Goal: Transaction & Acquisition: Purchase product/service

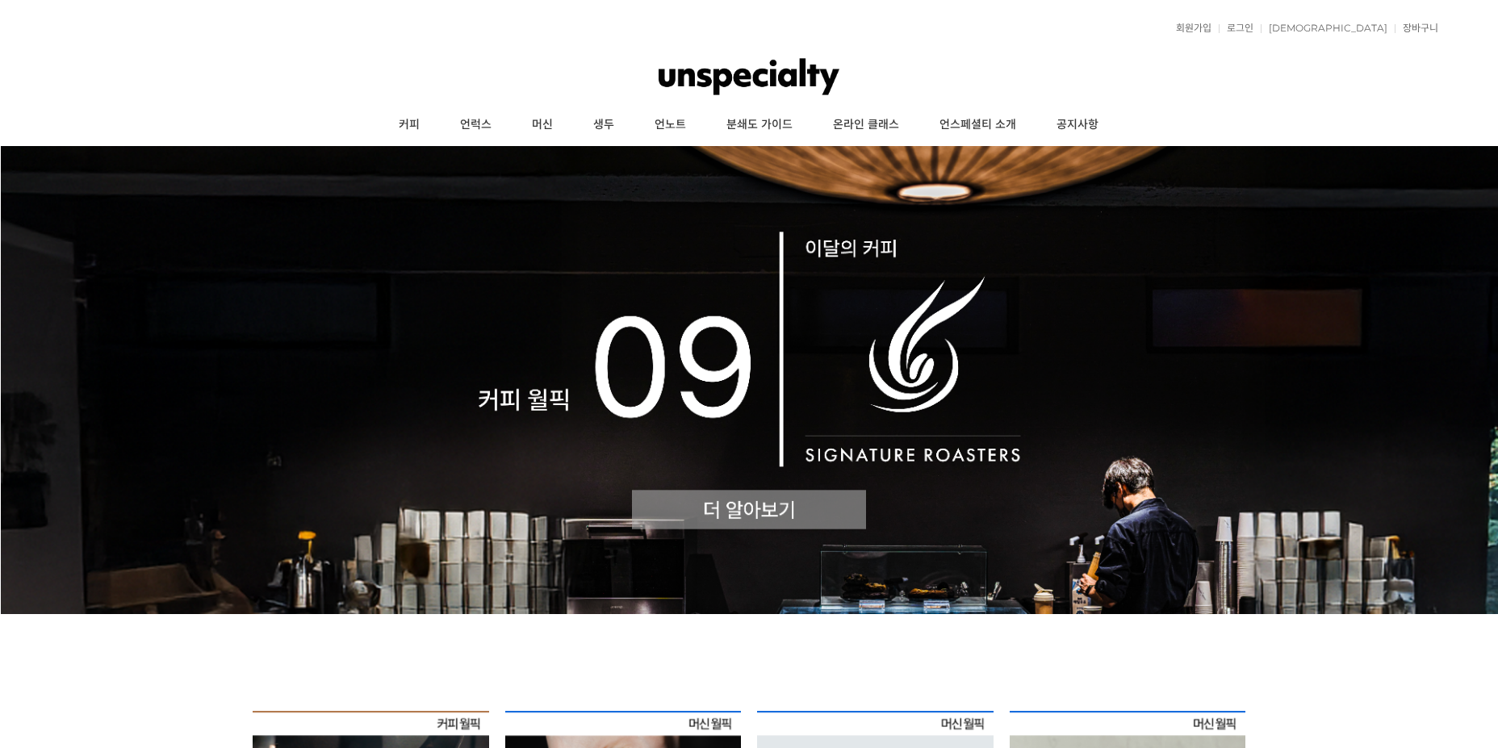
click at [1254, 24] on link "로그인" at bounding box center [1236, 28] width 35 height 10
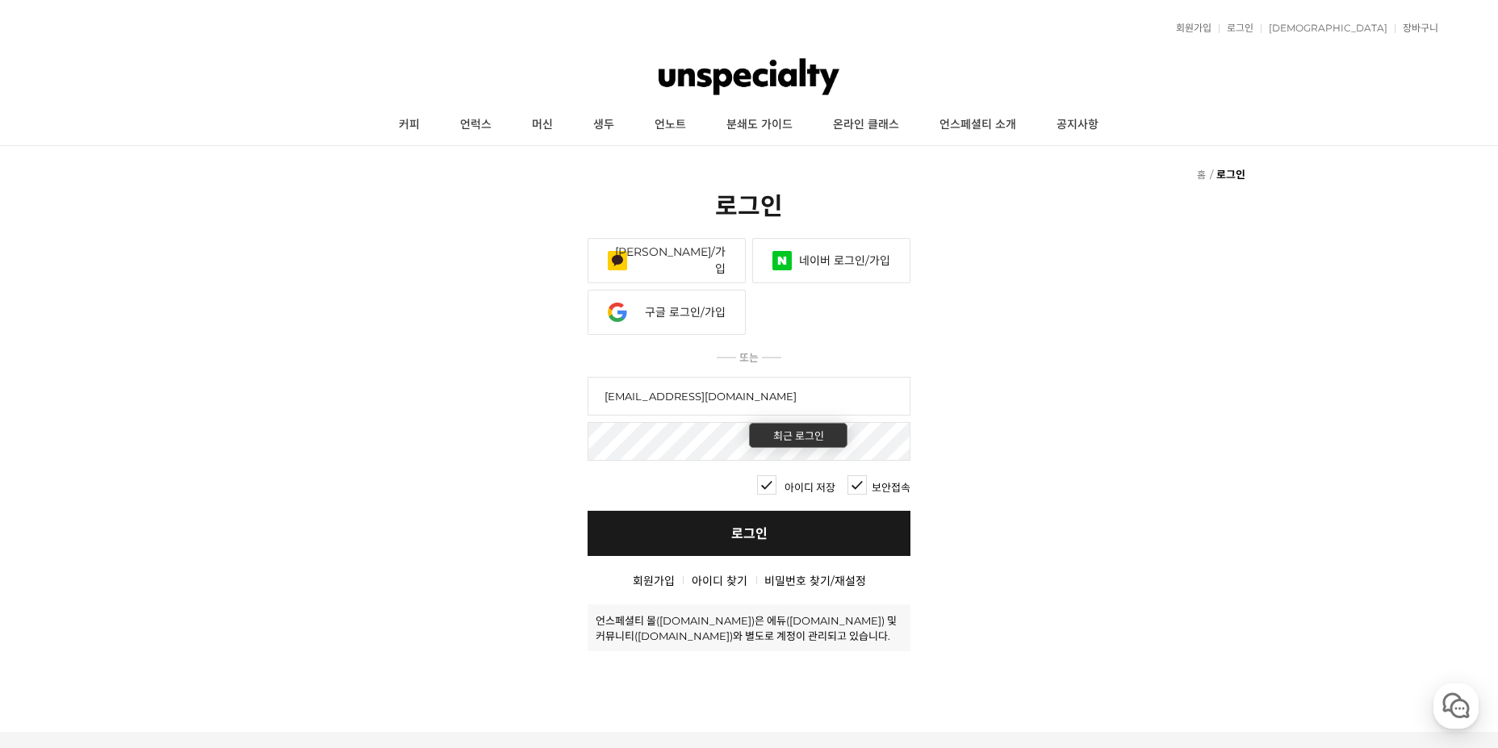
click at [668, 530] on link "로그인" at bounding box center [749, 533] width 323 height 45
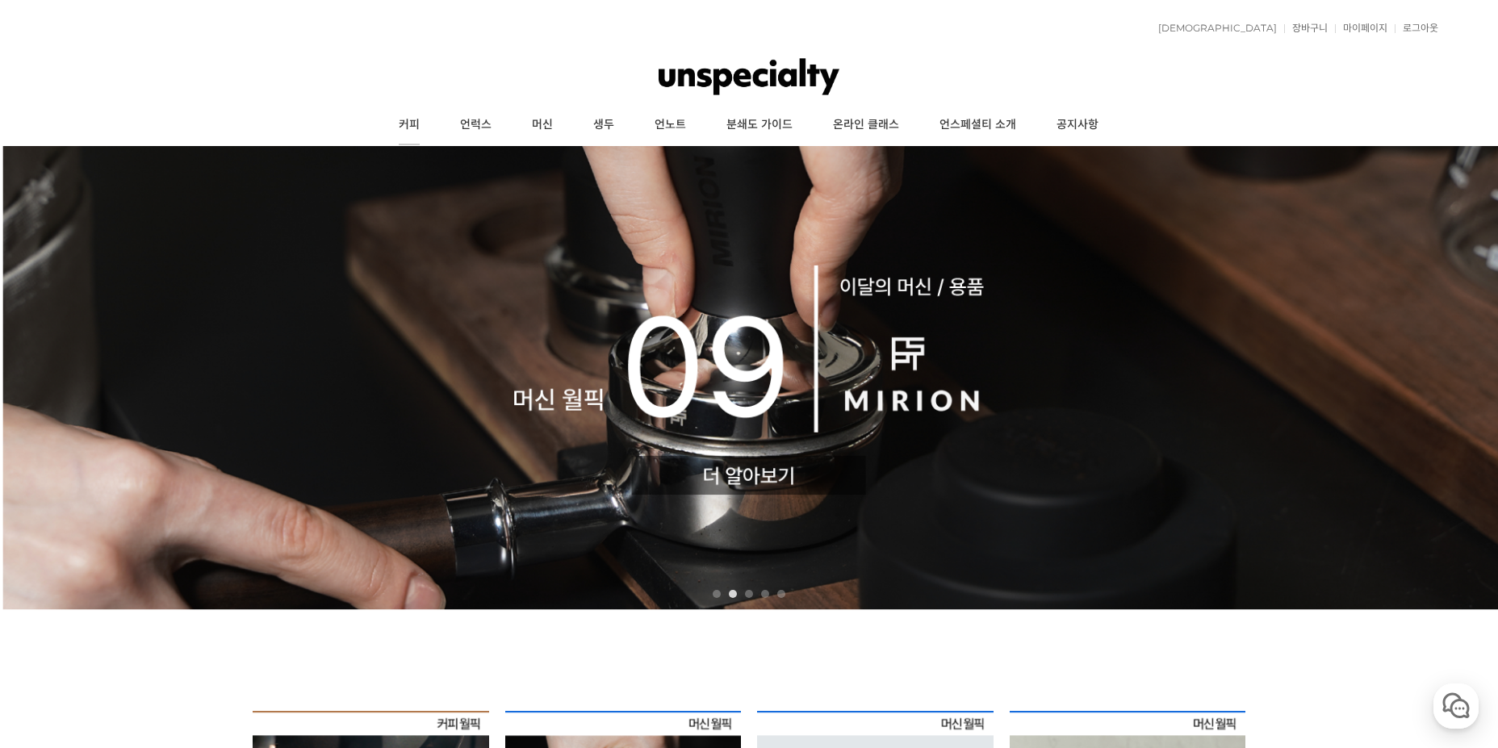
click at [400, 125] on link "커피" at bounding box center [409, 125] width 61 height 40
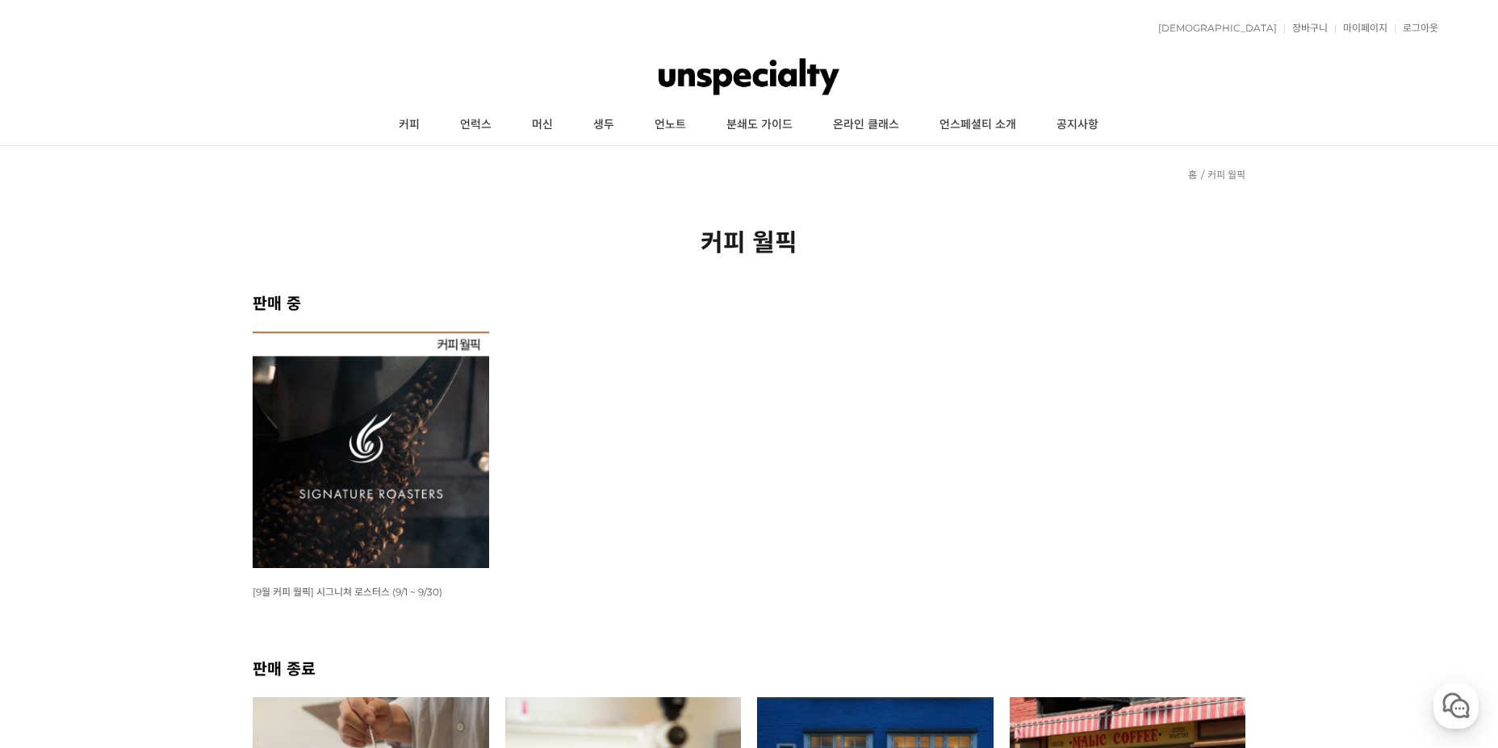
click at [382, 501] on img at bounding box center [371, 450] width 237 height 237
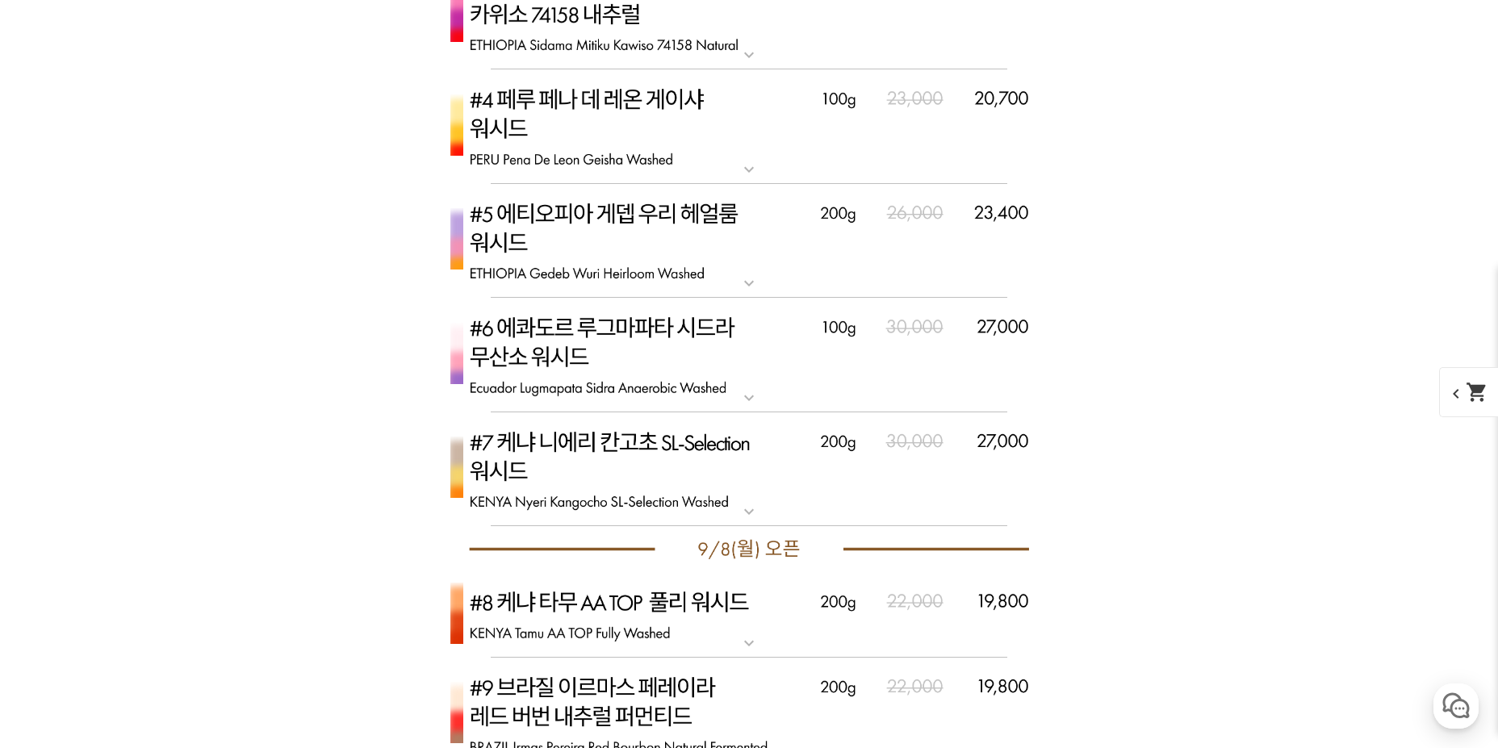
scroll to position [5570, 0]
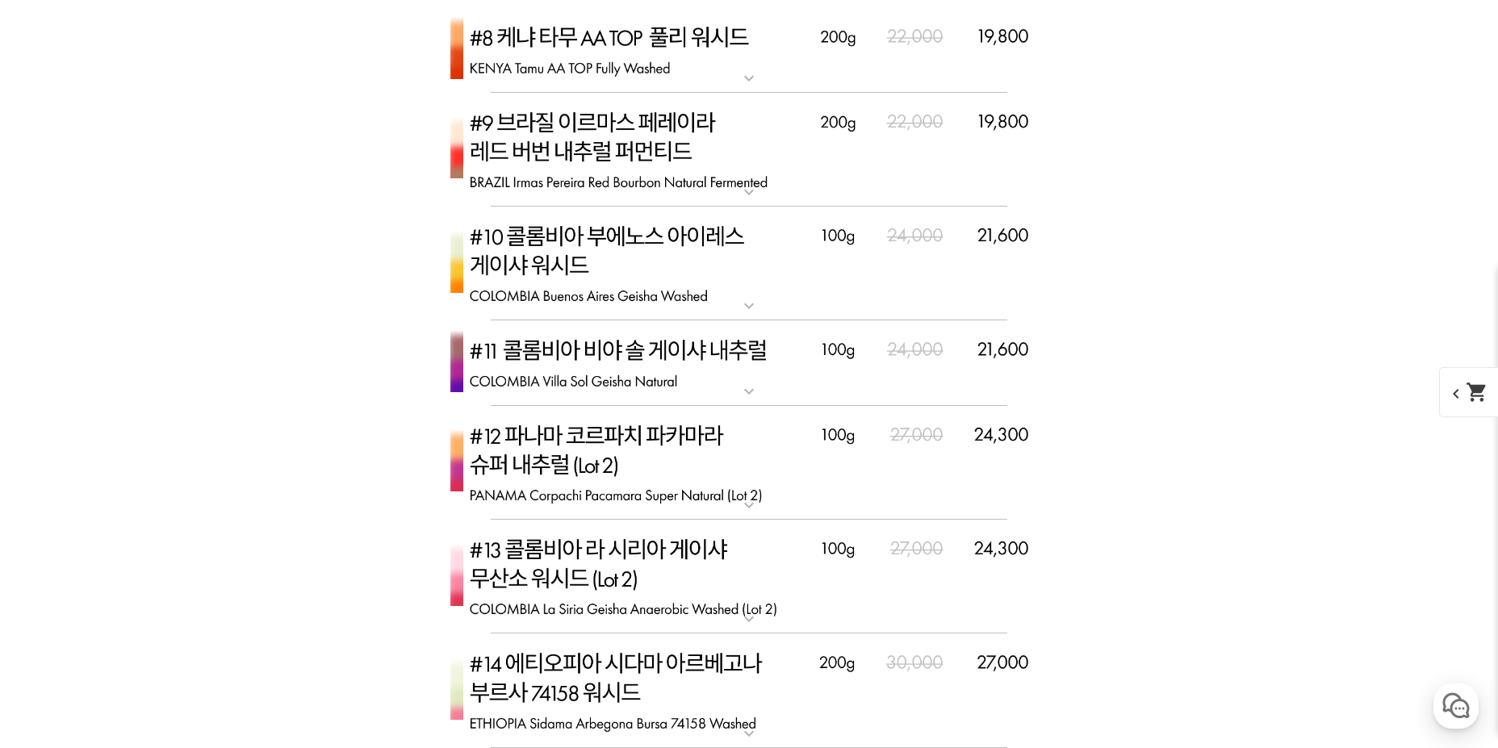
click at [751, 185] on mat-icon "expand_more" at bounding box center [749, 191] width 32 height 19
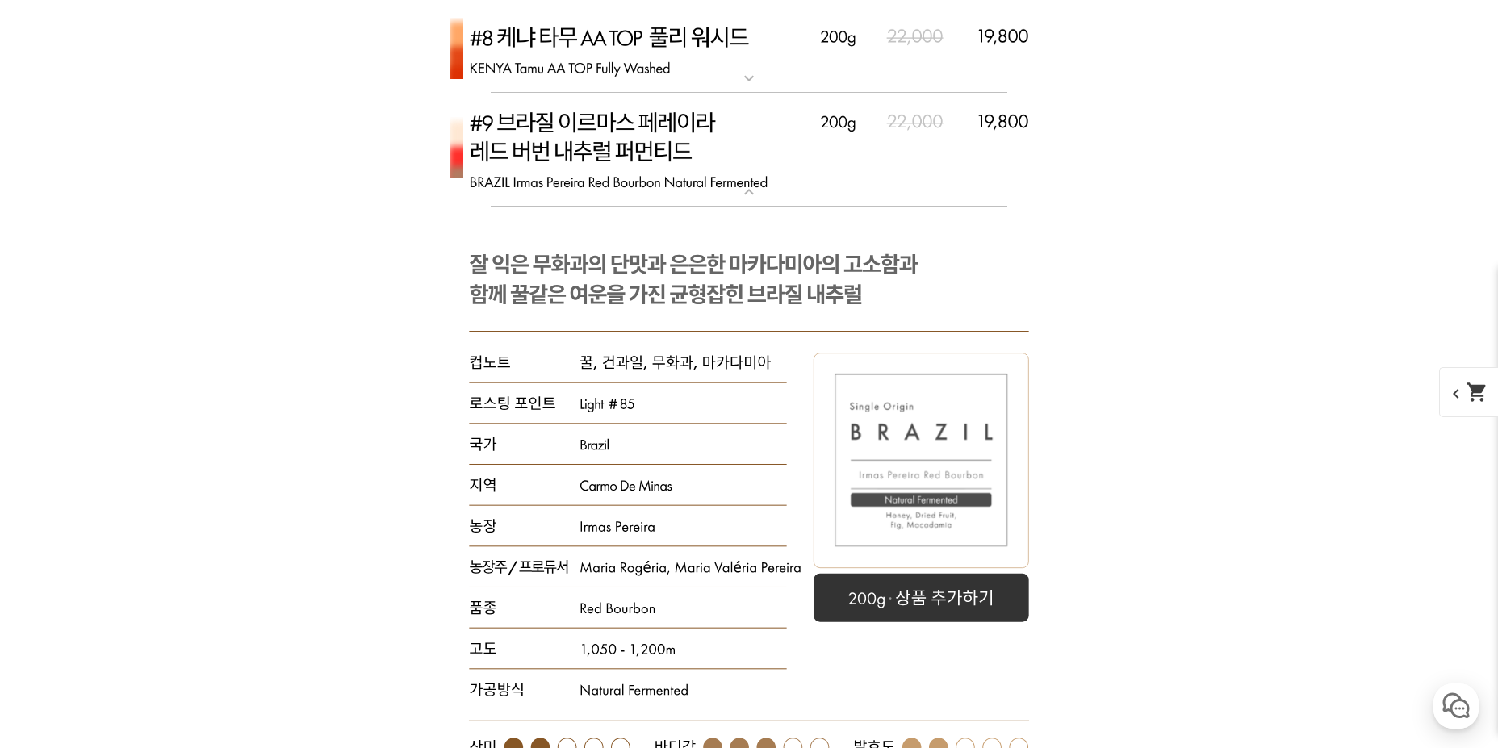
click at [751, 185] on mat-icon "expand_more" at bounding box center [749, 191] width 32 height 19
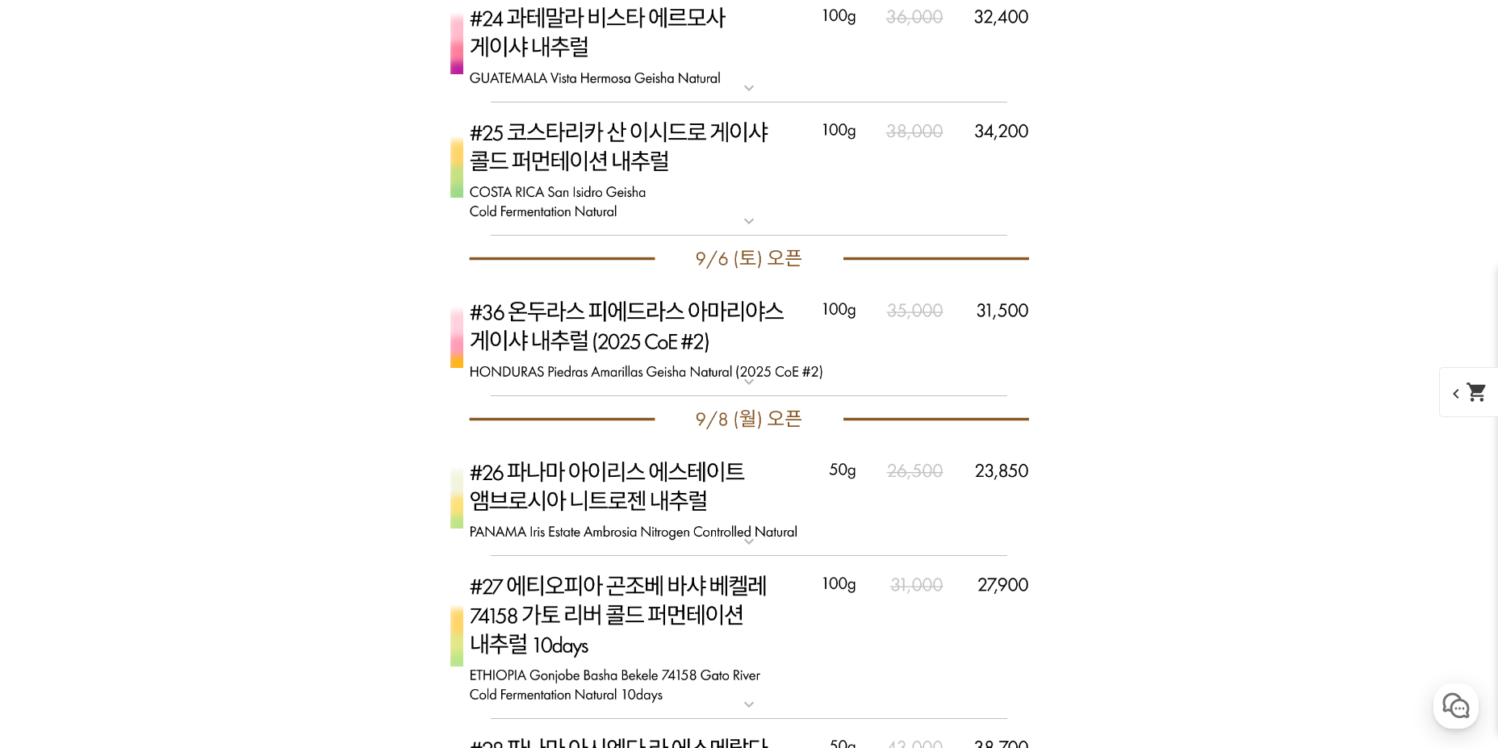
scroll to position [7184, 0]
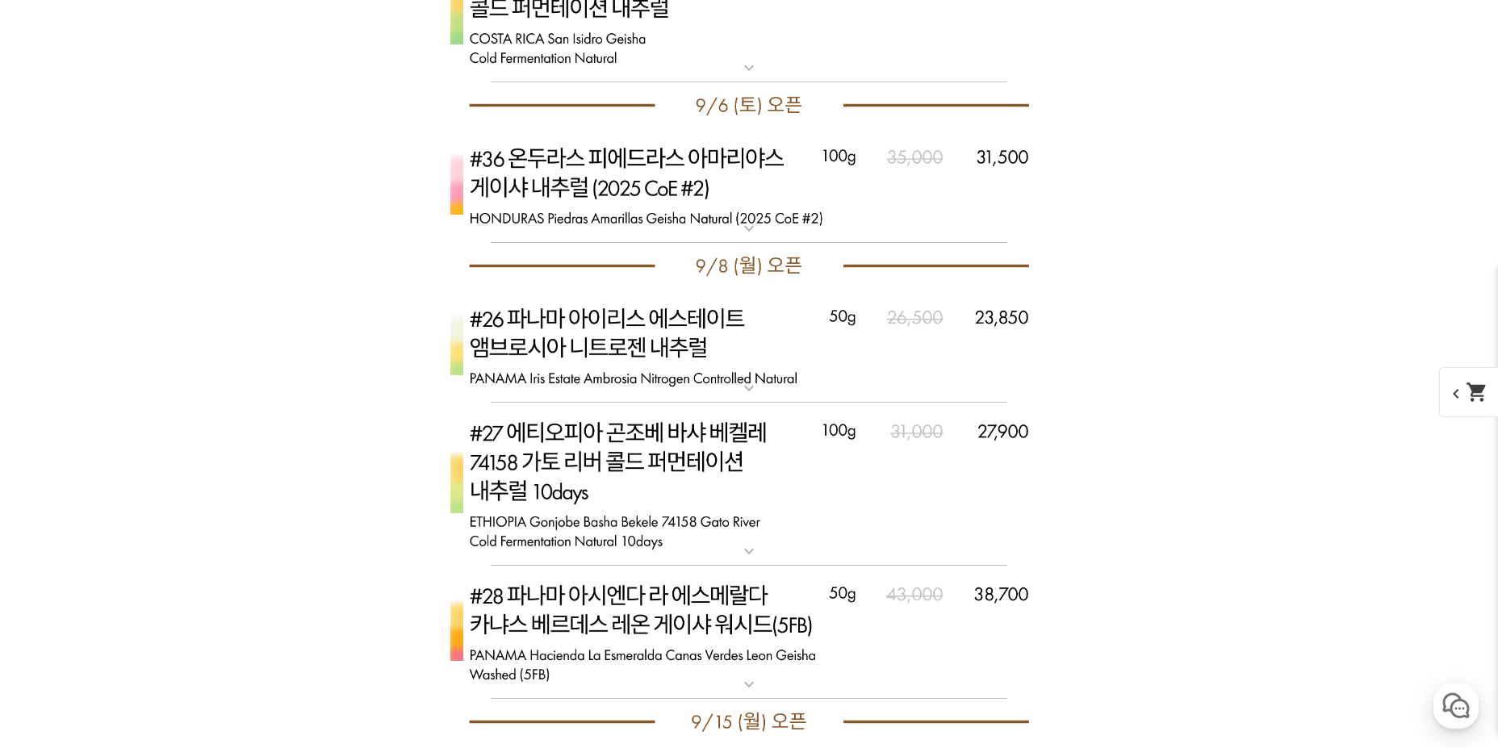
click at [757, 541] on img at bounding box center [749, 484] width 646 height 163
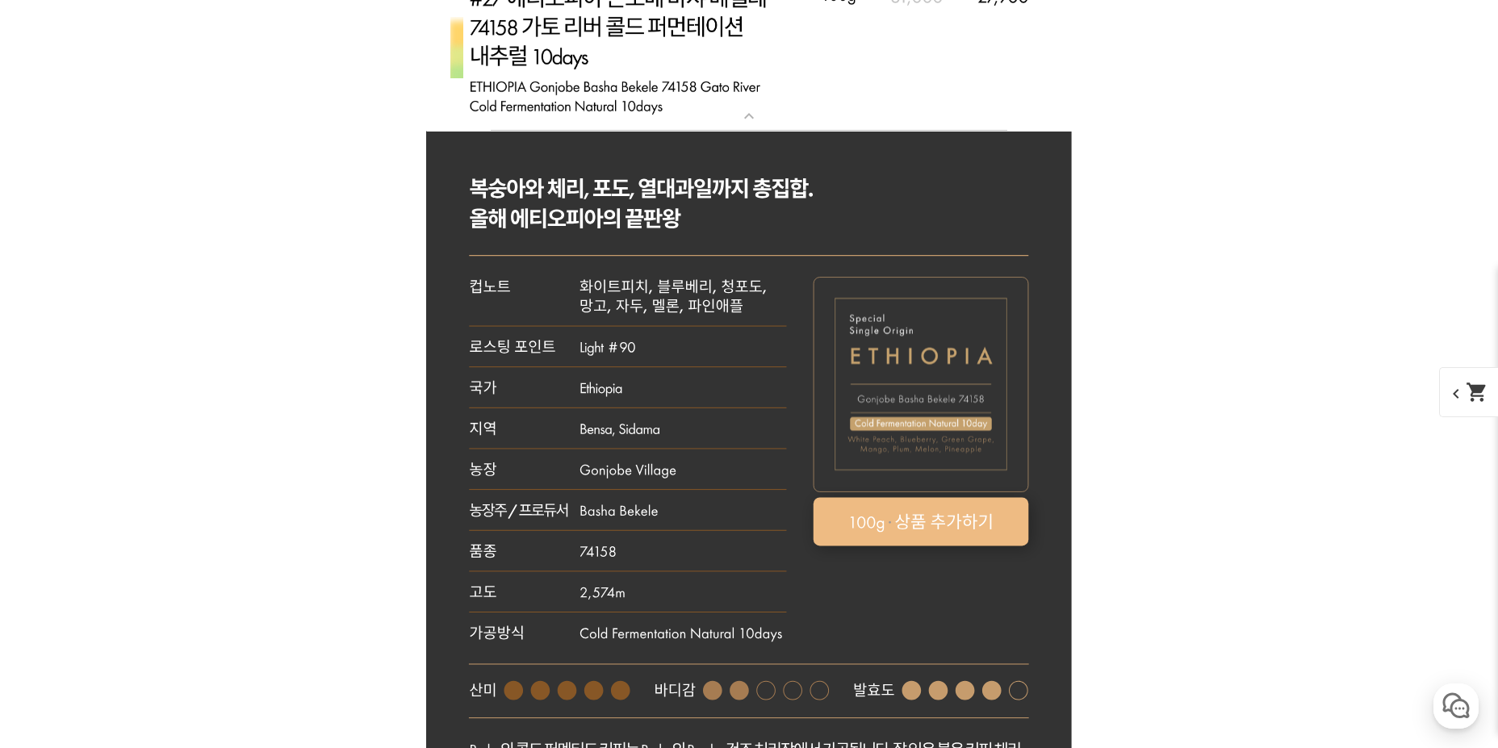
scroll to position [7588, 0]
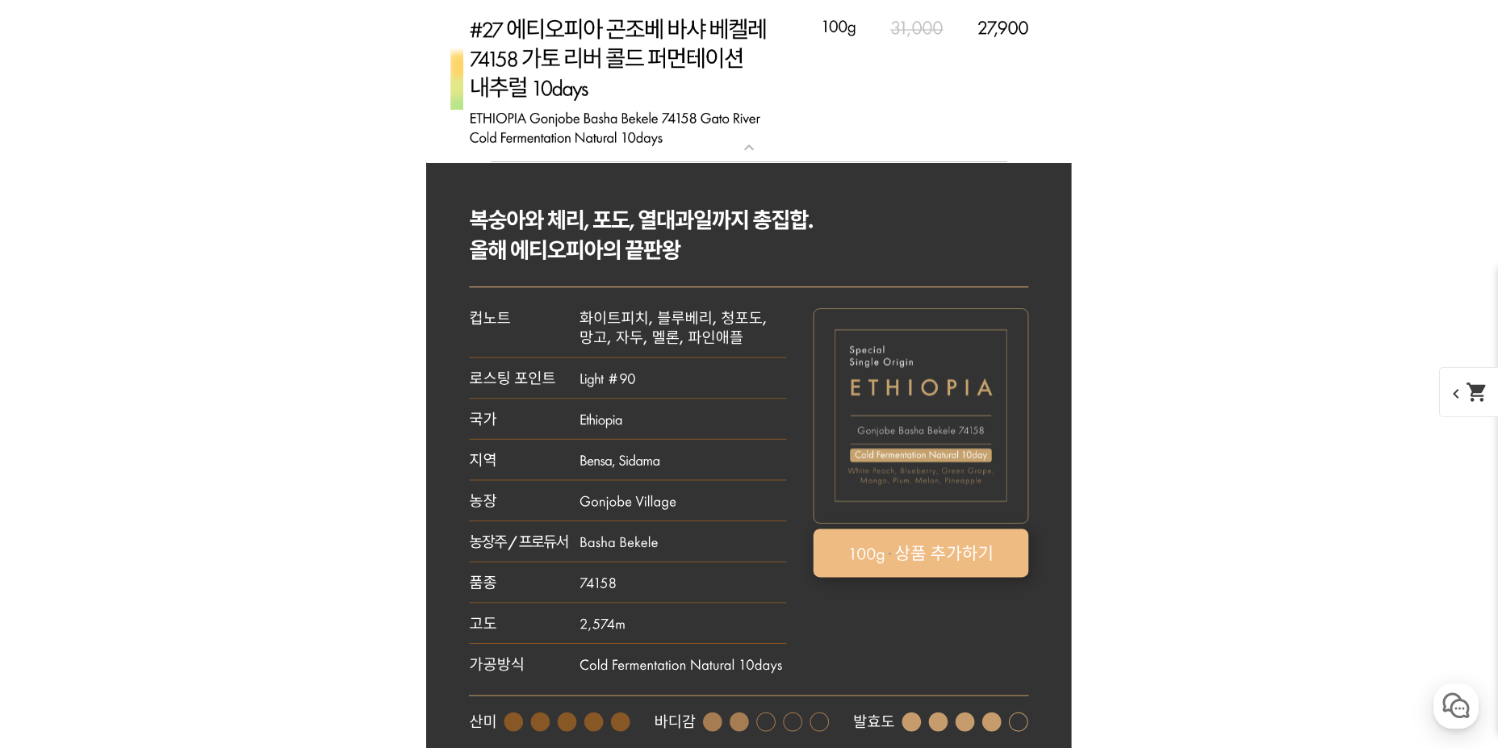
click at [937, 552] on rect at bounding box center [922, 553] width 216 height 48
select select "[9.8 오픈] #27 에티오피아 곤조베 바샤 베켈레 74158 가토 리버 콜드 퍼먼테이션 내추럴 10 days"
select select "100g"
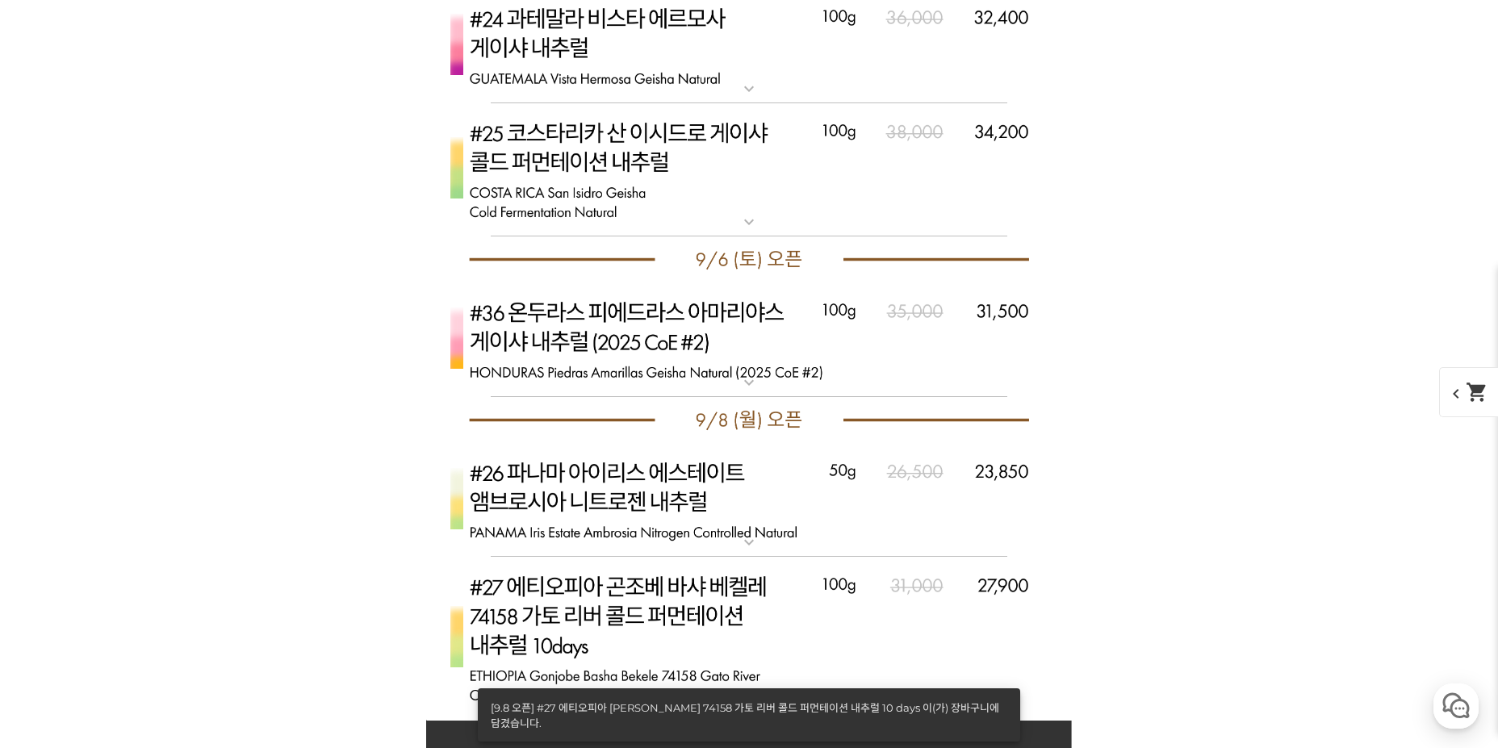
scroll to position [6861, 0]
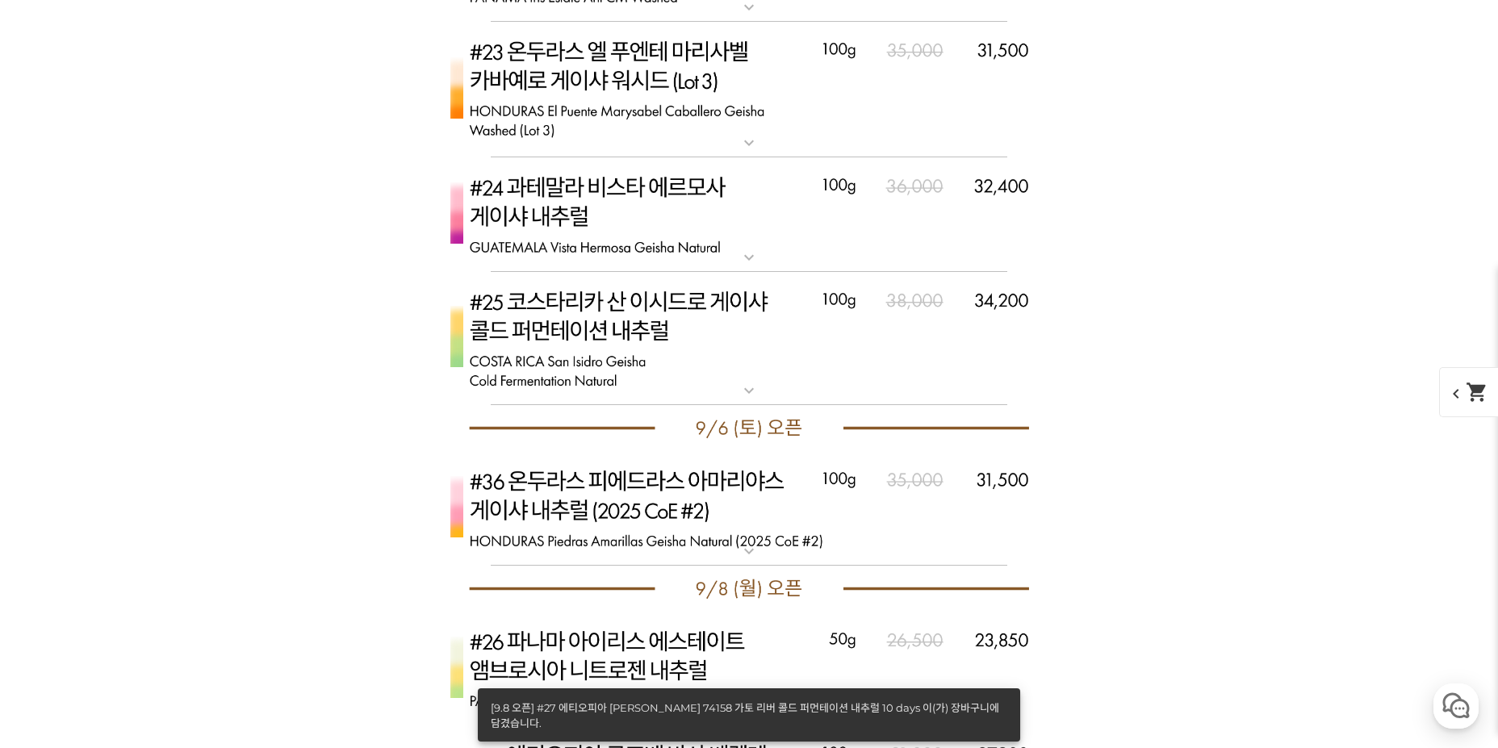
click at [764, 550] on div "expand_more [9.6 오픈] #36 온두라스 피에드라스 아마리야스 게이샤 내추럴 (2025 CoE #2)" at bounding box center [749, 508] width 646 height 114
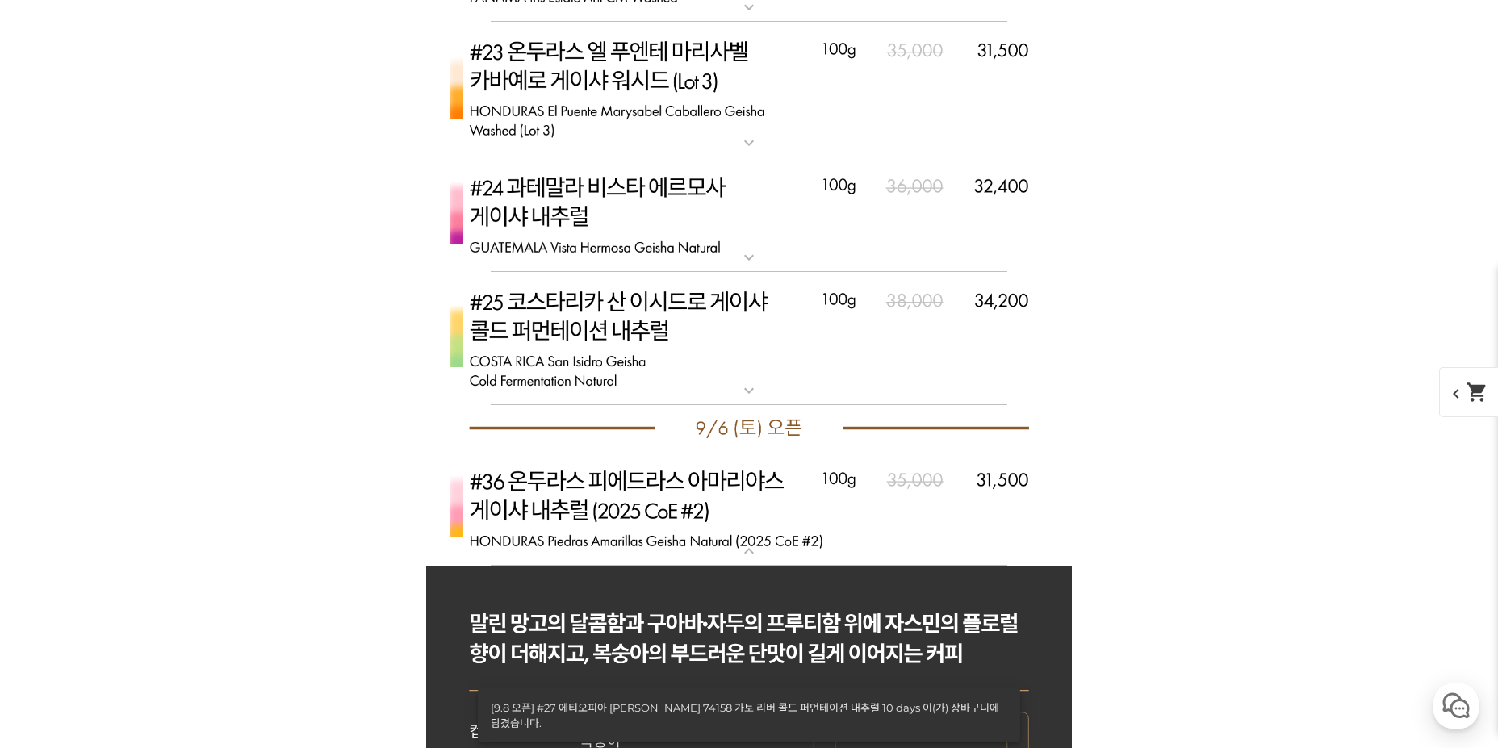
scroll to position [7265, 0]
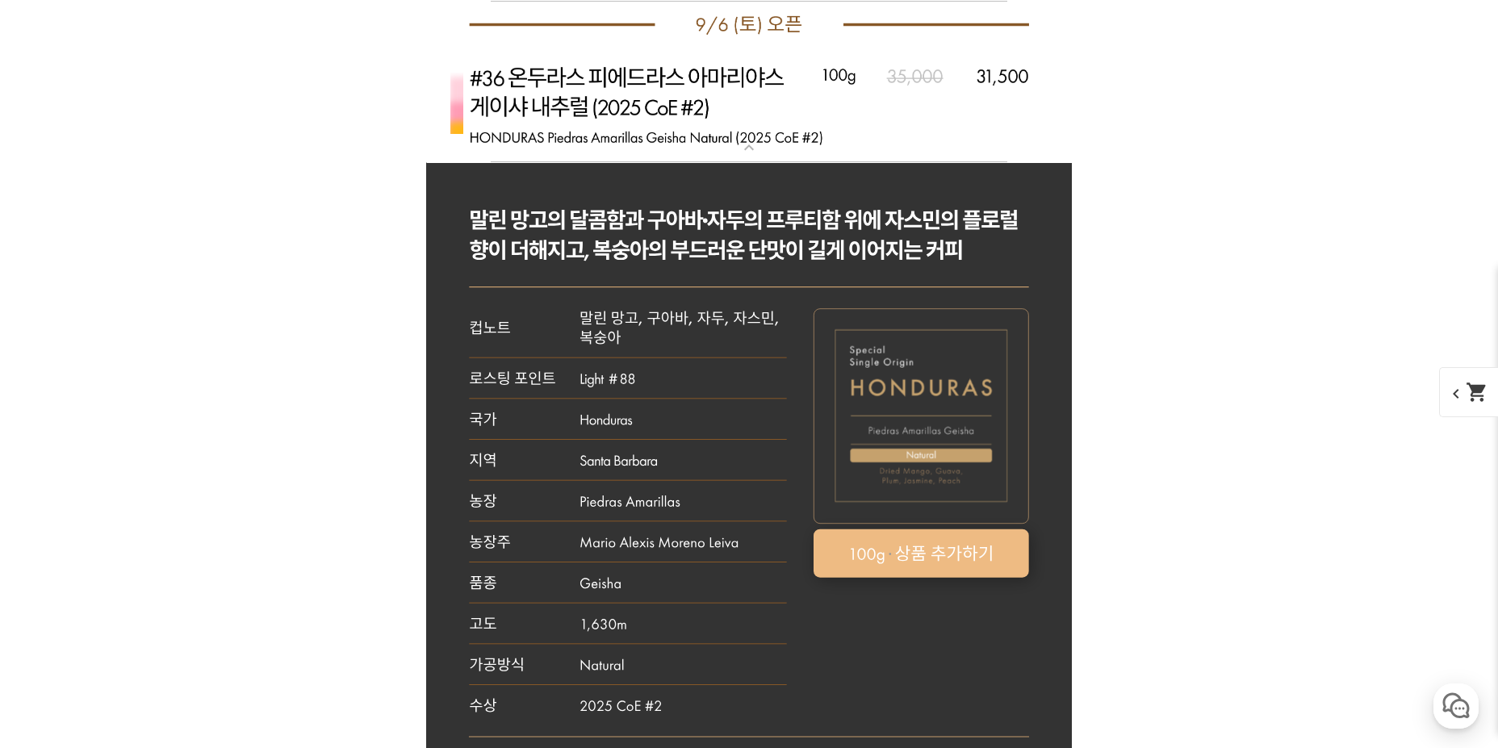
click at [952, 554] on rect at bounding box center [922, 553] width 216 height 48
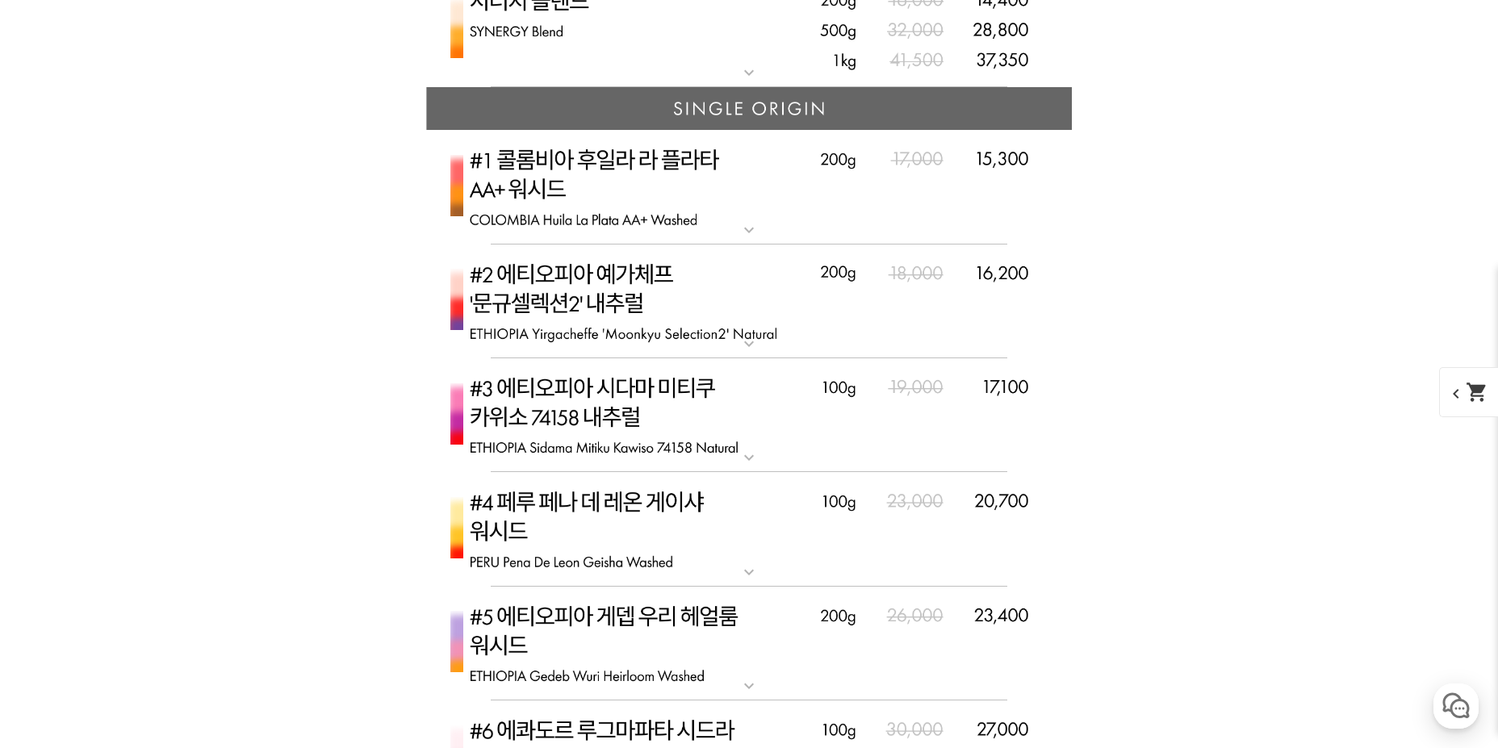
scroll to position [4601, 0]
click at [760, 330] on img at bounding box center [749, 302] width 646 height 115
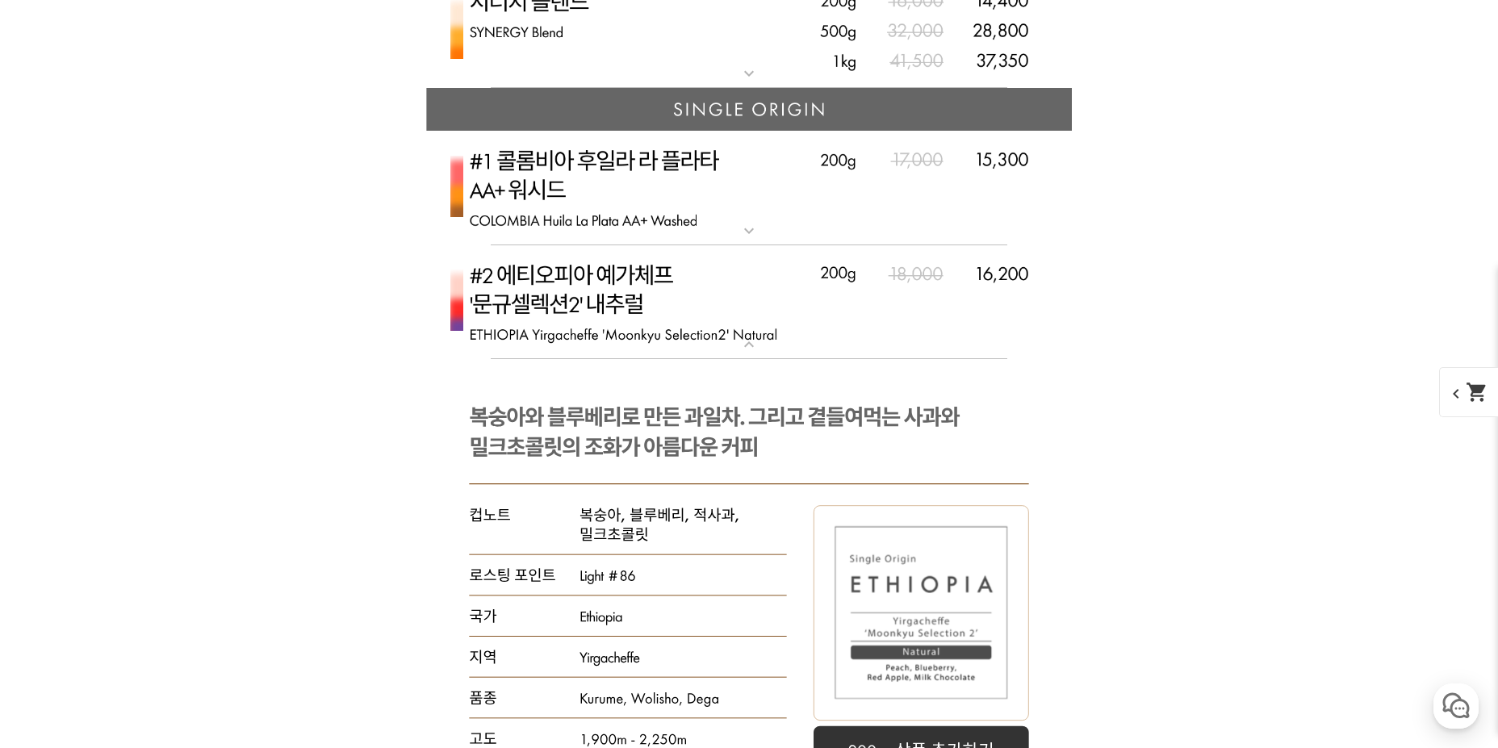
scroll to position [4843, 0]
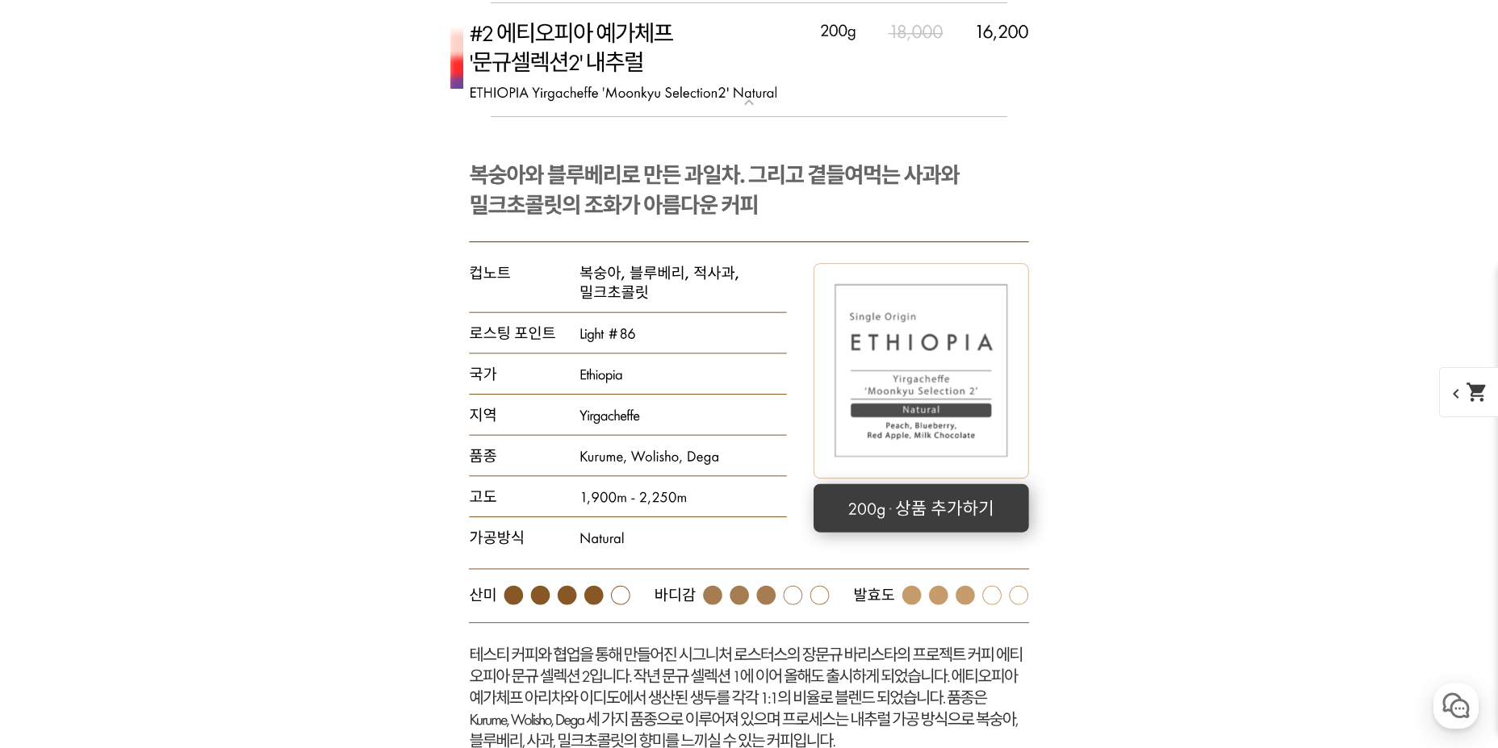
click at [932, 507] on rect at bounding box center [922, 508] width 216 height 48
select select "#2 에티오피아 예가체프 '문규셀렉션 2' 내추럴"
select select "200g"
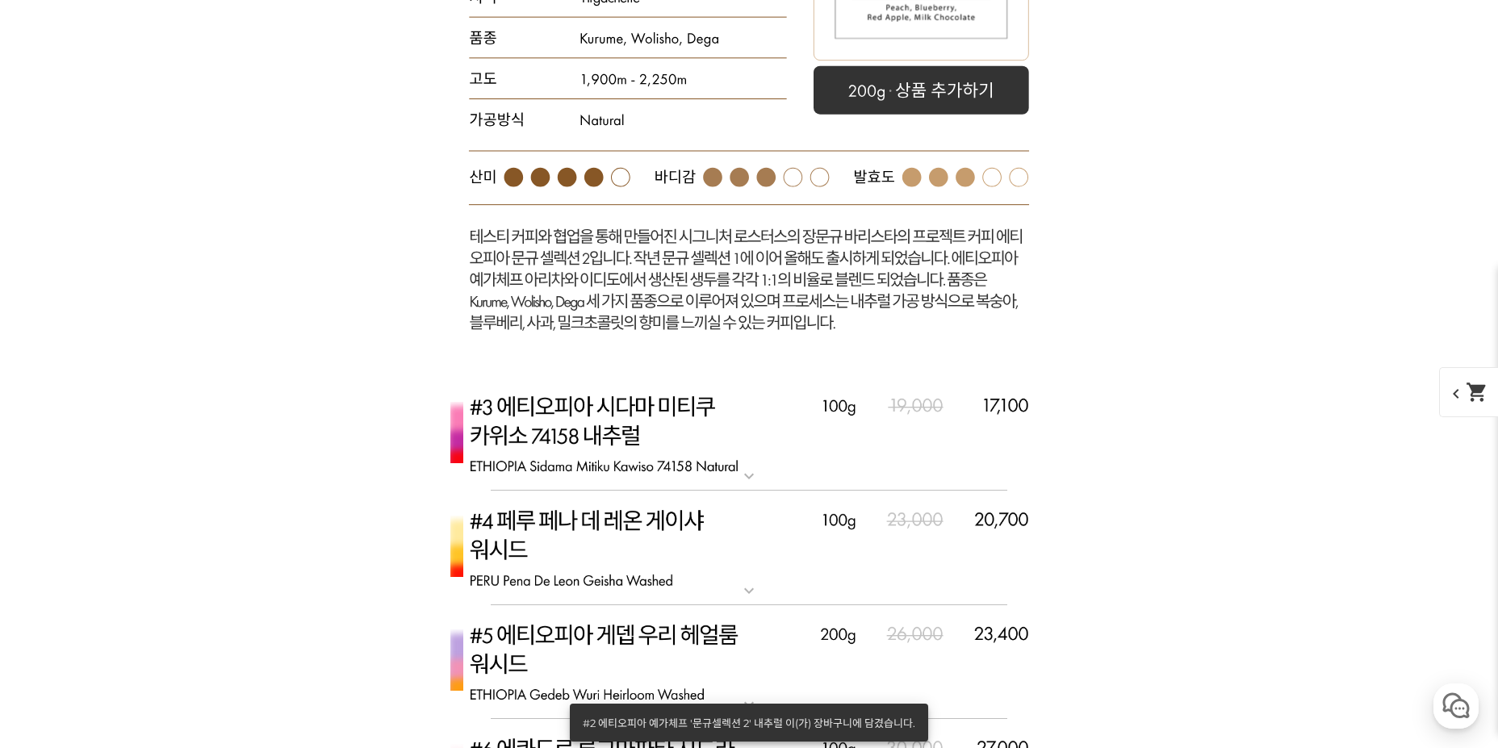
scroll to position [5489, 0]
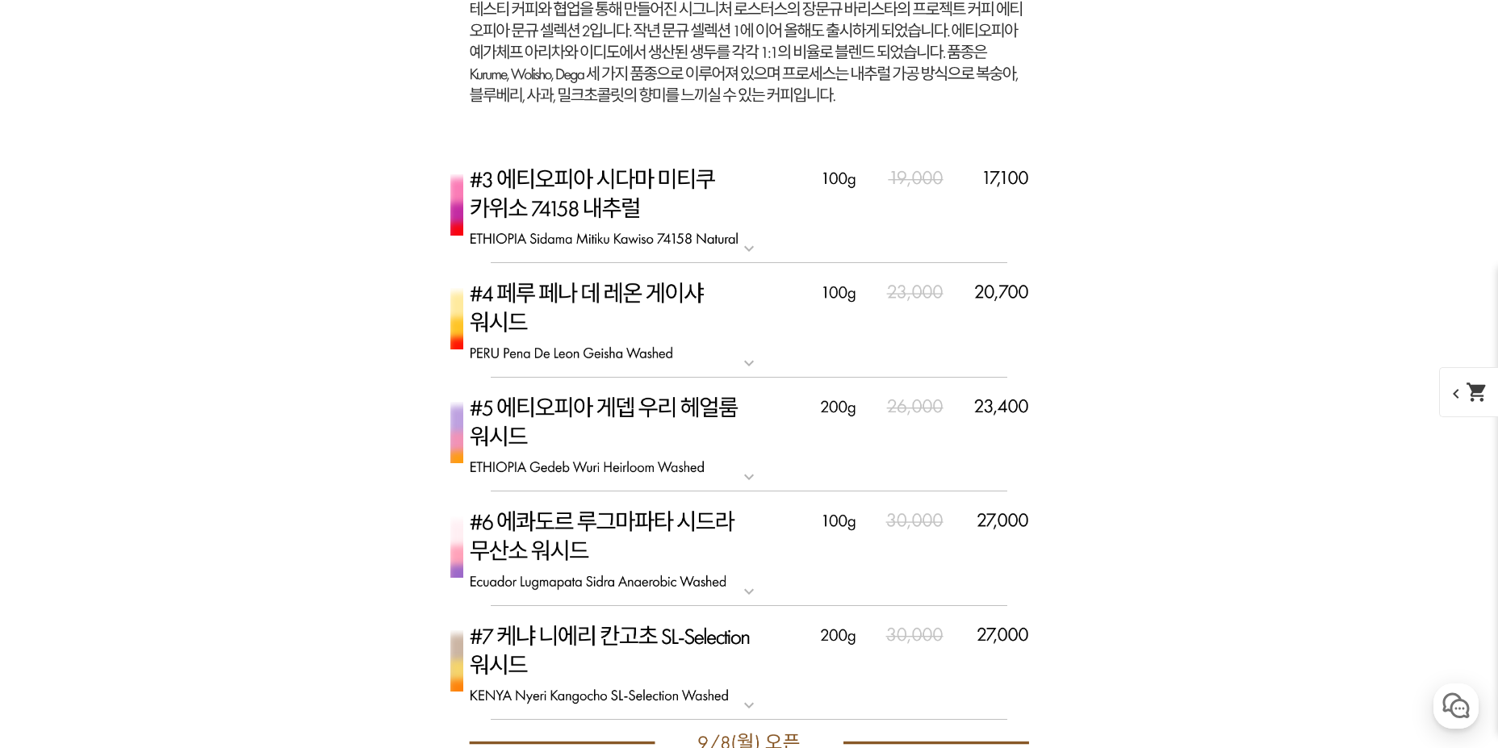
click at [739, 352] on img at bounding box center [749, 320] width 646 height 115
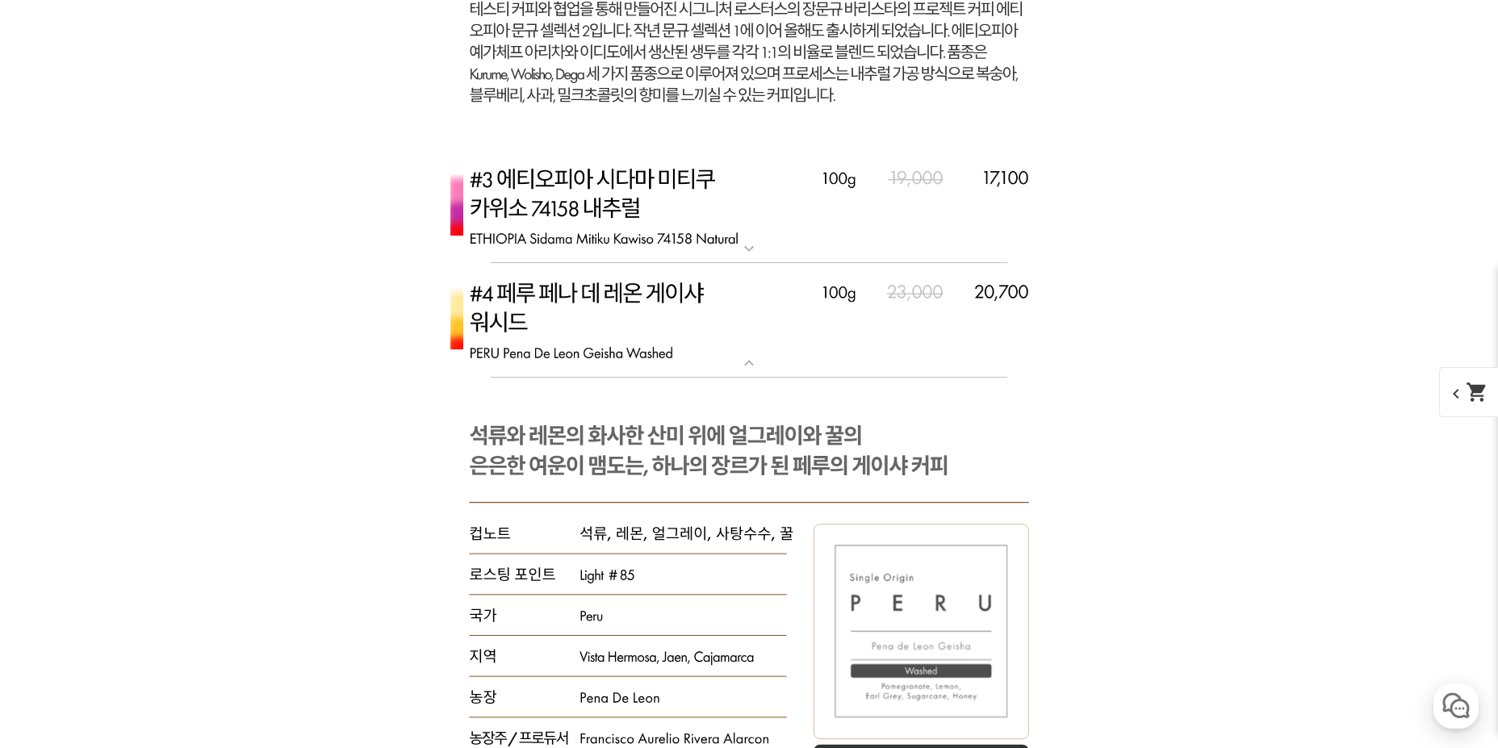
scroll to position [5973, 0]
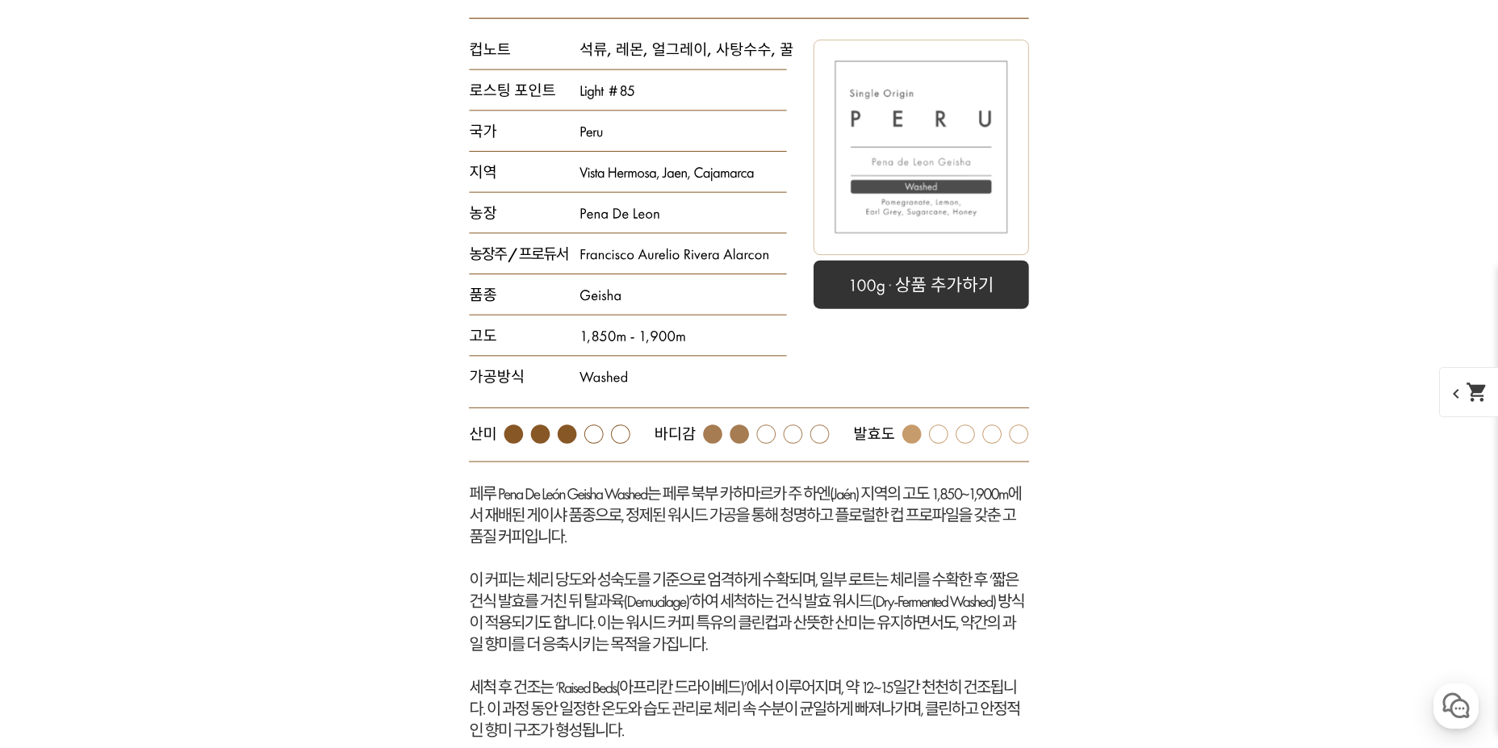
click at [947, 311] on rect at bounding box center [749, 371] width 646 height 956
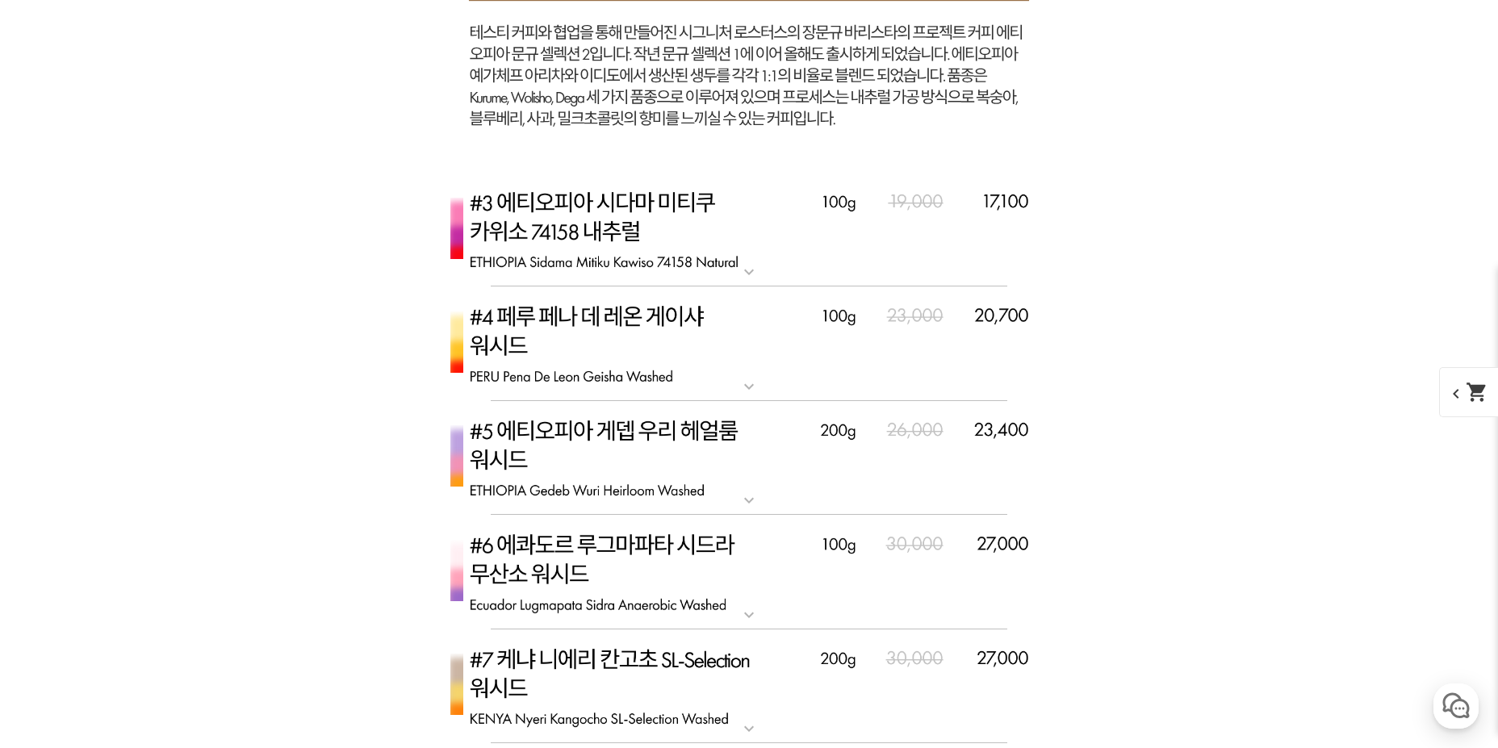
scroll to position [5483, 0]
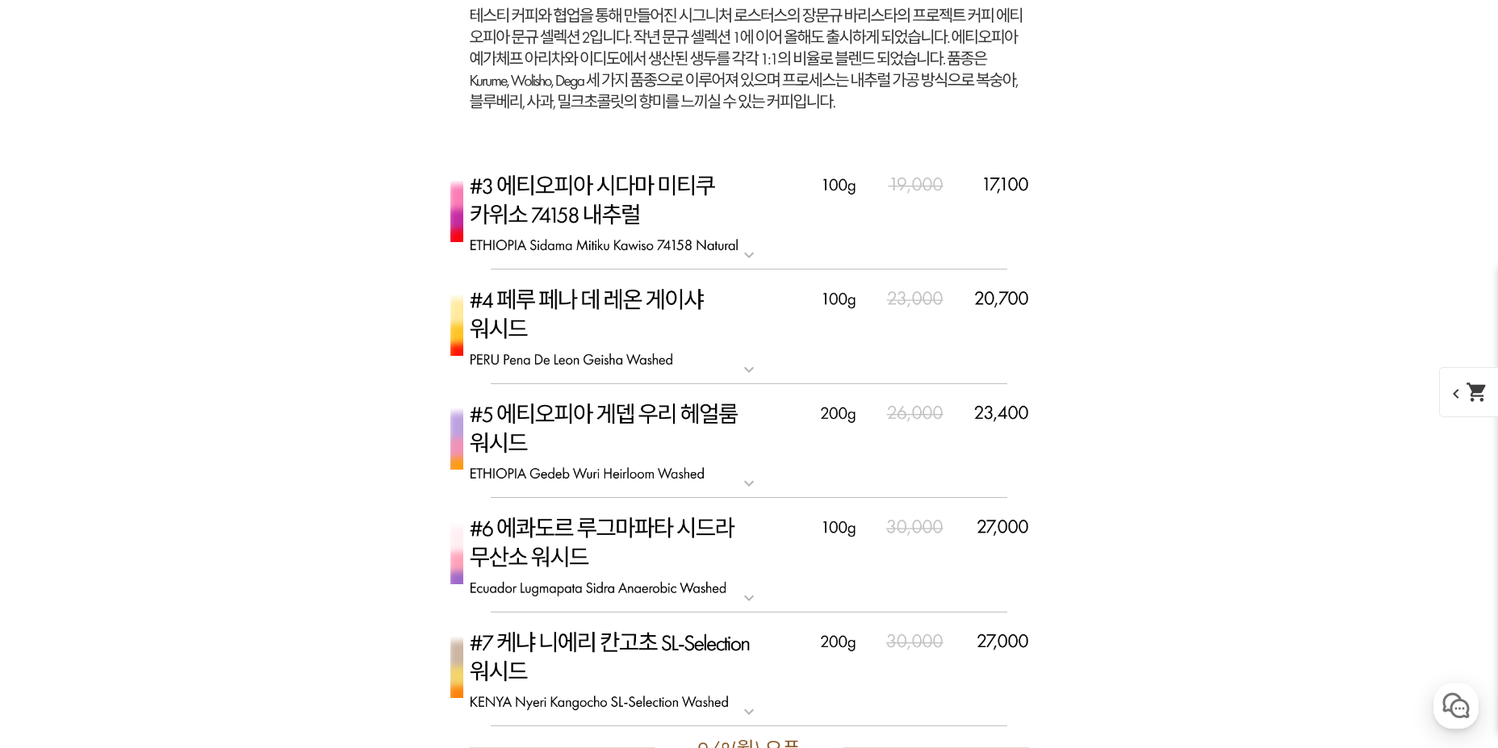
click at [764, 364] on mat-icon "expand_more" at bounding box center [749, 369] width 32 height 19
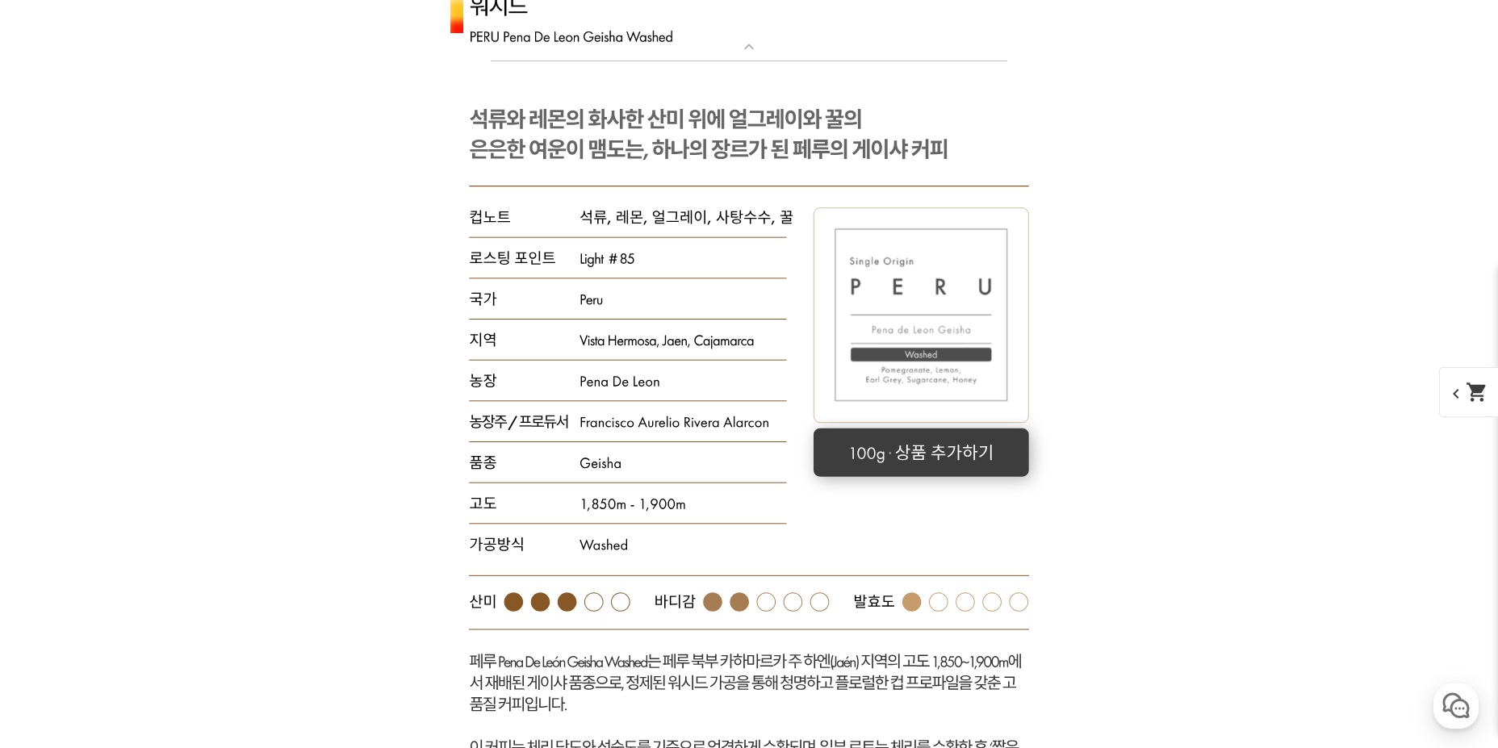
click at [947, 457] on rect at bounding box center [922, 452] width 216 height 48
select select "#4 페루 페나 데 레온 게이샤 워시드"
select select "100g"
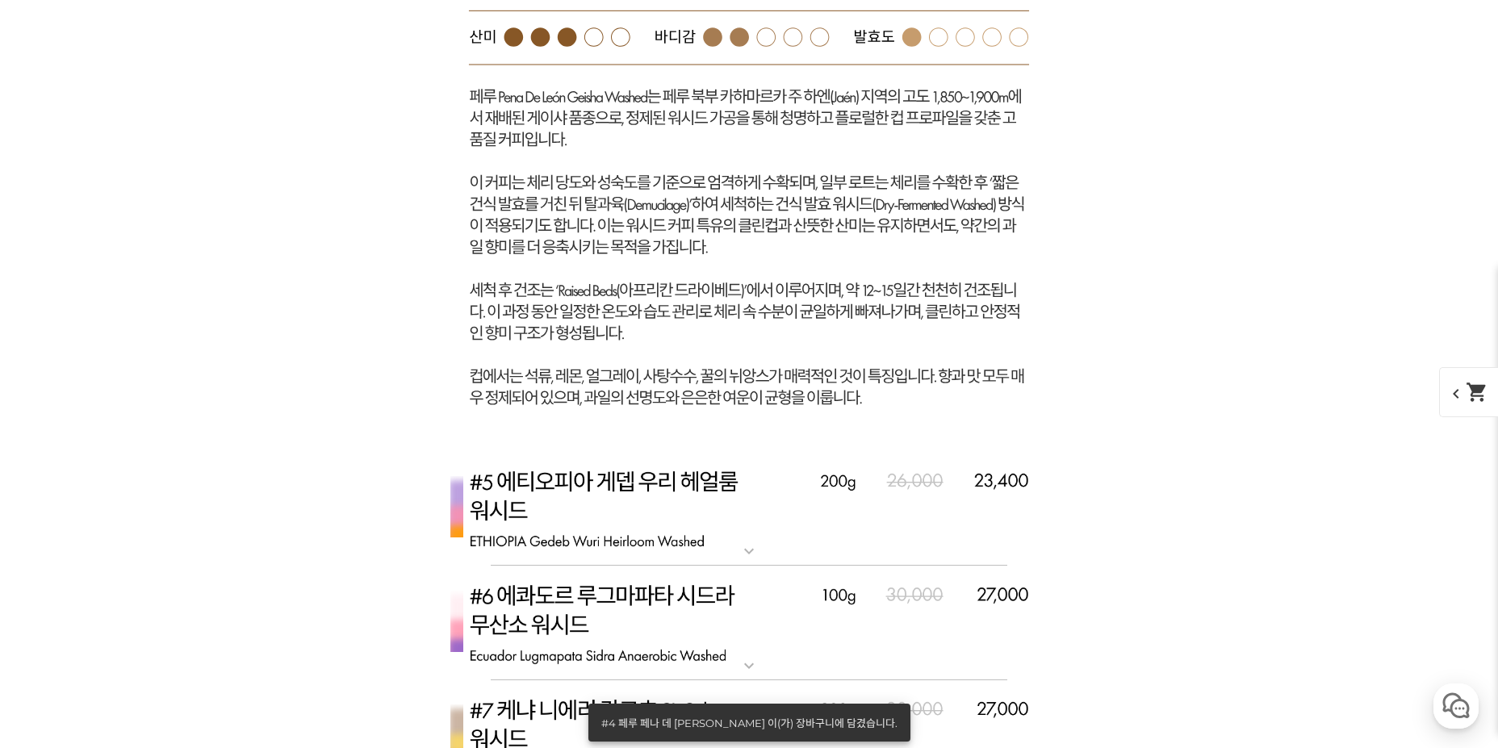
scroll to position [6855, 0]
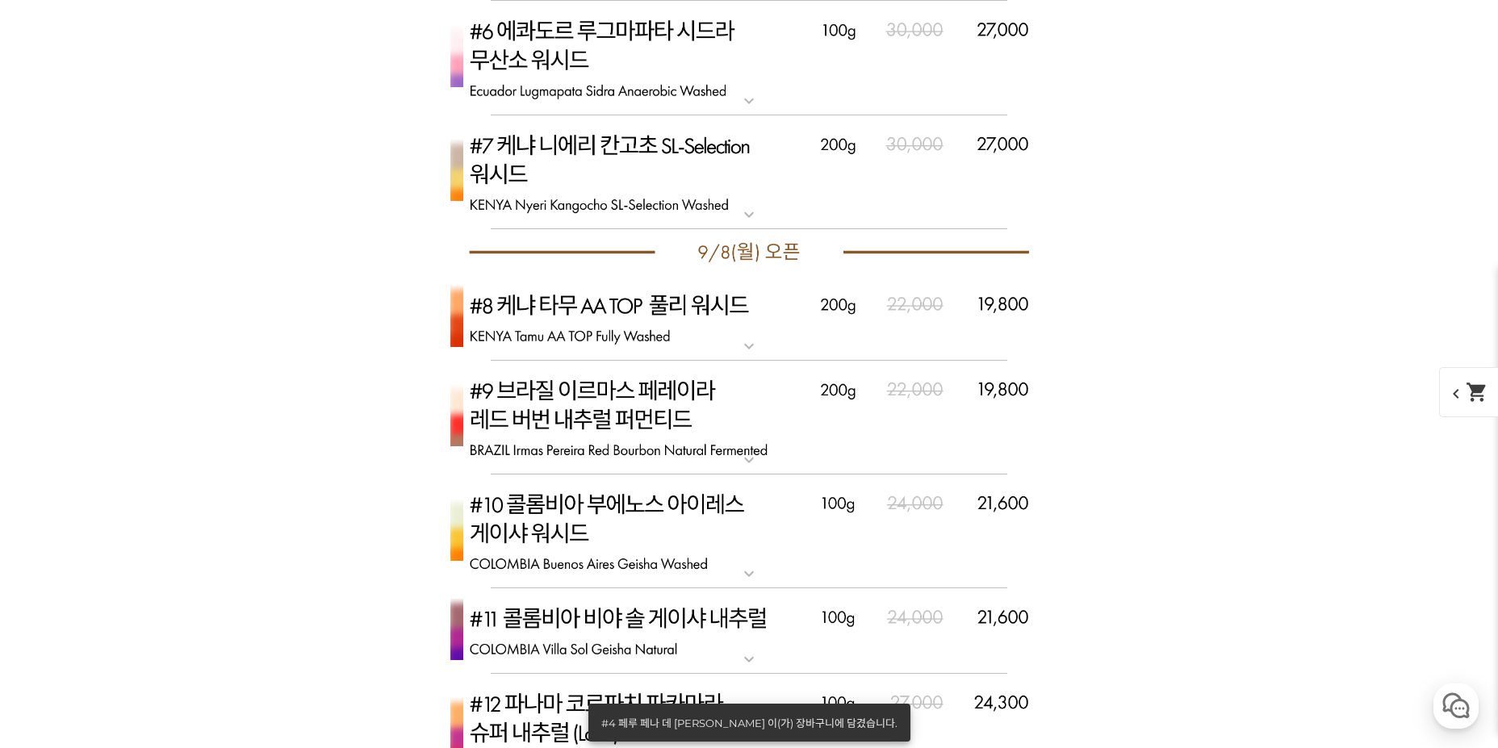
click at [753, 440] on img at bounding box center [749, 418] width 646 height 115
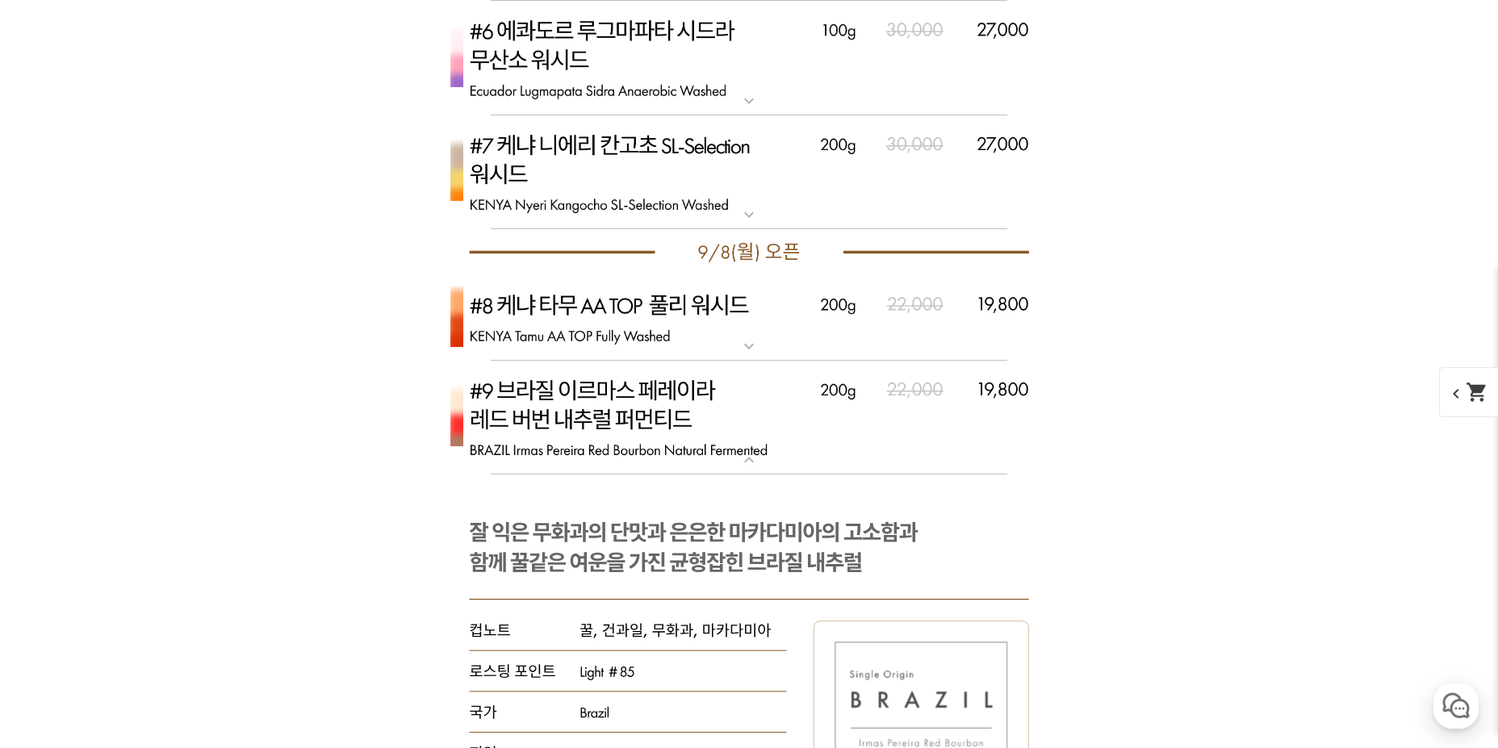
scroll to position [7258, 0]
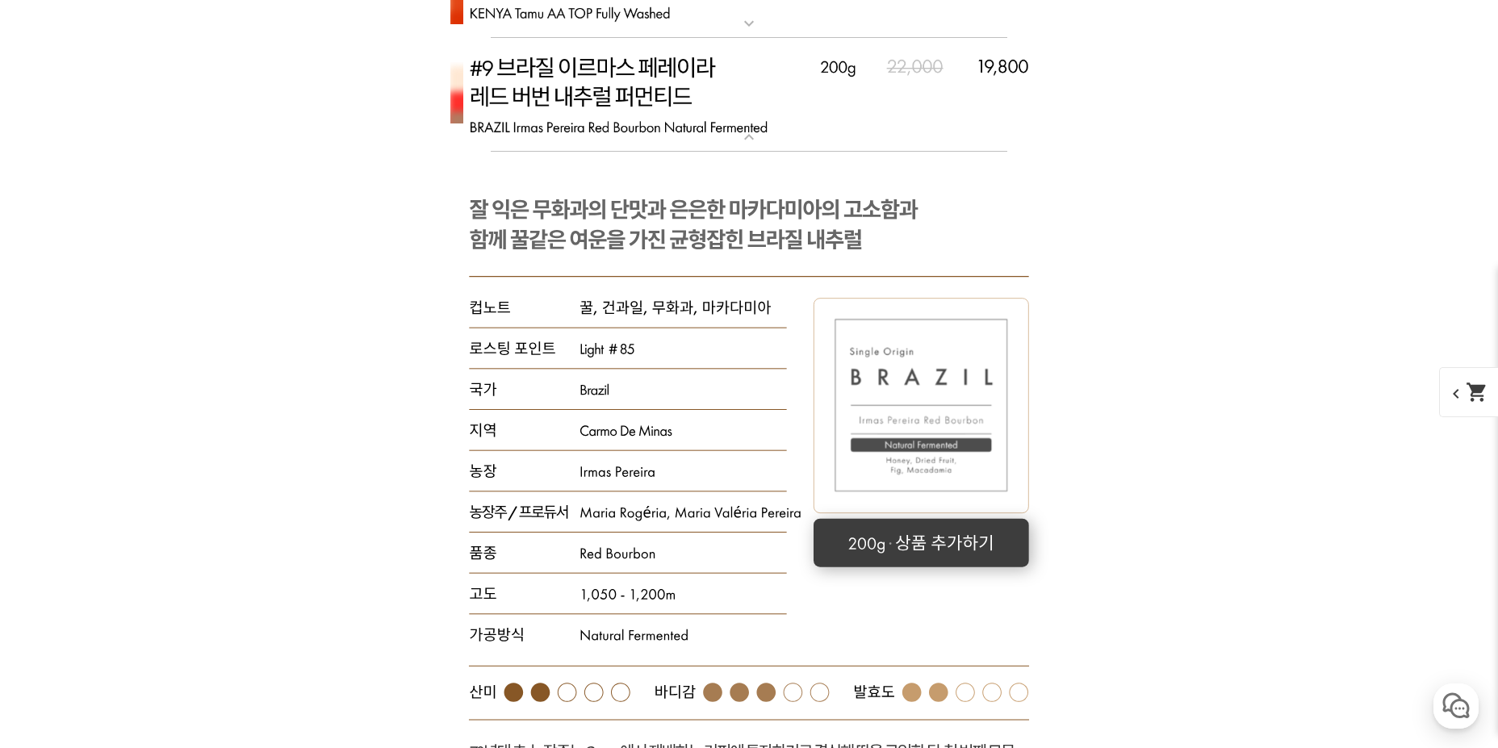
click at [965, 566] on rect at bounding box center [922, 543] width 216 height 48
select select "[9.8 오픈] #9 브라질 이르마스 페레이라 레드 버번 내추럴 퍼먼티드"
select select "200g"
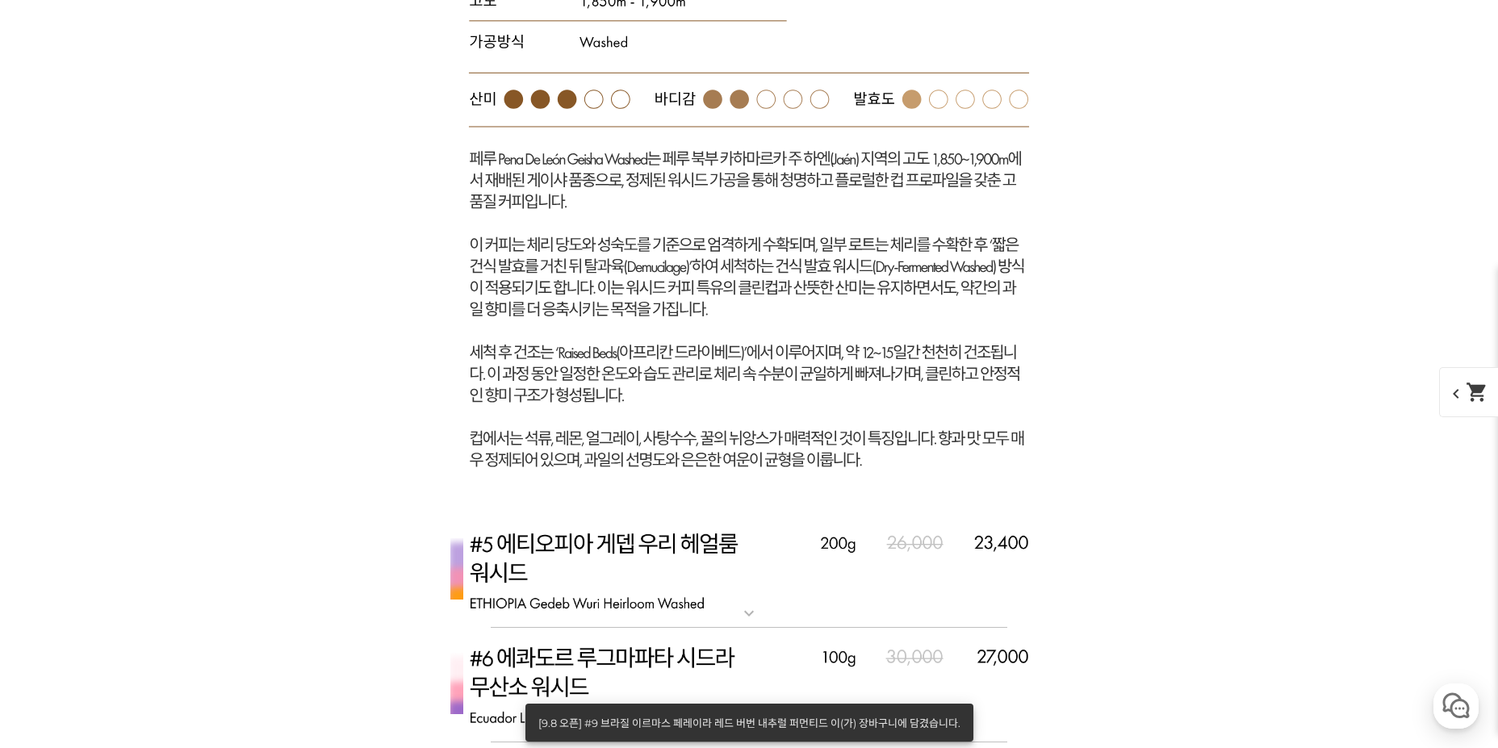
scroll to position [5141, 0]
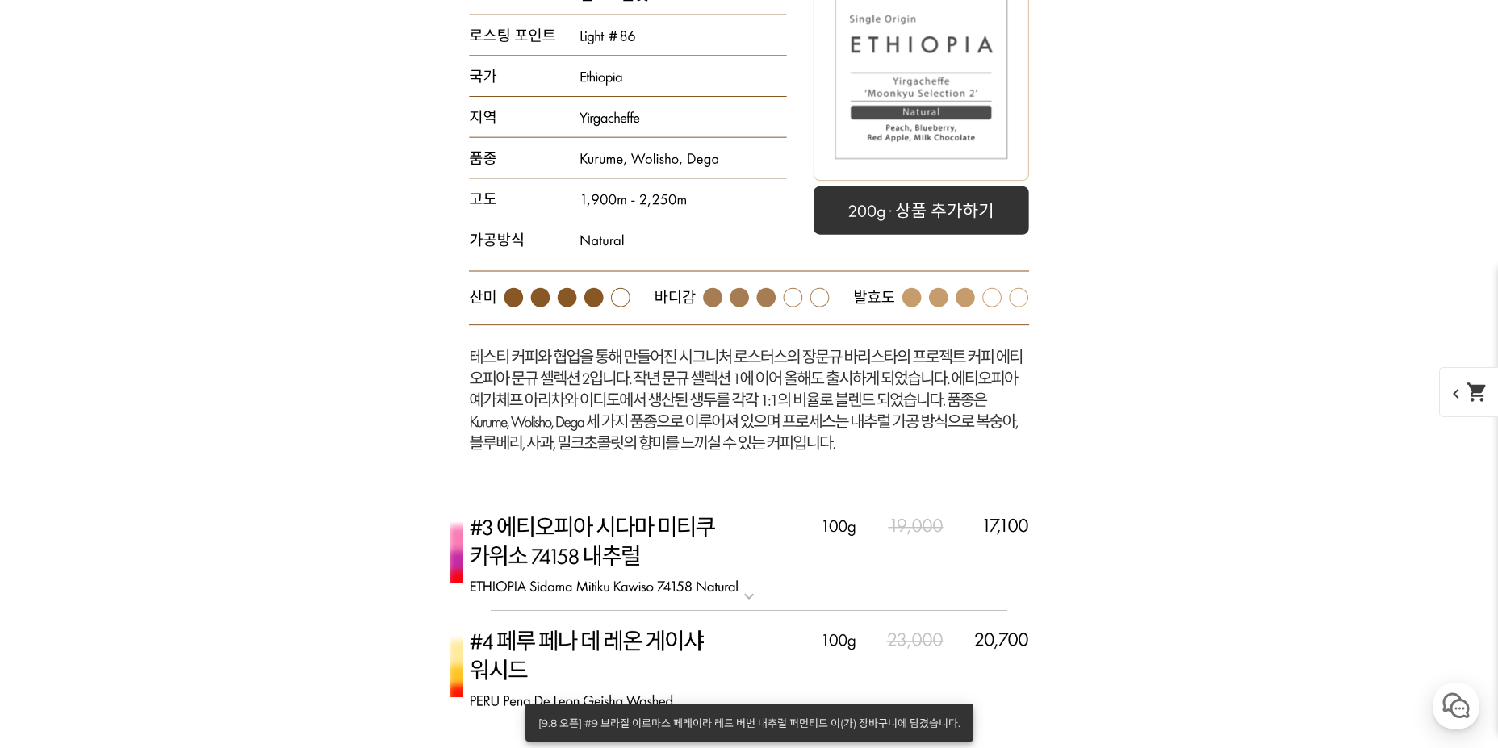
drag, startPoint x: 1320, startPoint y: 647, endPoint x: 1070, endPoint y: 207, distance: 506.1
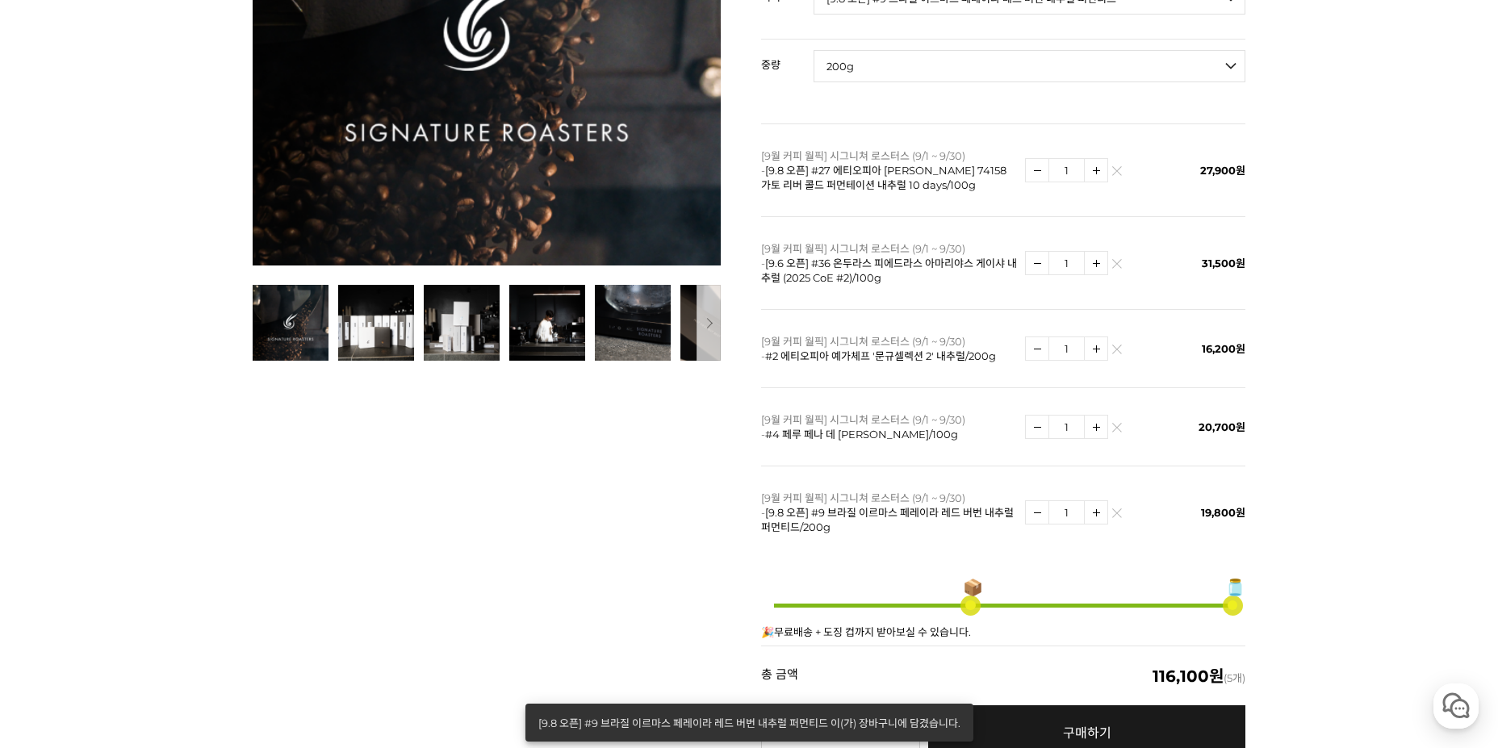
scroll to position [646, 0]
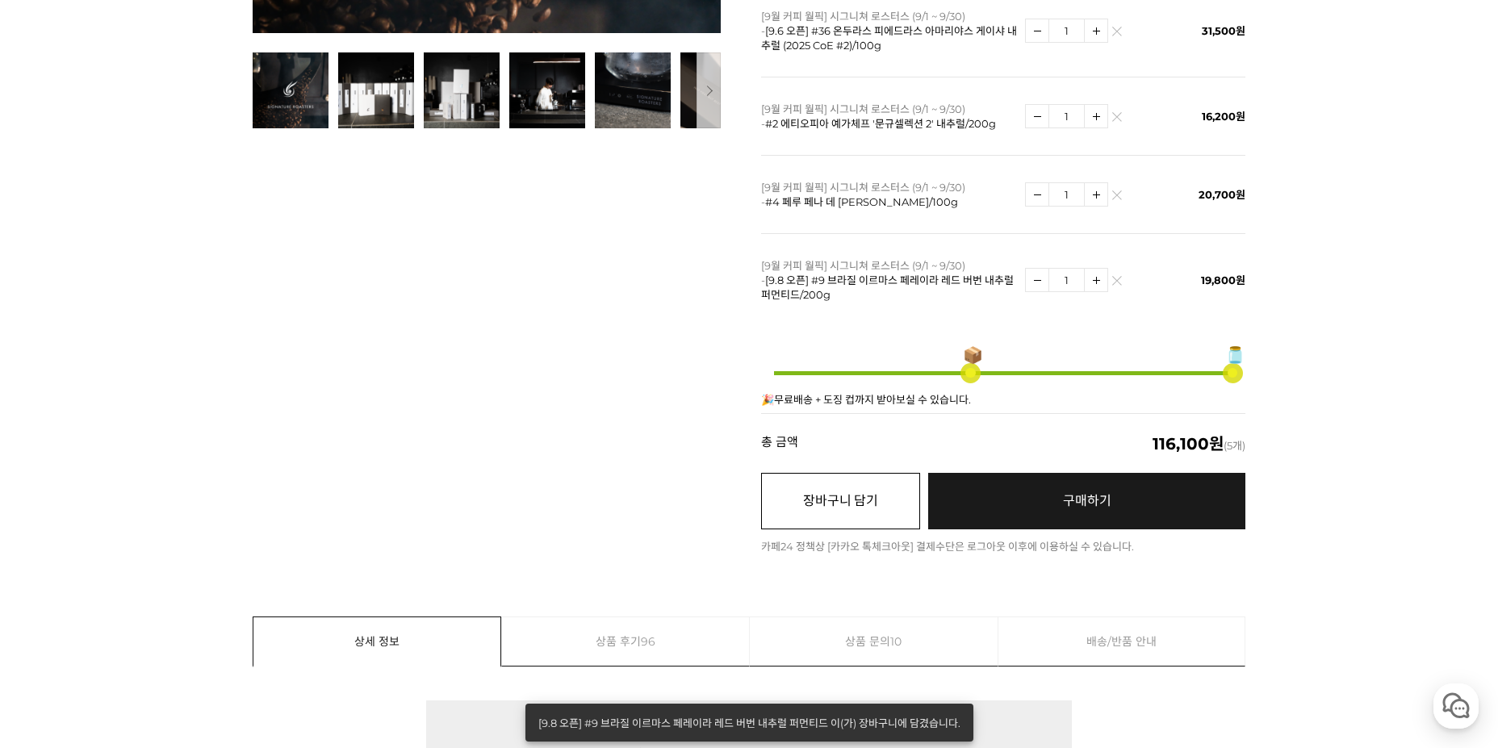
click at [818, 479] on button "장바구니 담기" at bounding box center [840, 501] width 159 height 57
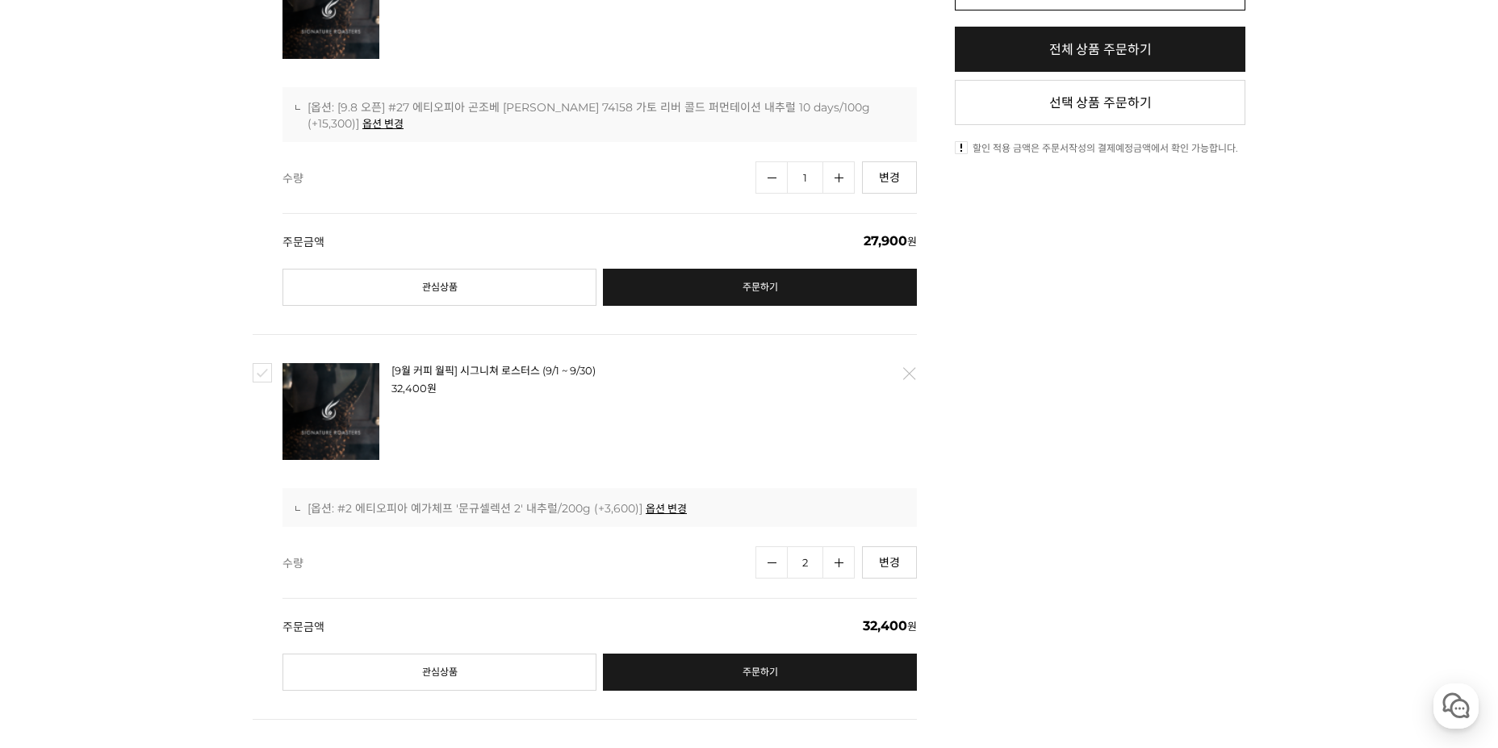
scroll to position [969, 0]
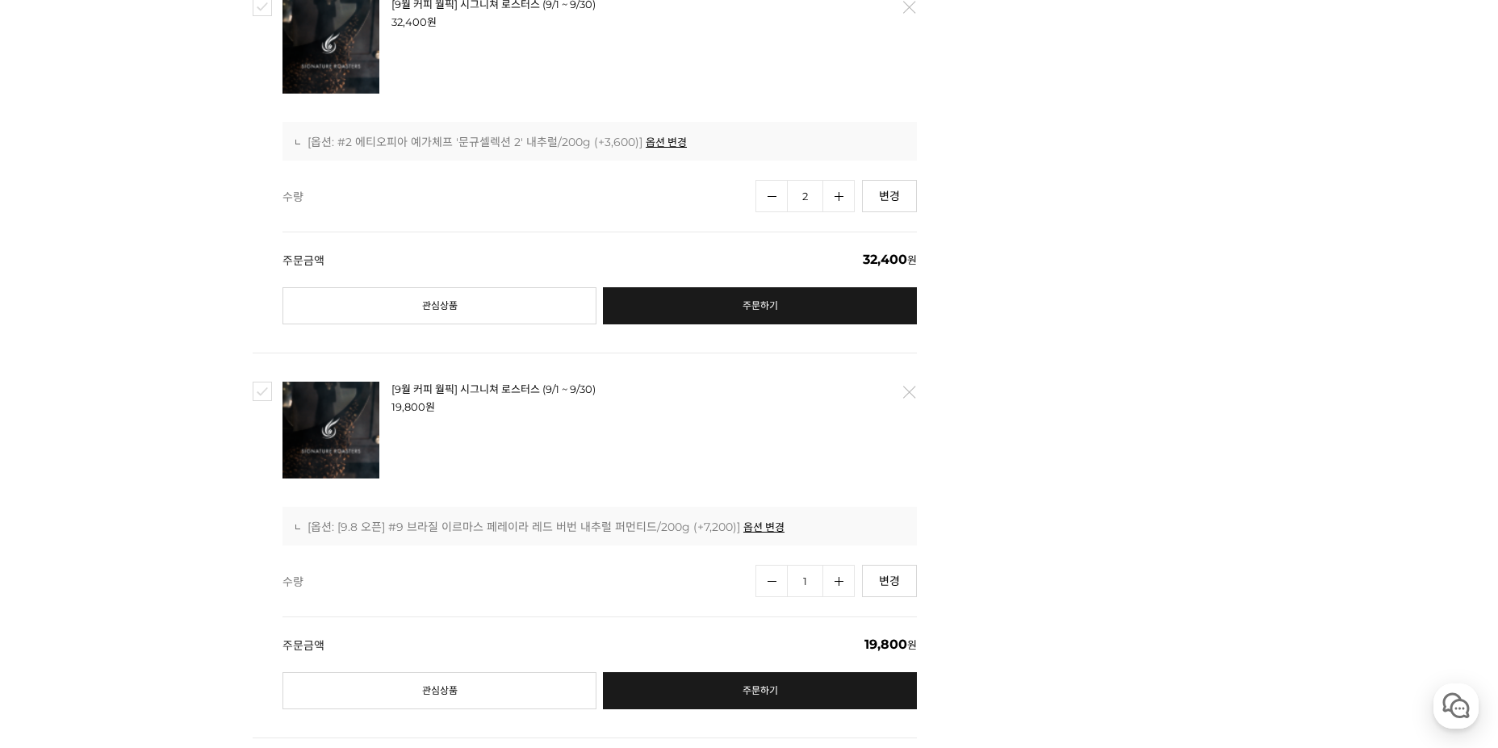
click at [777, 203] on link "수량감소" at bounding box center [772, 196] width 32 height 32
type input "1"
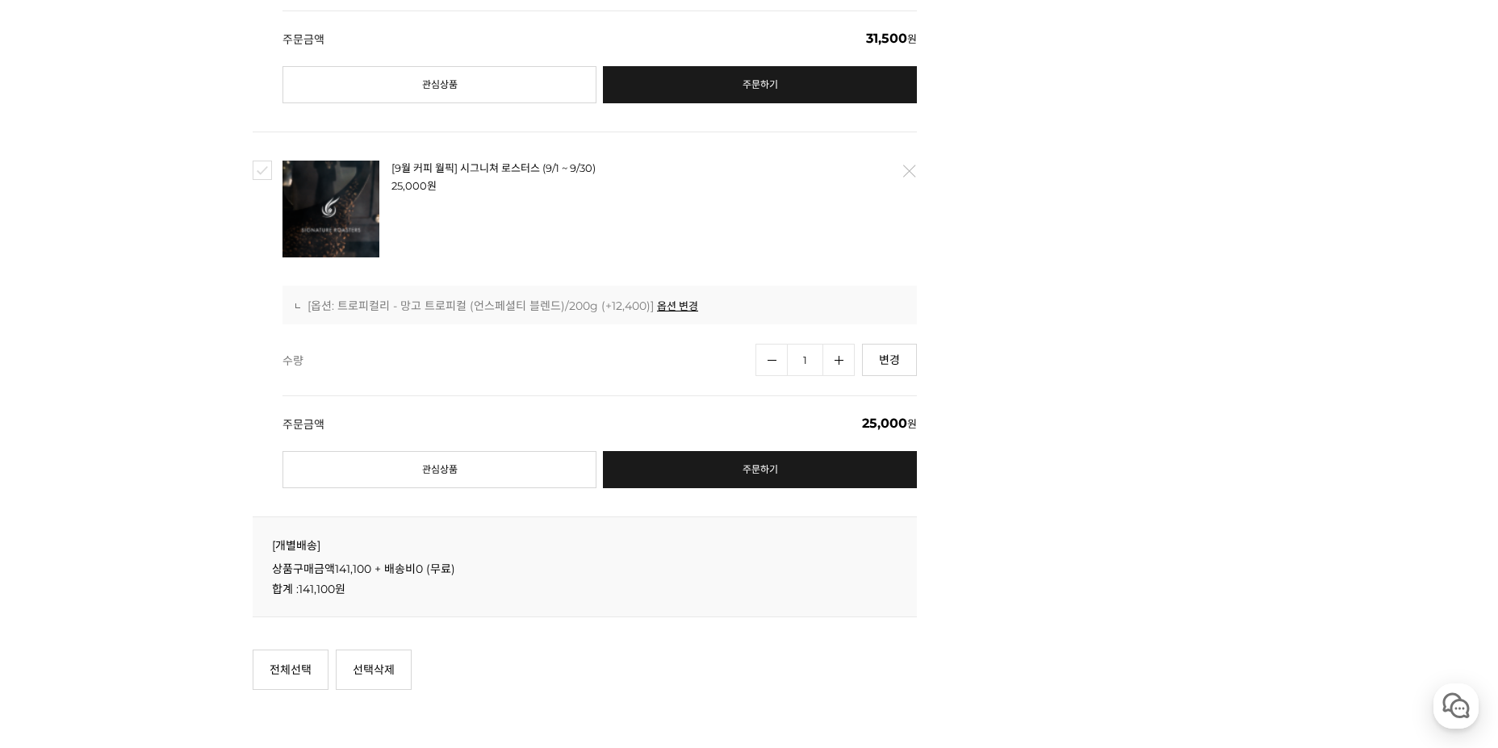
scroll to position [2422, 0]
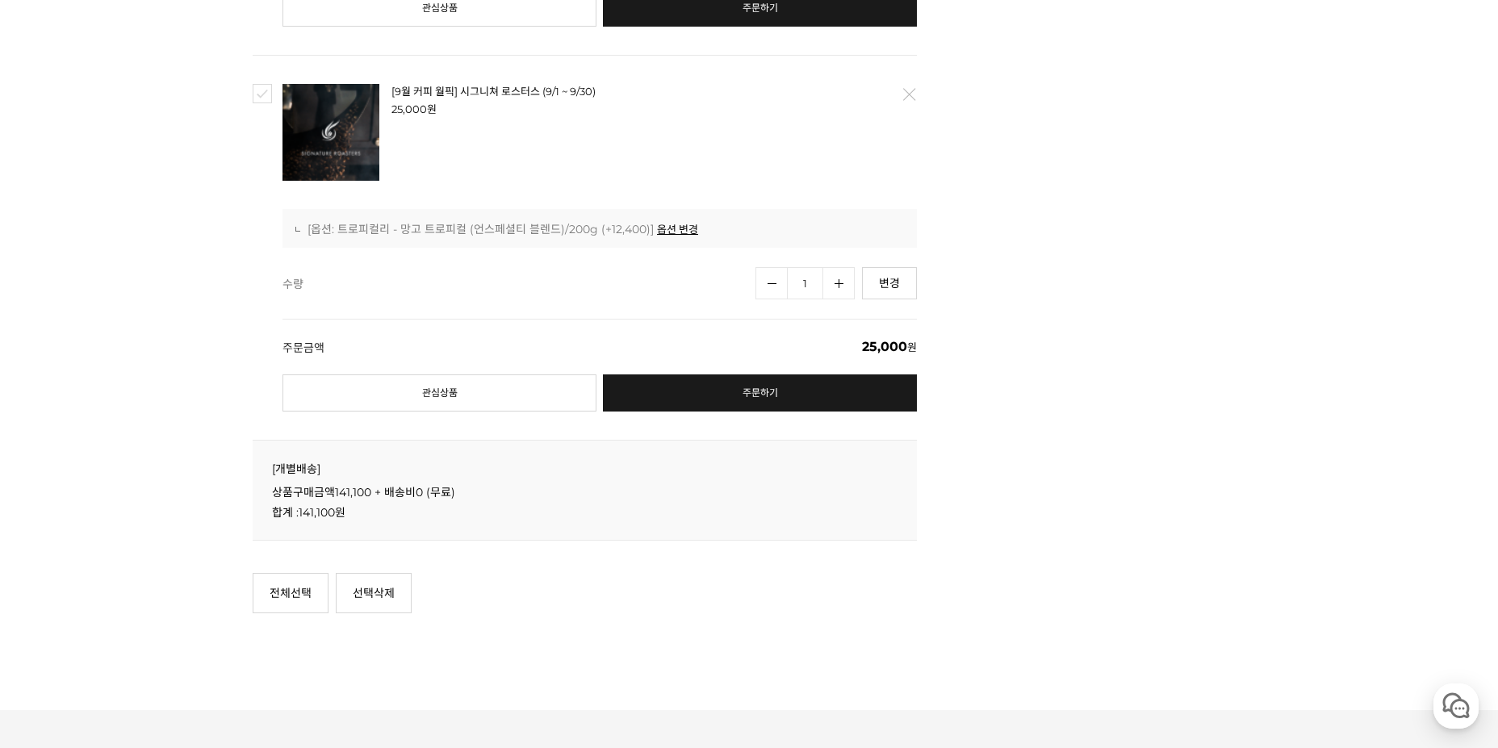
click at [910, 98] on link "삭제" at bounding box center [909, 94] width 34 height 34
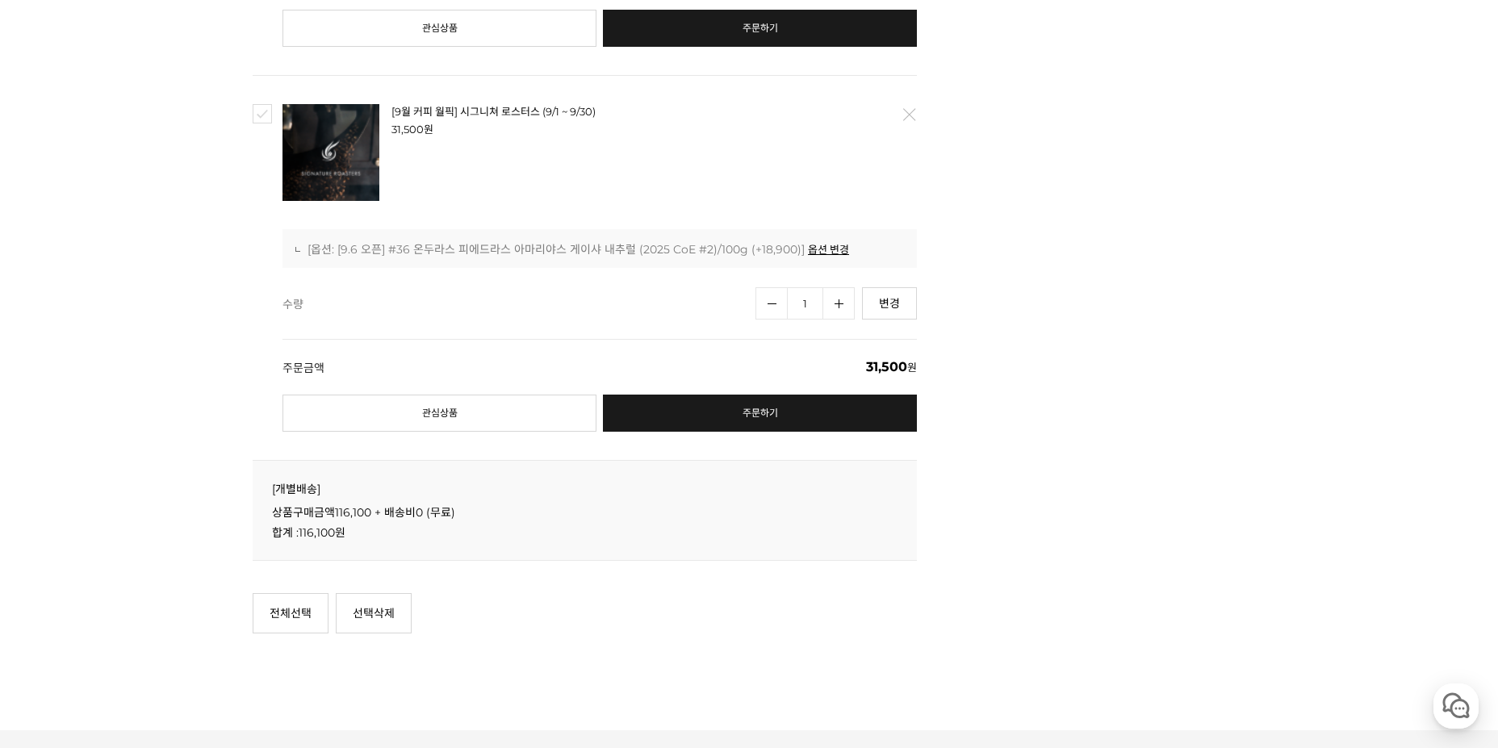
scroll to position [1870, 0]
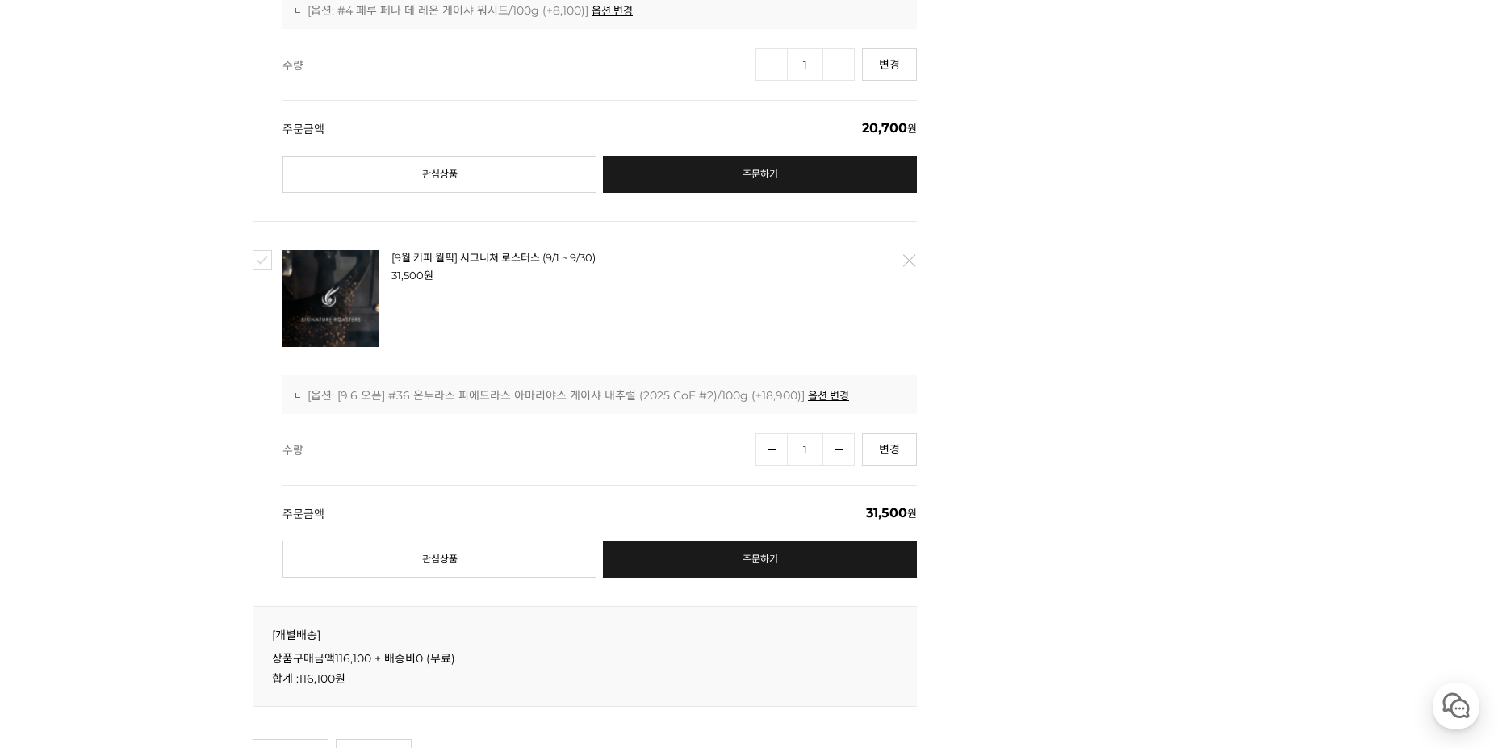
click at [908, 253] on link "삭제" at bounding box center [909, 261] width 34 height 34
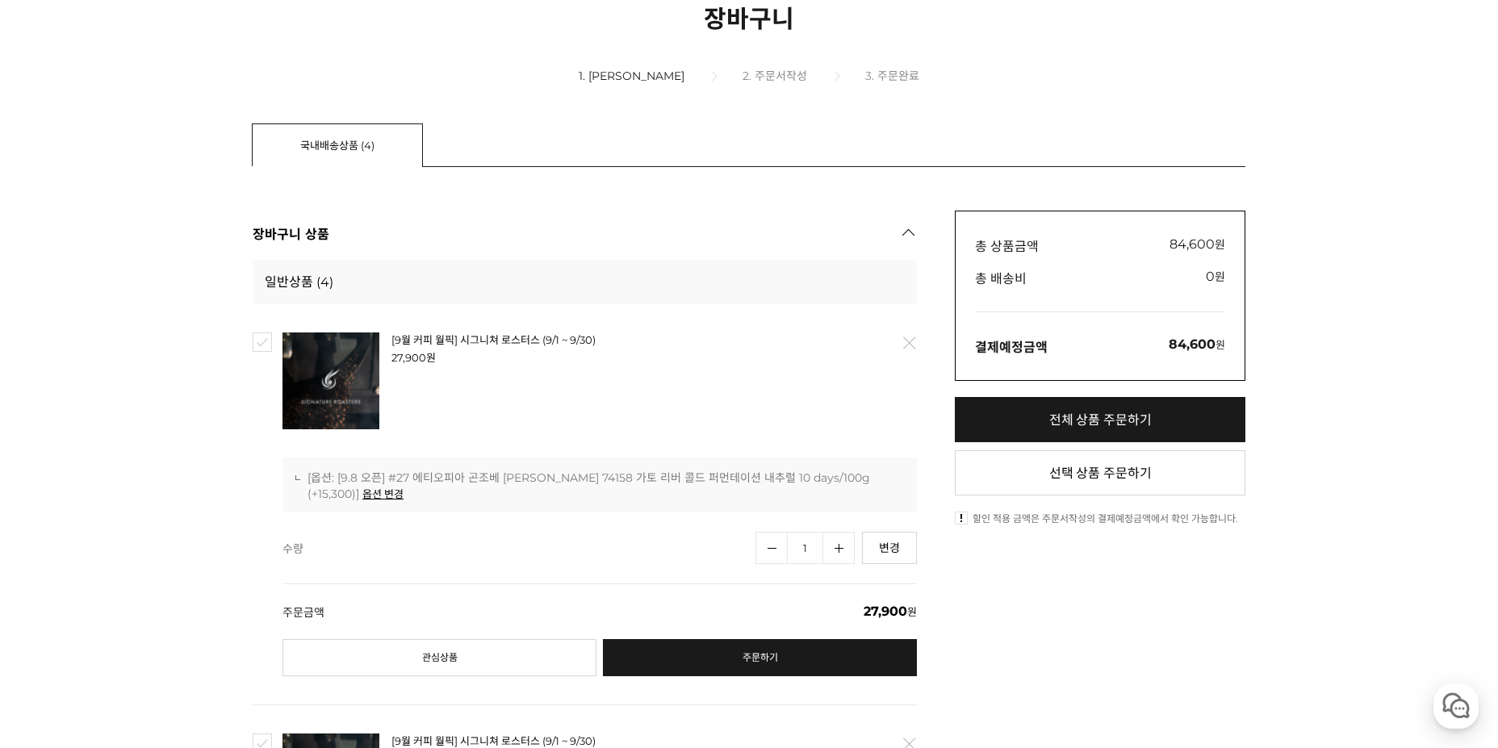
scroll to position [256, 0]
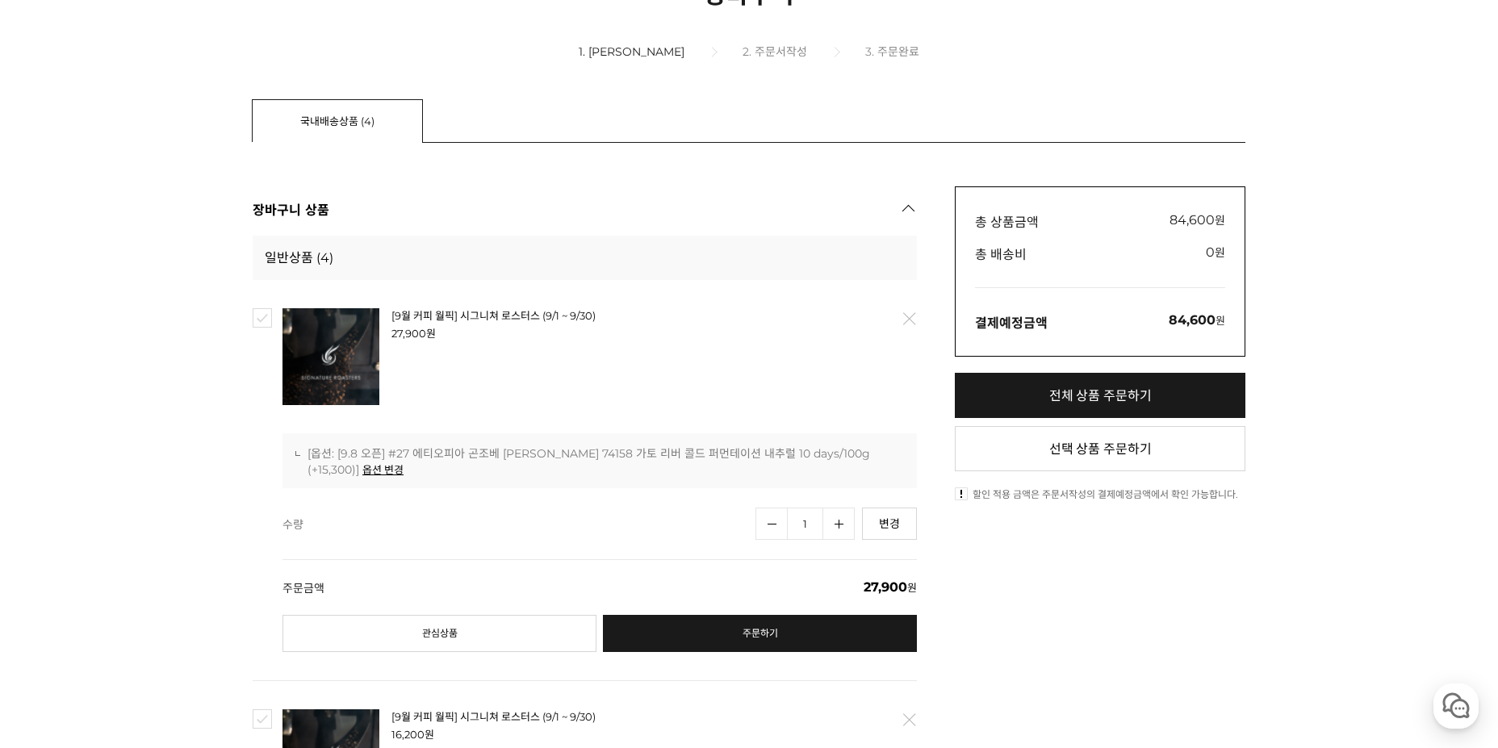
click at [257, 322] on input "checkbox" at bounding box center [262, 317] width 19 height 19
checkbox input "true"
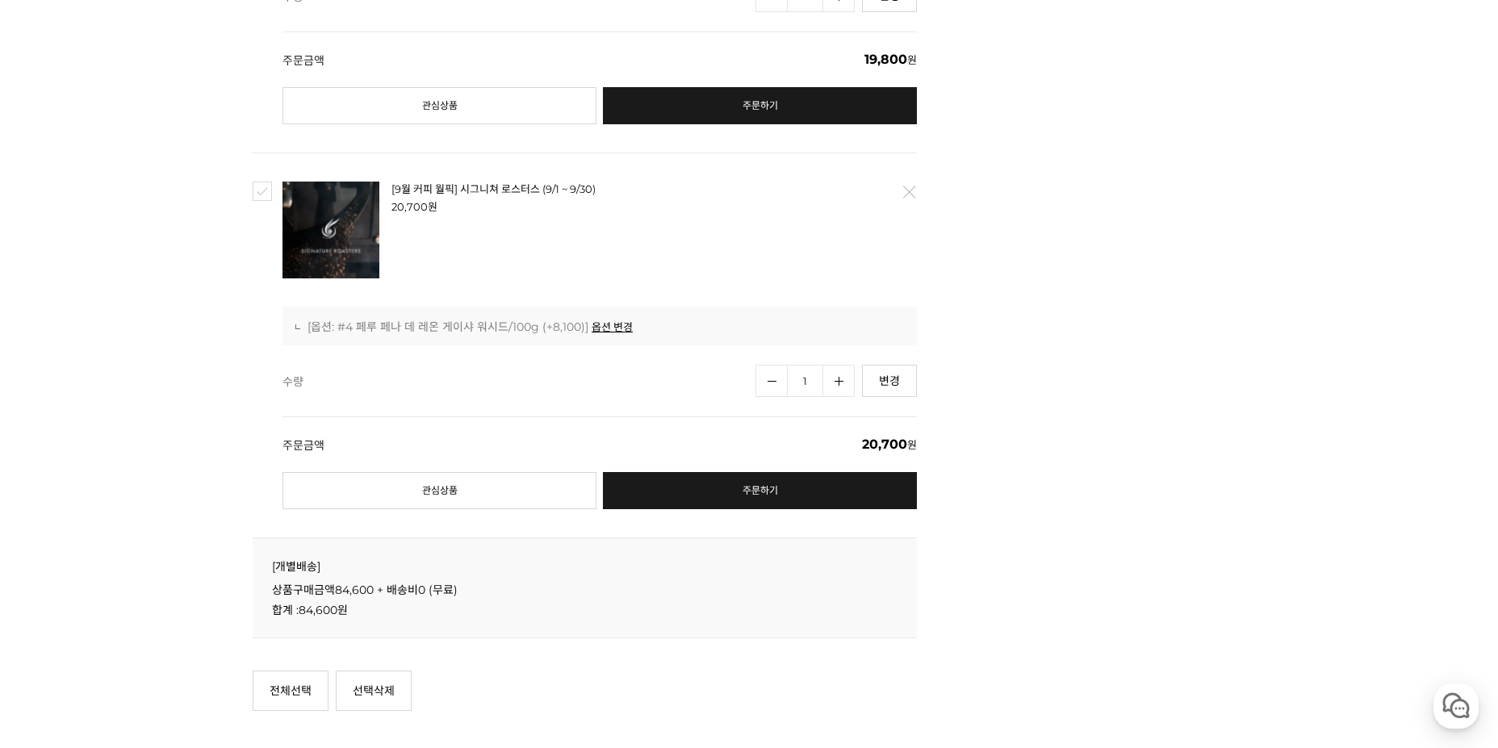
scroll to position [1547, 0]
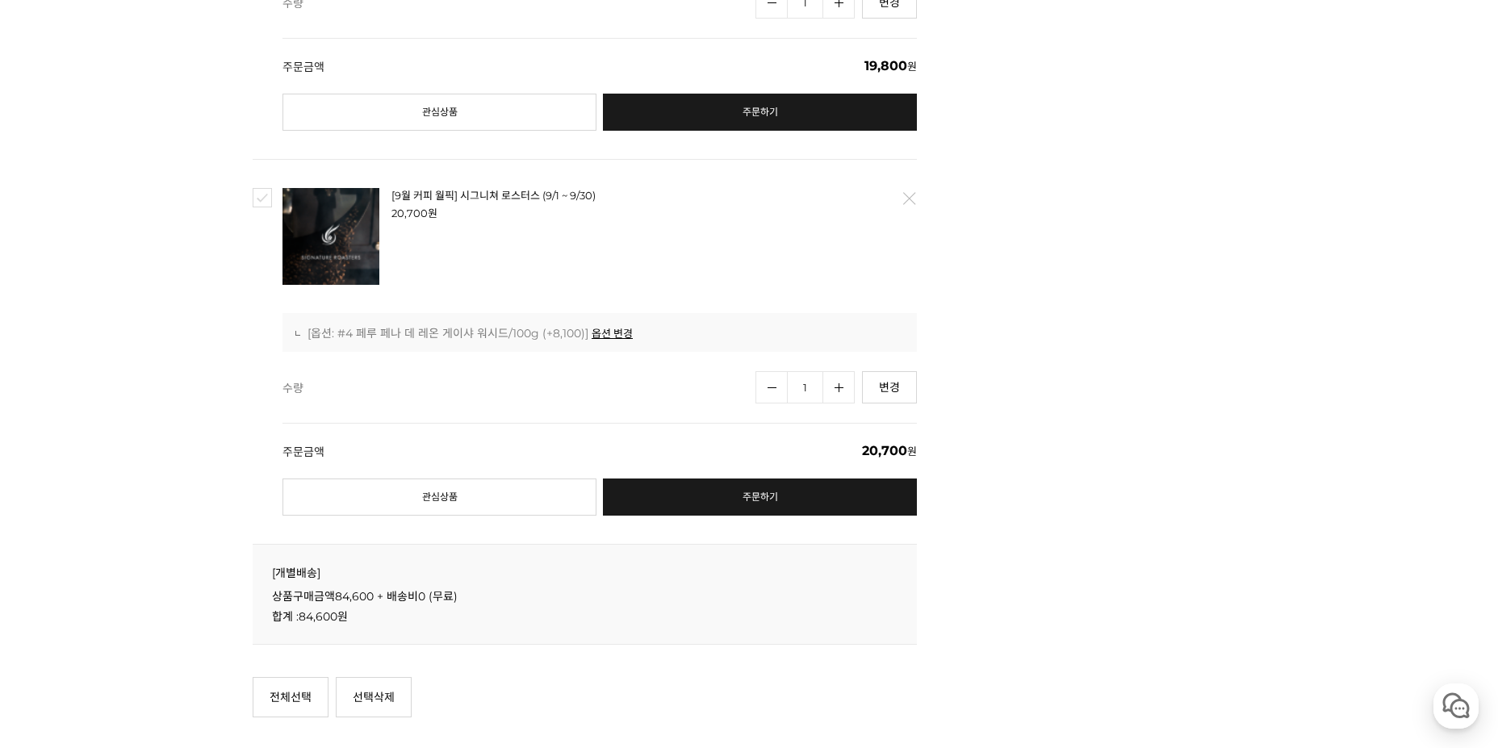
click at [903, 194] on link "삭제" at bounding box center [909, 199] width 34 height 34
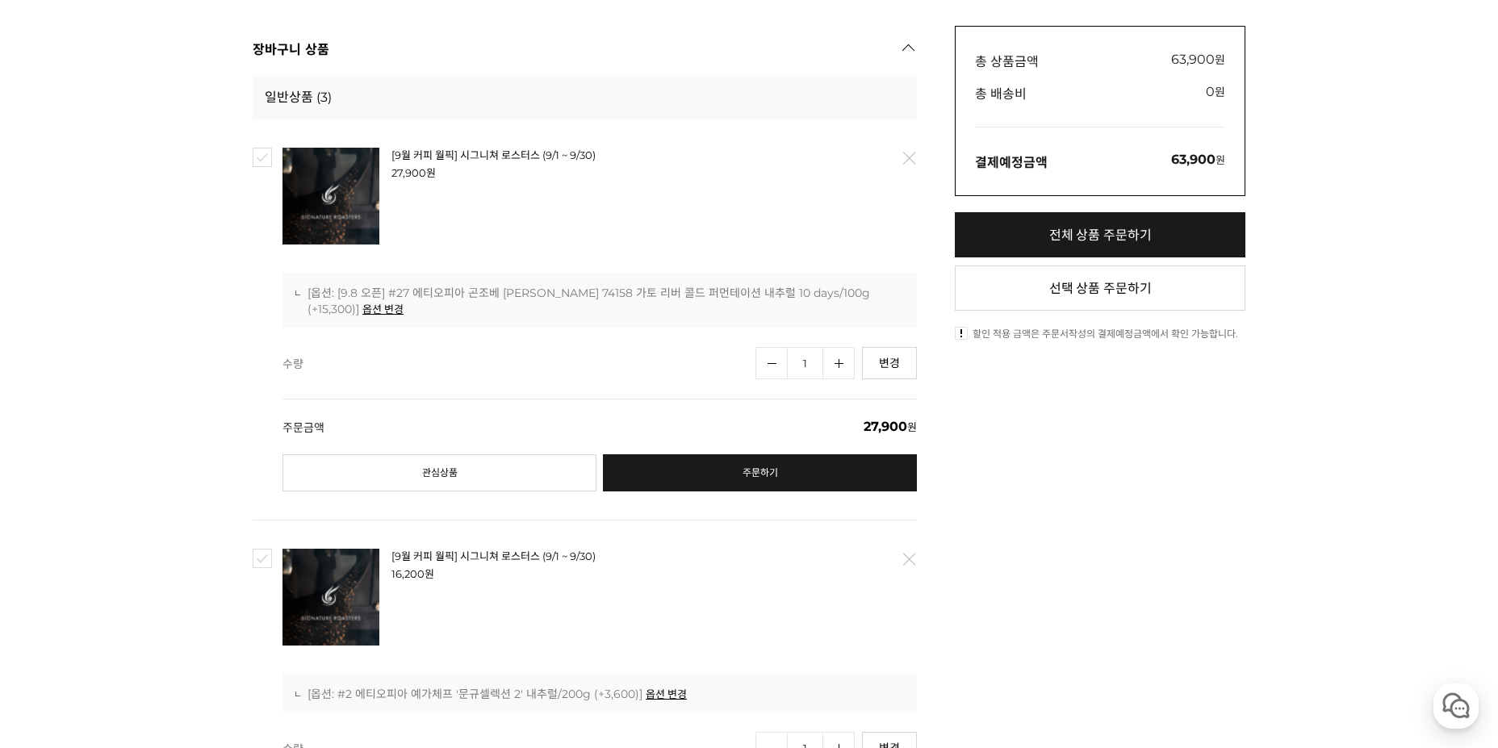
scroll to position [416, 0]
click at [268, 183] on div "[9월 커피 월픽] 시그니쳐 로스터스 (9/1 ~ 9/30) 27,900 원 -0 원 배송 : 0원 [무료] / 개별배송 배송주기 280원 상…" at bounding box center [585, 320] width 664 height 400
click at [263, 154] on input "checkbox" at bounding box center [262, 158] width 19 height 19
checkbox input "true"
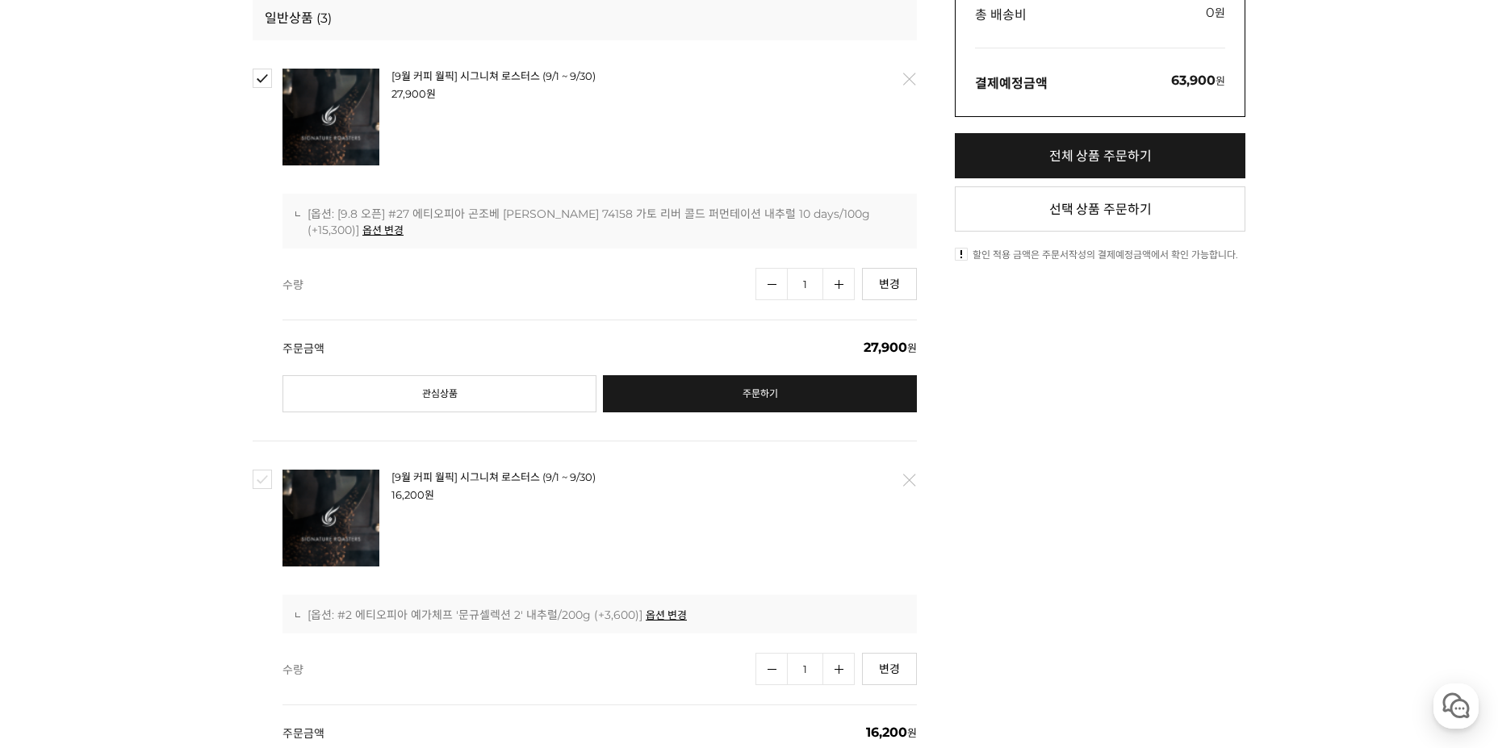
scroll to position [496, 0]
click at [266, 472] on input "checkbox" at bounding box center [262, 478] width 19 height 19
checkbox input "true"
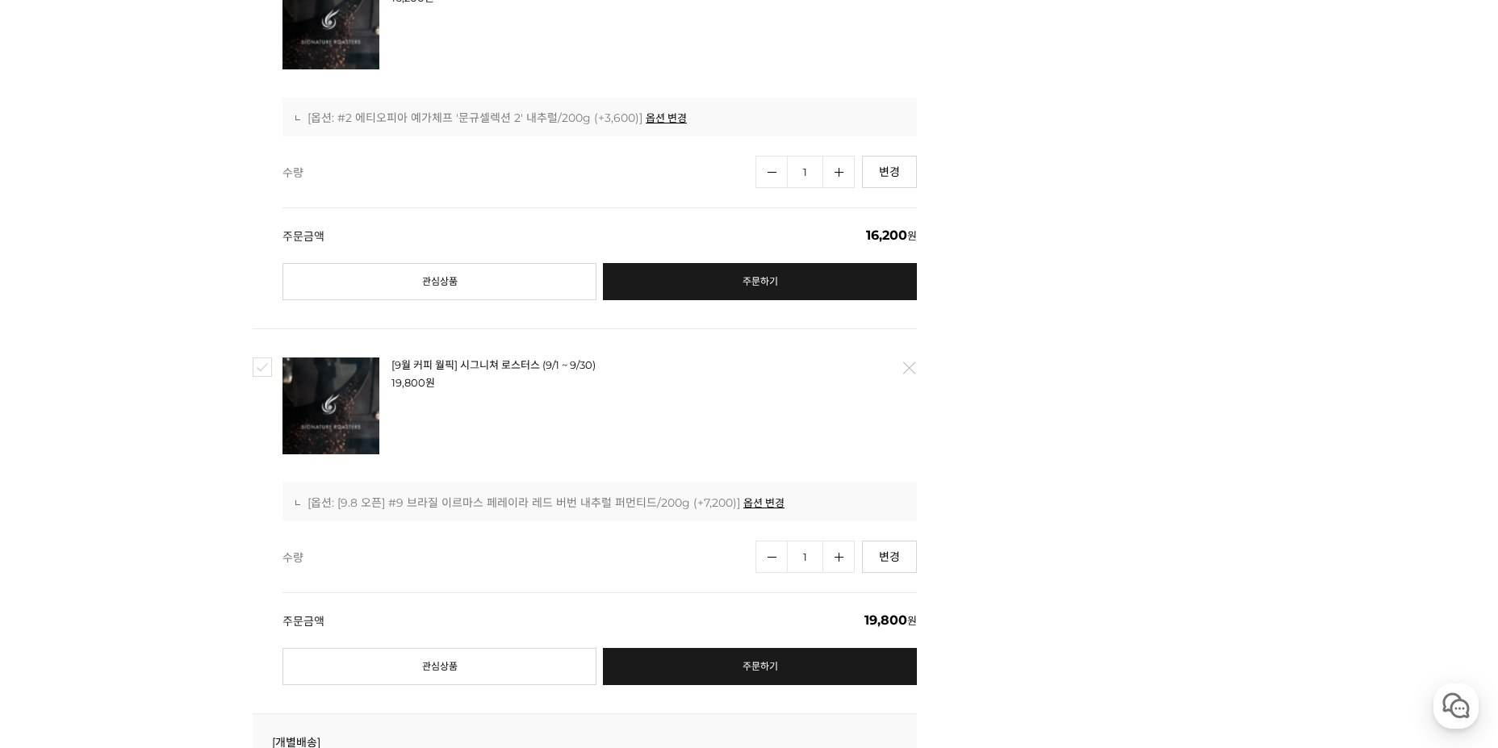
scroll to position [0, 0]
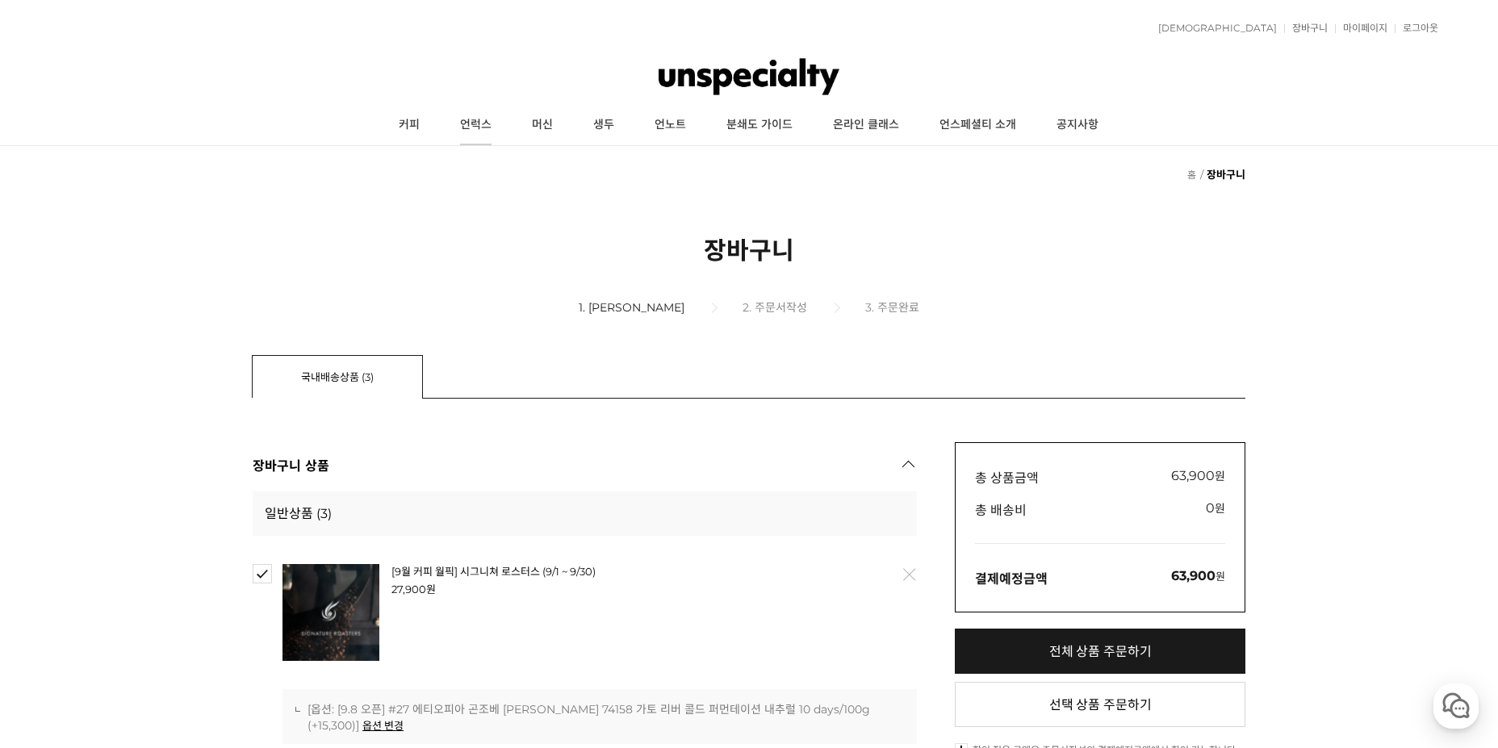
drag, startPoint x: 1254, startPoint y: 592, endPoint x: 498, endPoint y: 121, distance: 890.8
click at [417, 128] on link "커피" at bounding box center [409, 125] width 61 height 40
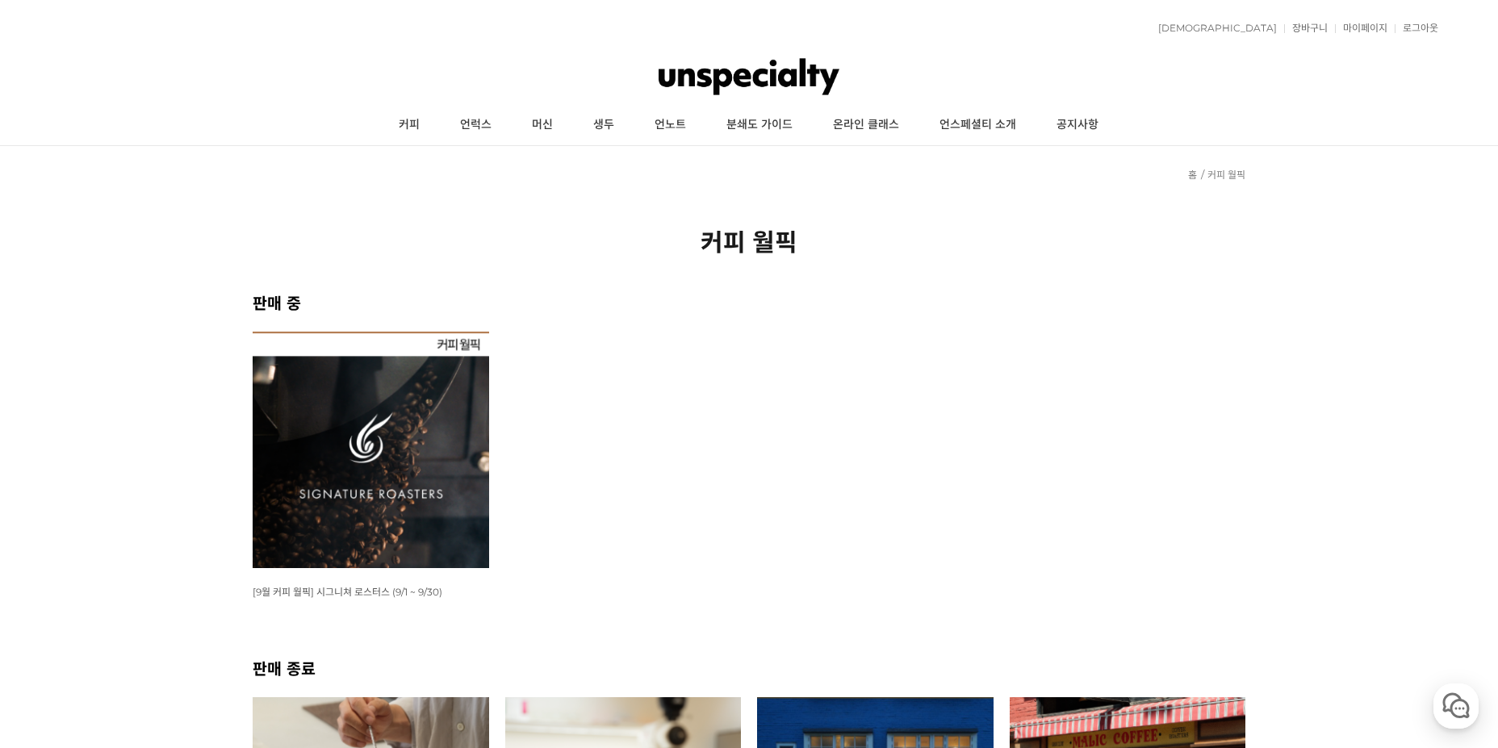
click at [371, 525] on img at bounding box center [371, 450] width 237 height 237
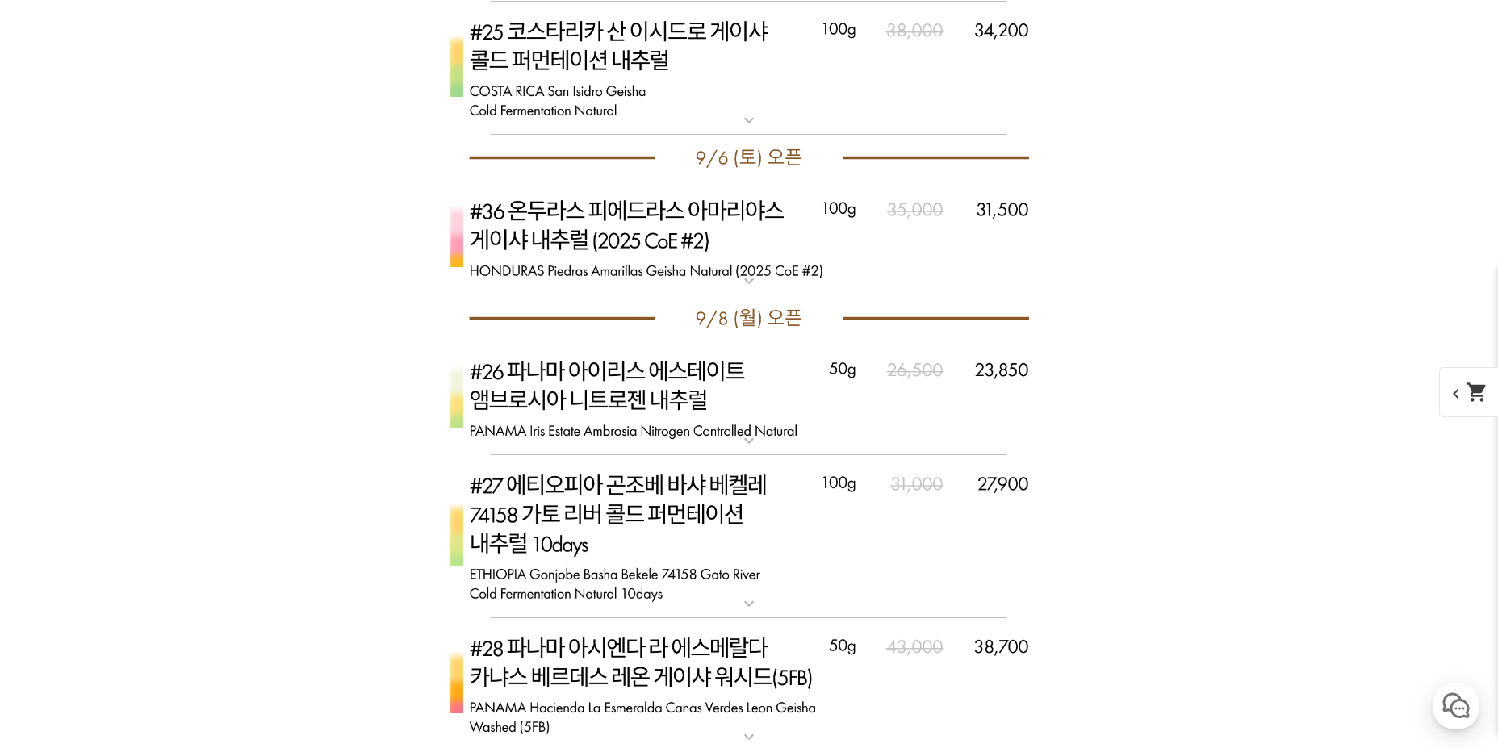
scroll to position [7103, 0]
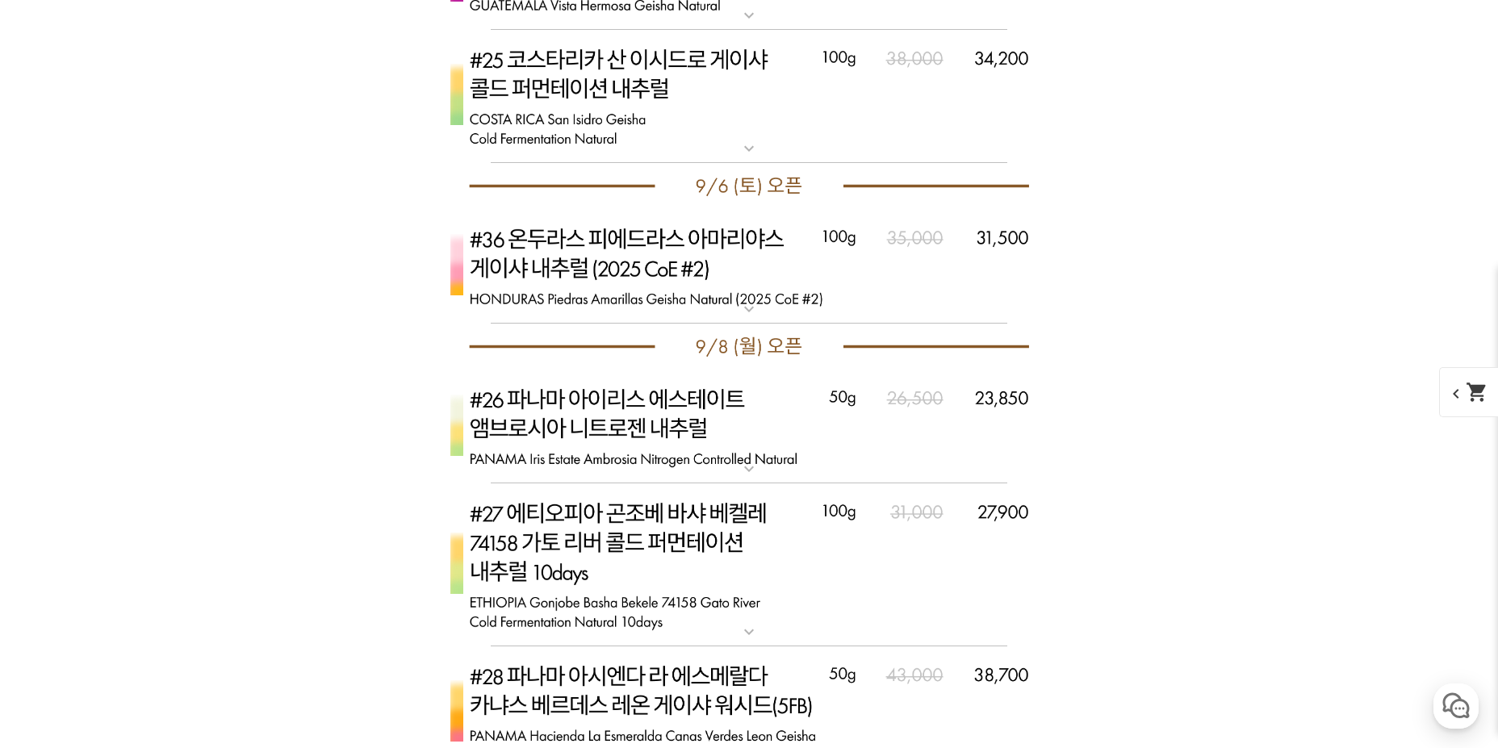
click at [752, 310] on mat-icon "expand_more" at bounding box center [749, 308] width 32 height 19
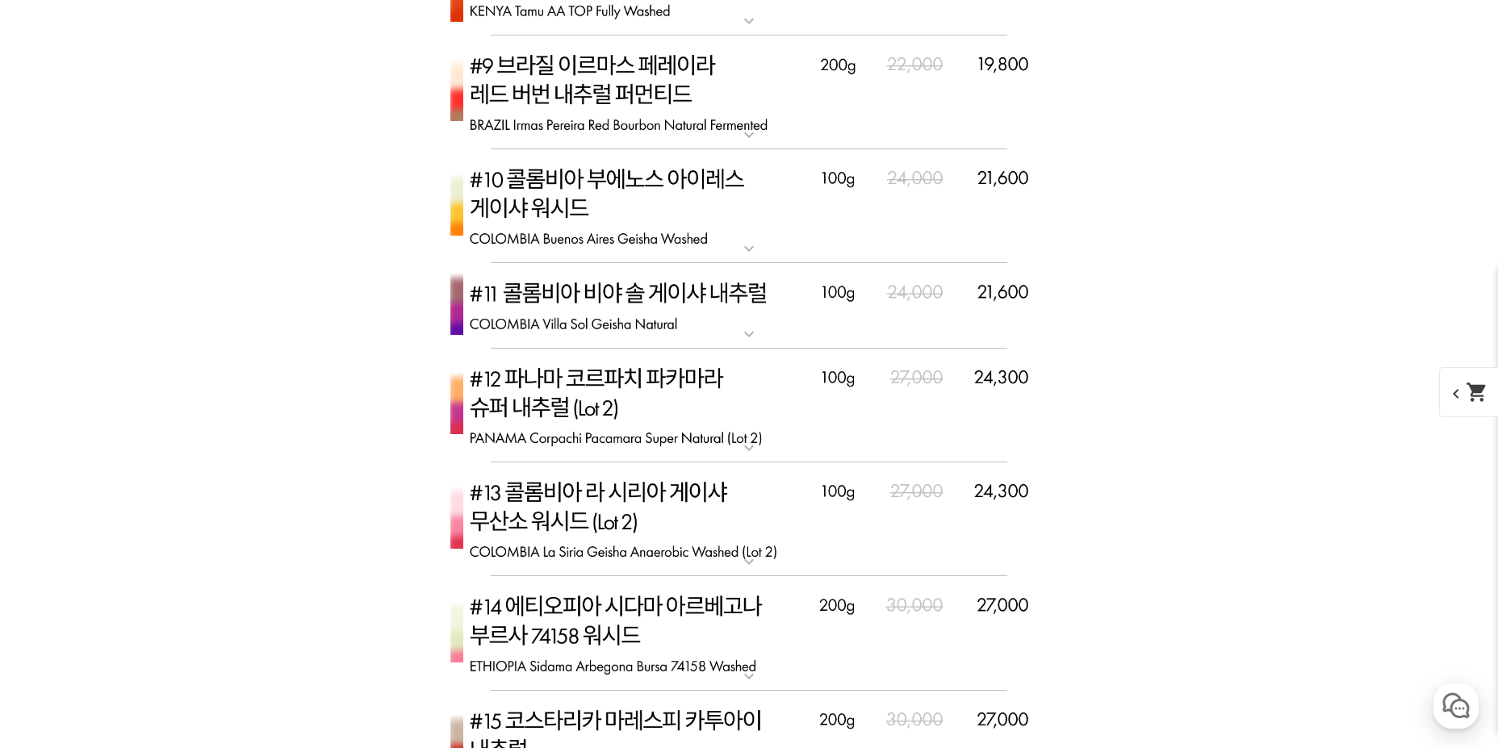
scroll to position [5489, 0]
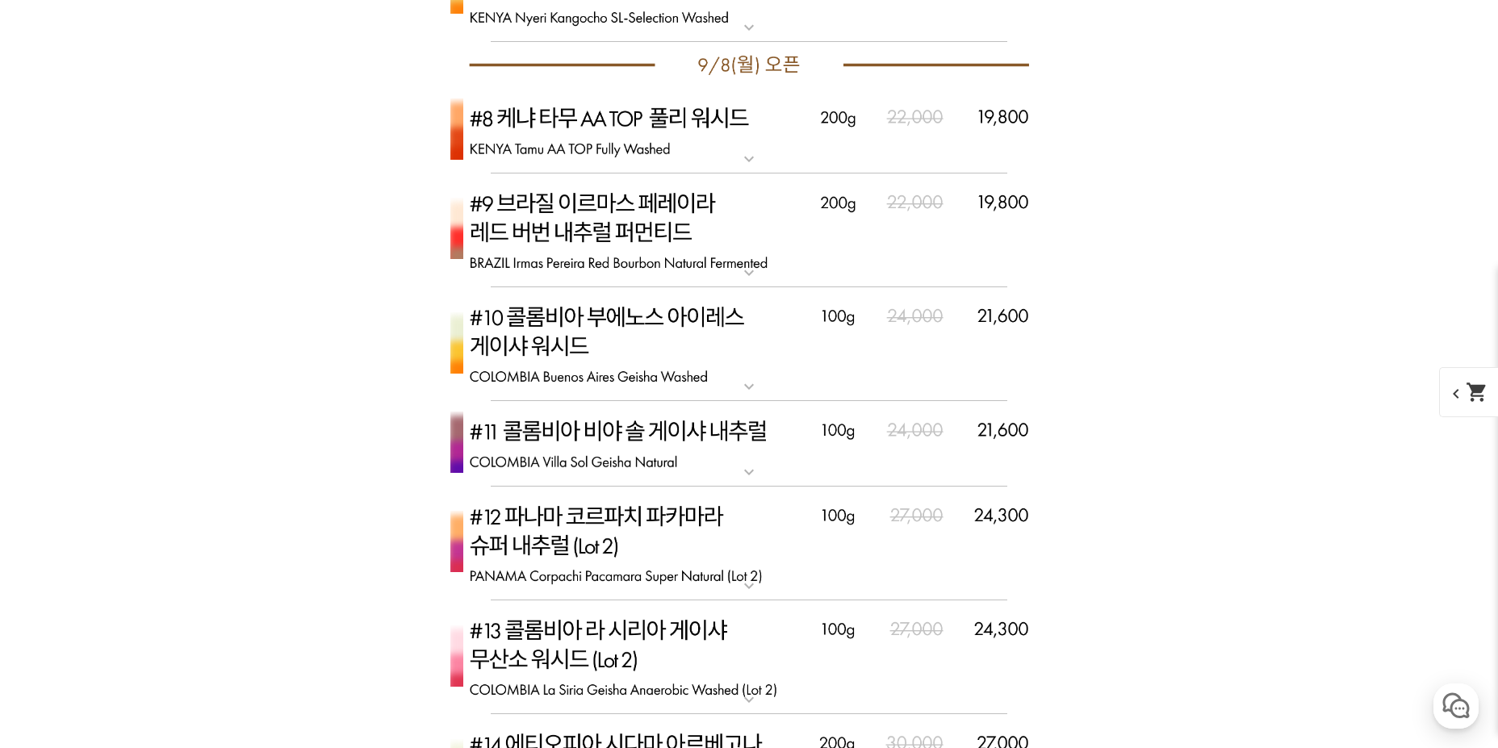
click at [746, 263] on img at bounding box center [749, 231] width 646 height 115
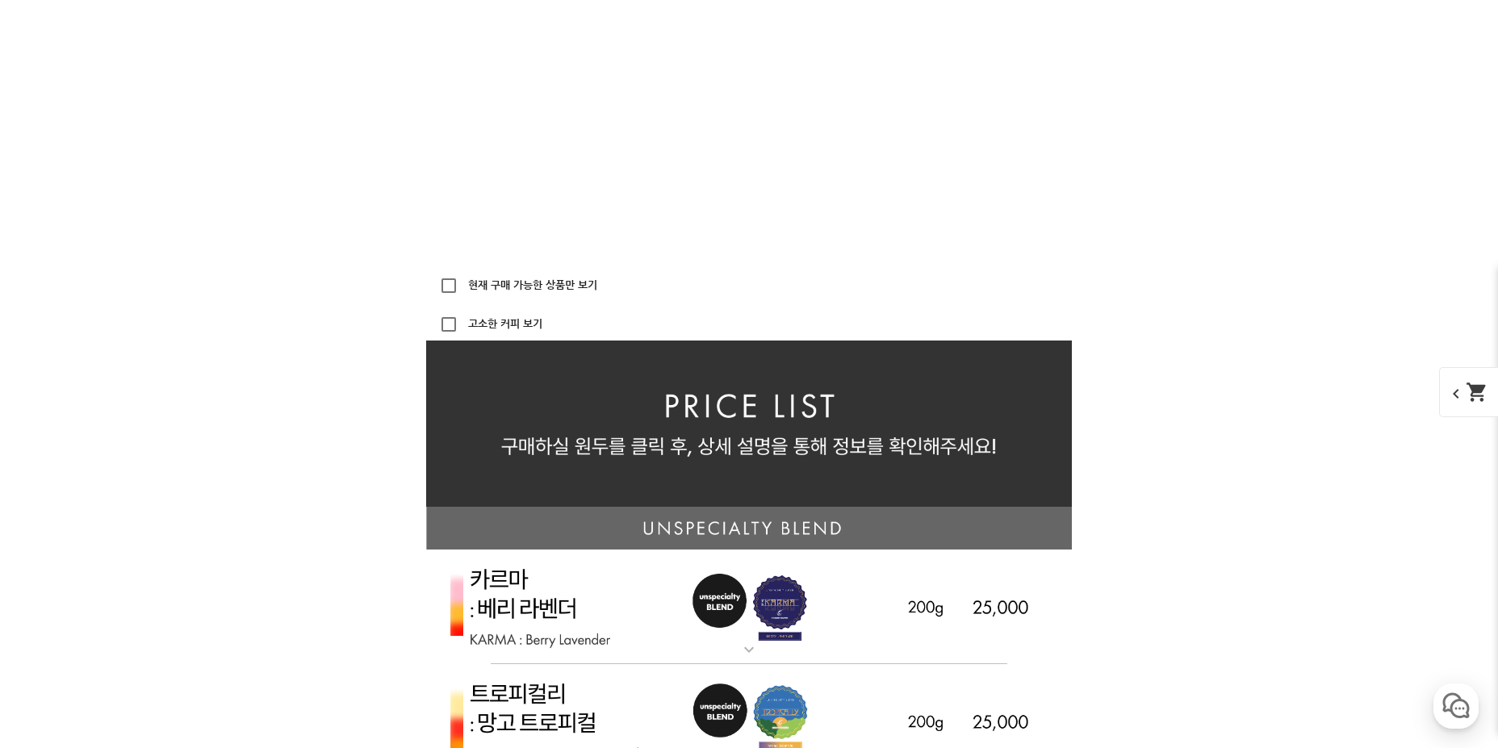
scroll to position [0, 0]
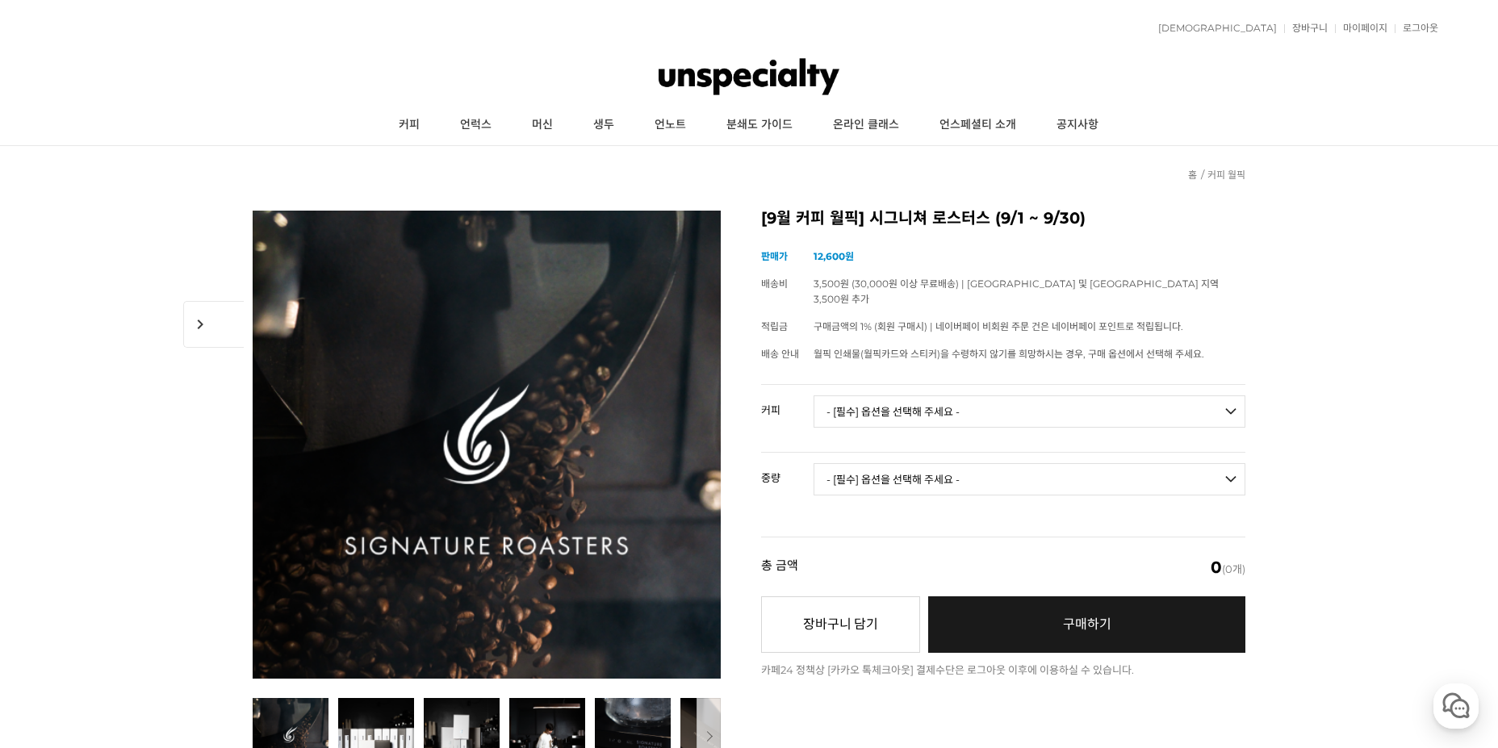
drag, startPoint x: 1285, startPoint y: 592, endPoint x: 966, endPoint y: 94, distance: 591.4
click at [1318, 31] on link "장바구니" at bounding box center [1306, 28] width 44 height 10
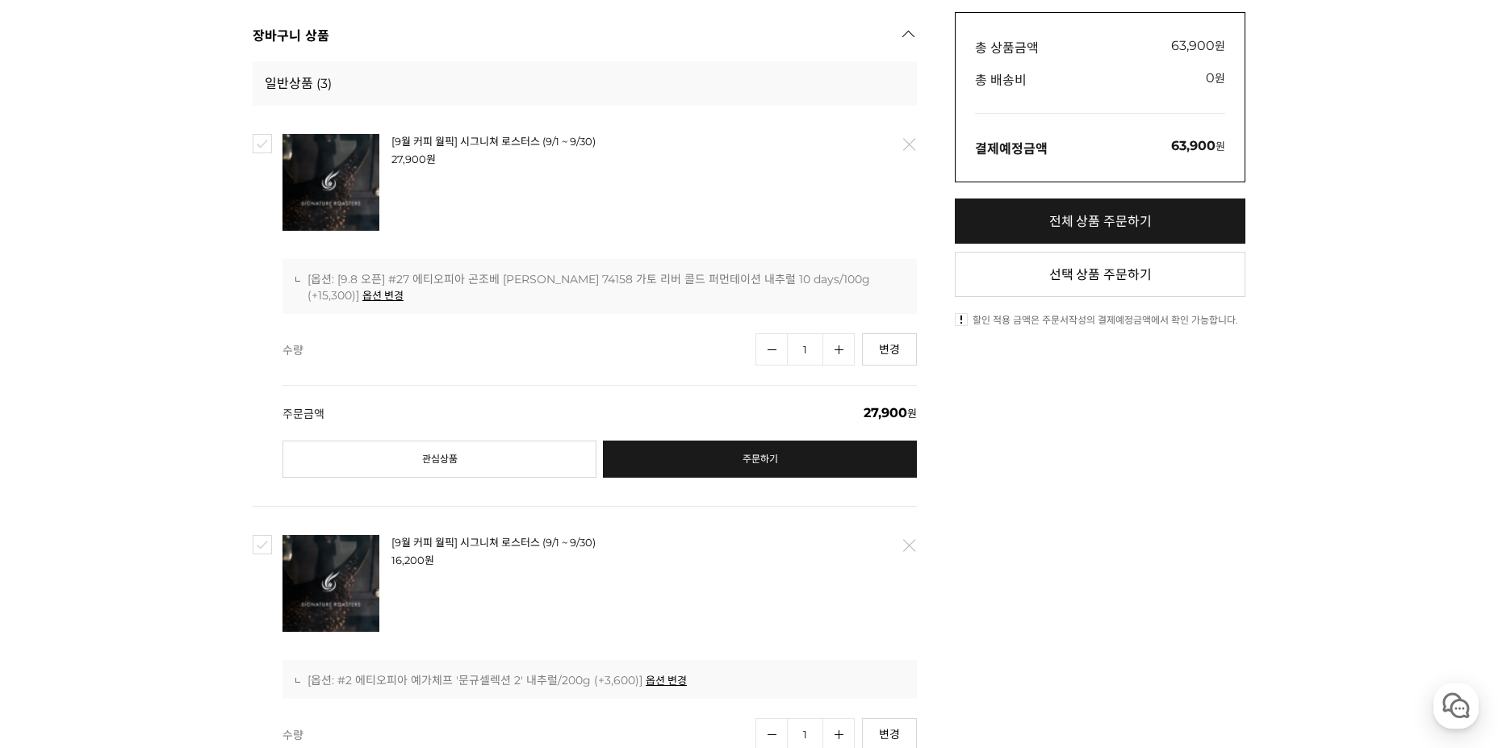
scroll to position [81, 0]
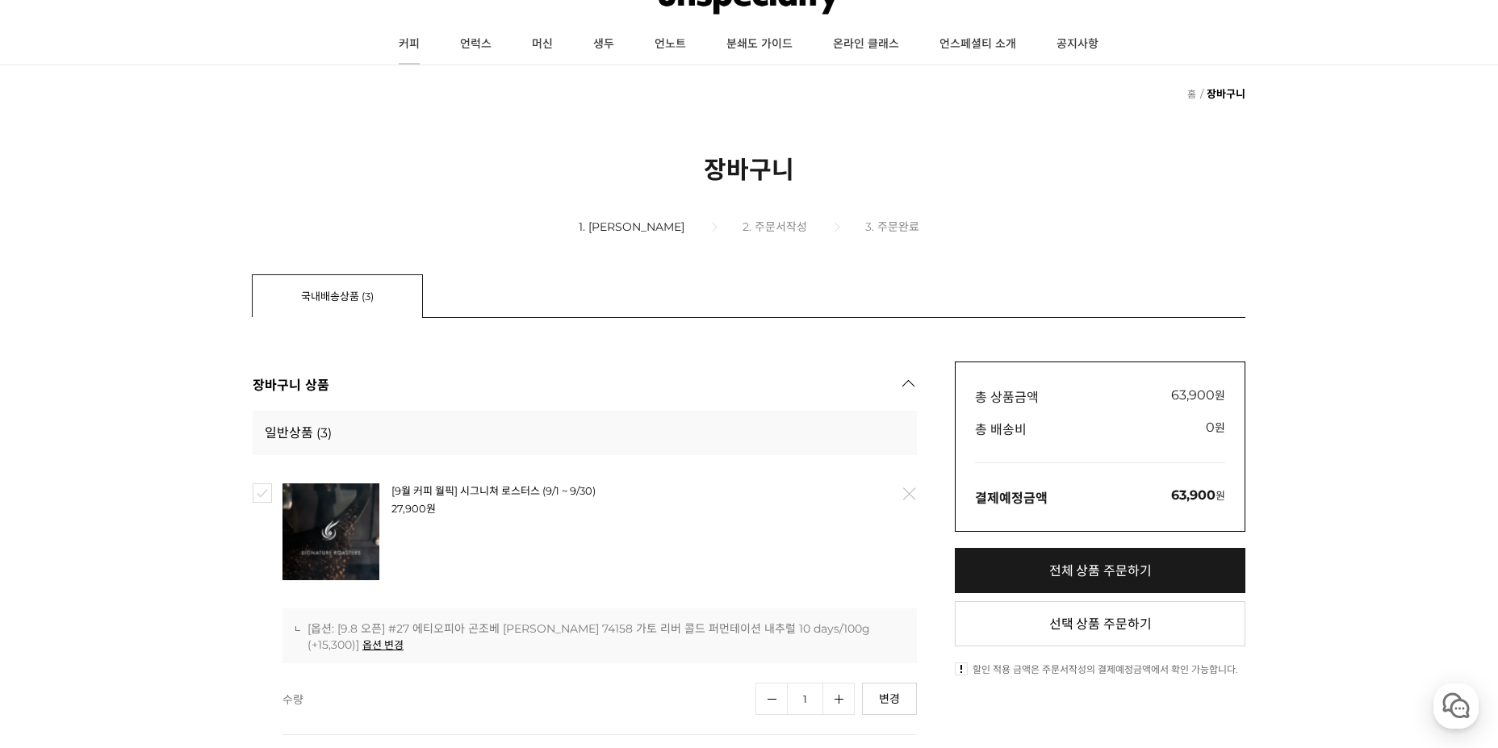
click at [403, 42] on link "커피" at bounding box center [409, 44] width 61 height 40
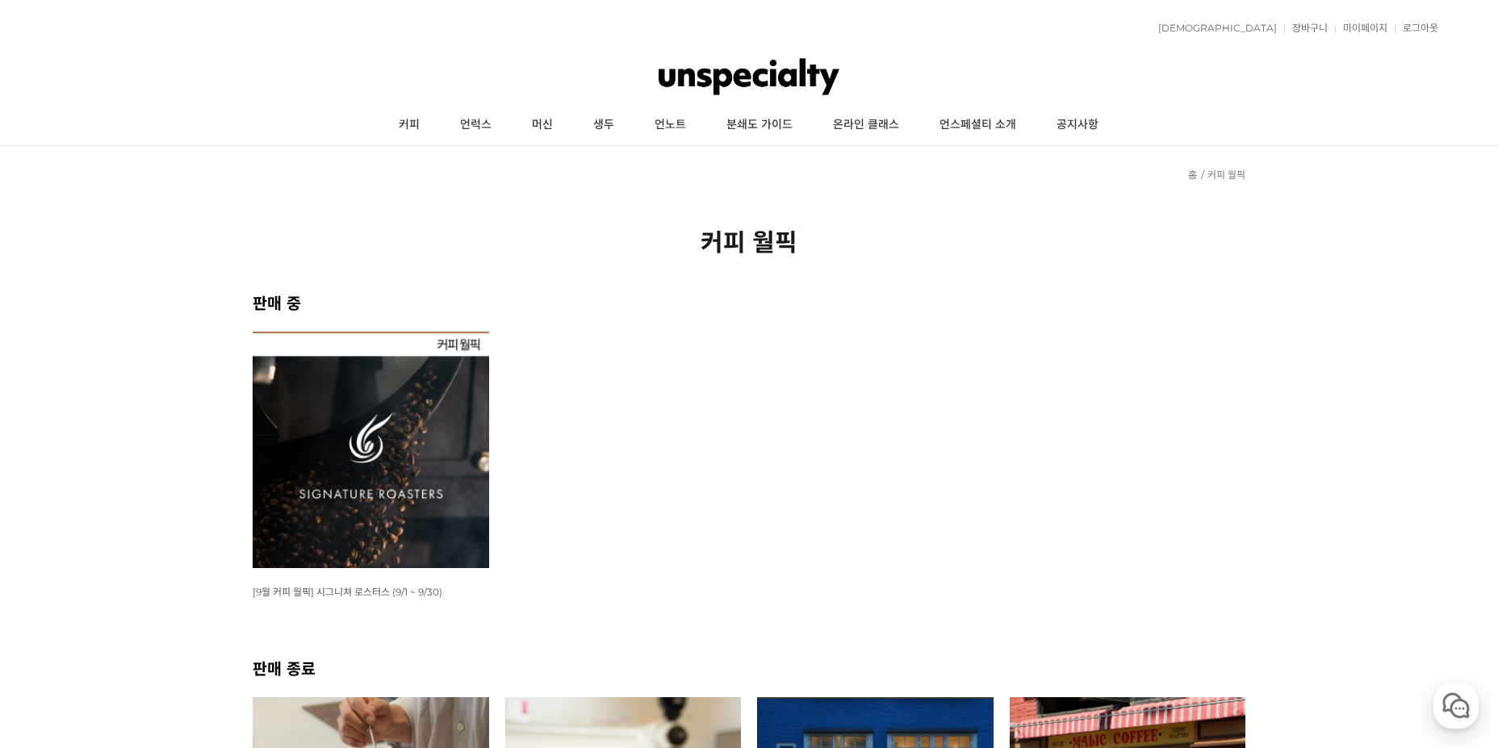
click at [325, 484] on img at bounding box center [371, 450] width 237 height 237
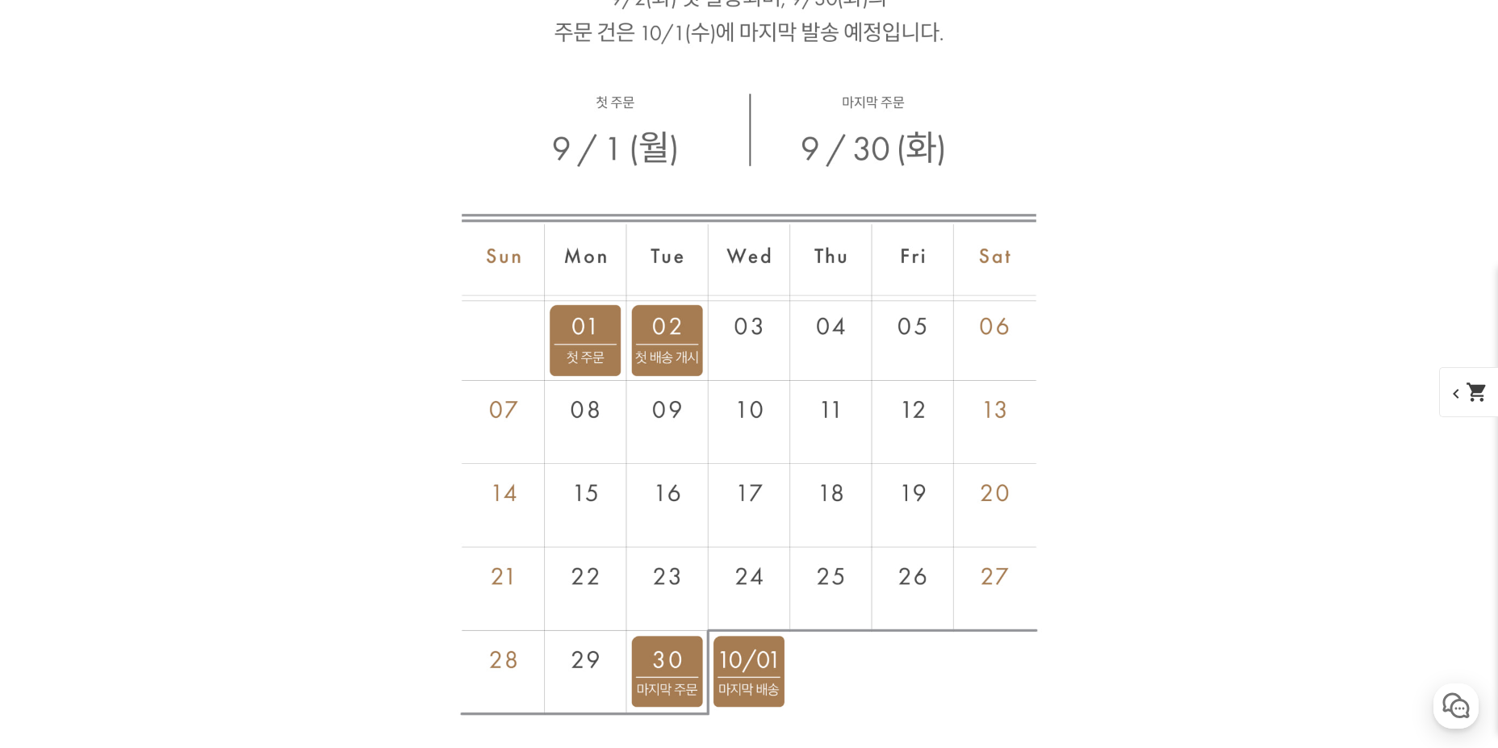
scroll to position [10903, 0]
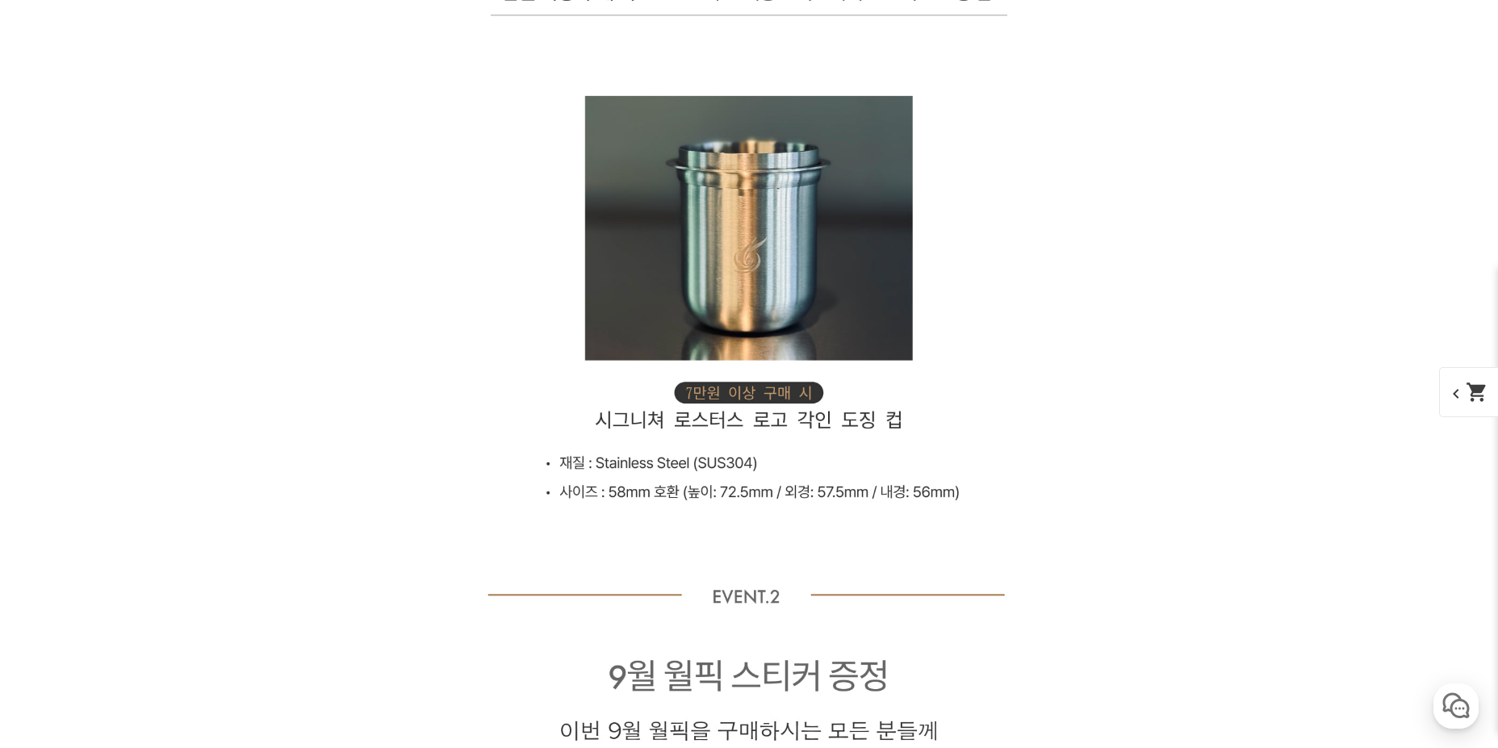
drag, startPoint x: 84, startPoint y: 430, endPoint x: 90, endPoint y: 786, distance: 356.0
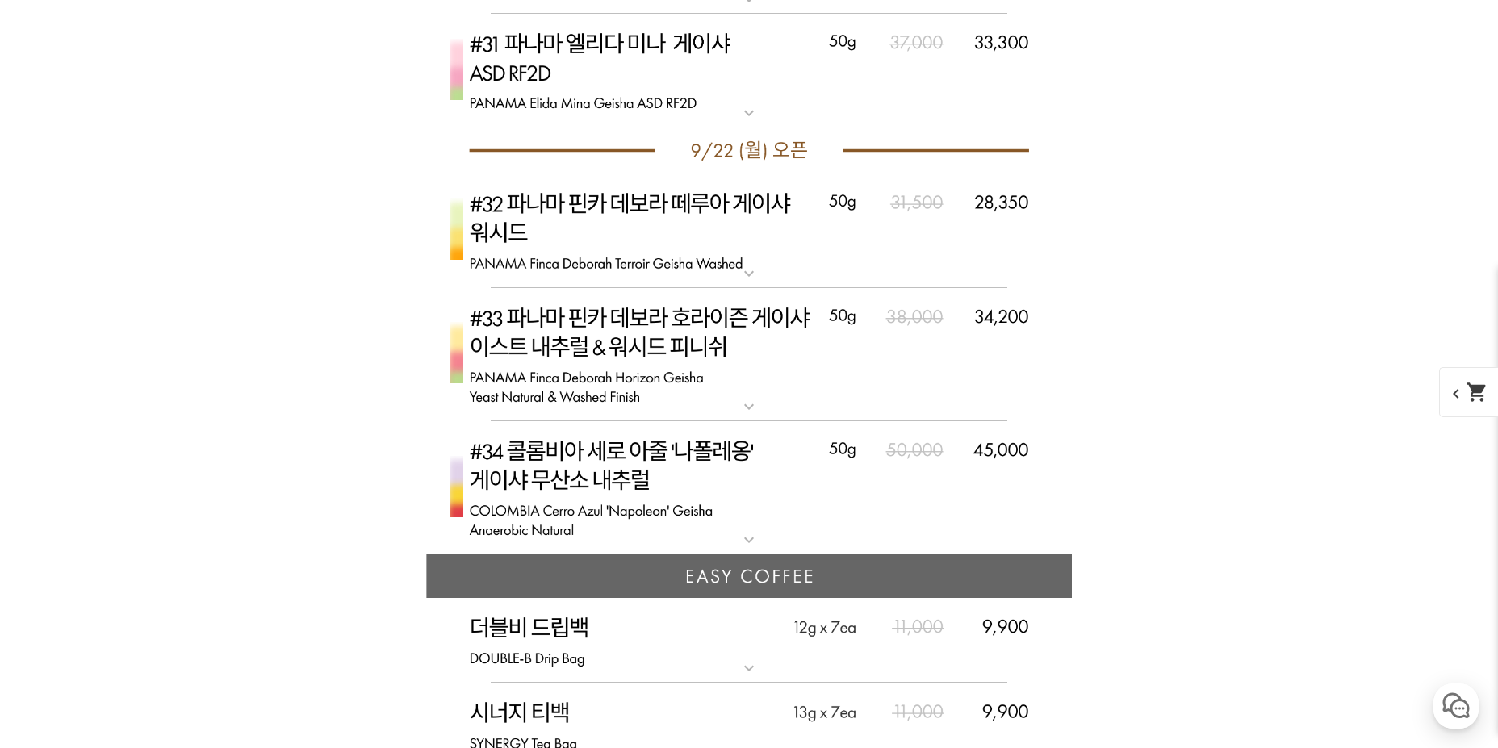
scroll to position [8357, 0]
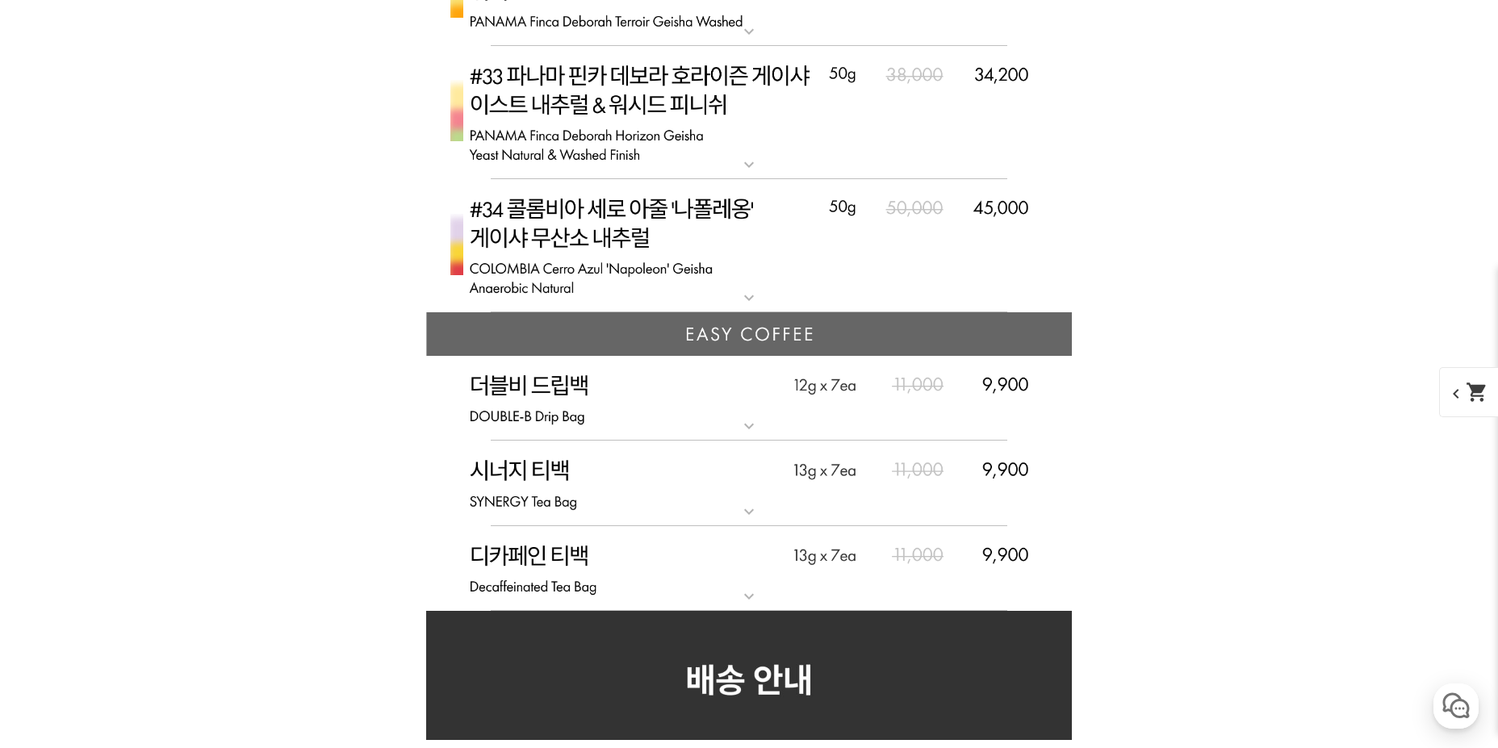
drag, startPoint x: 721, startPoint y: 598, endPoint x: 733, endPoint y: 591, distance: 14.1
click at [722, 597] on img at bounding box center [749, 569] width 646 height 86
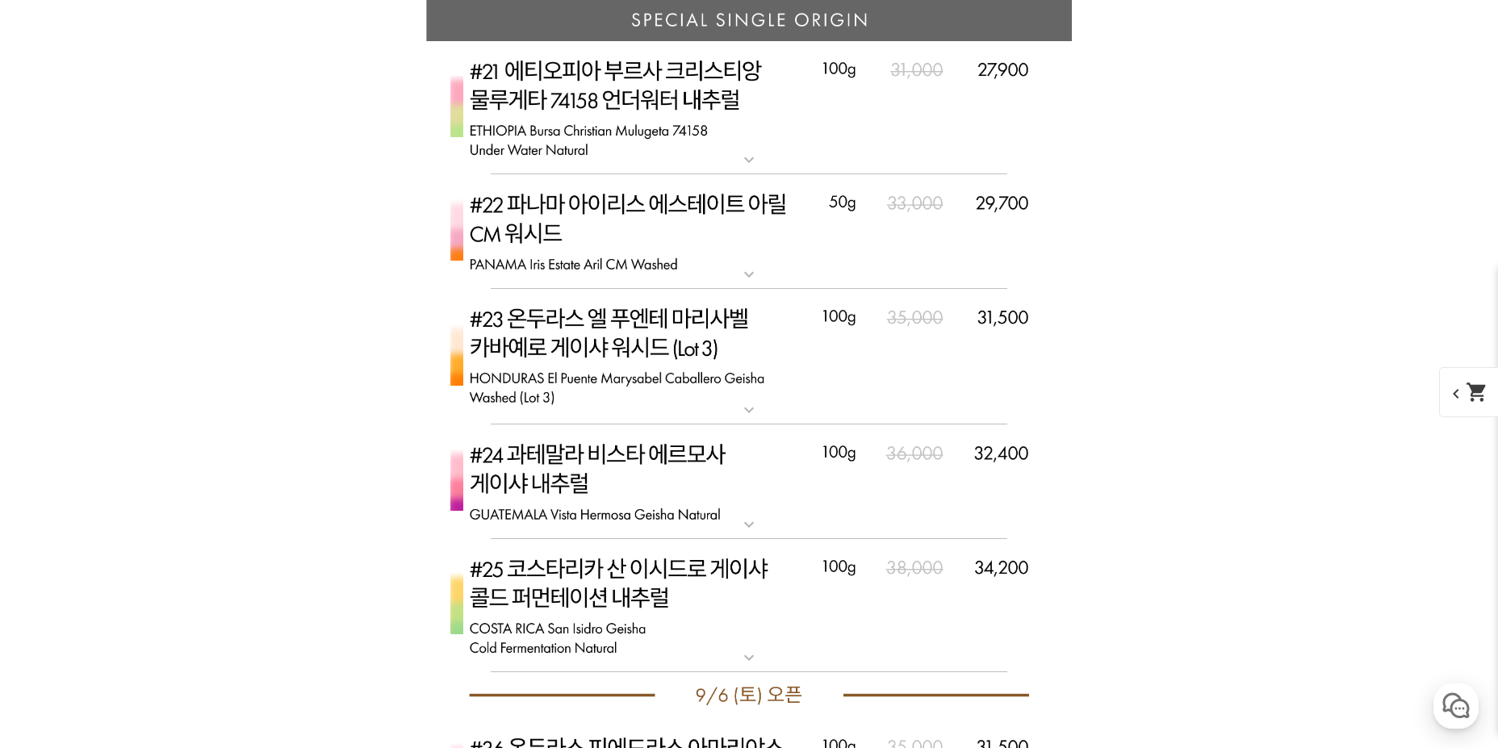
scroll to position [6743, 0]
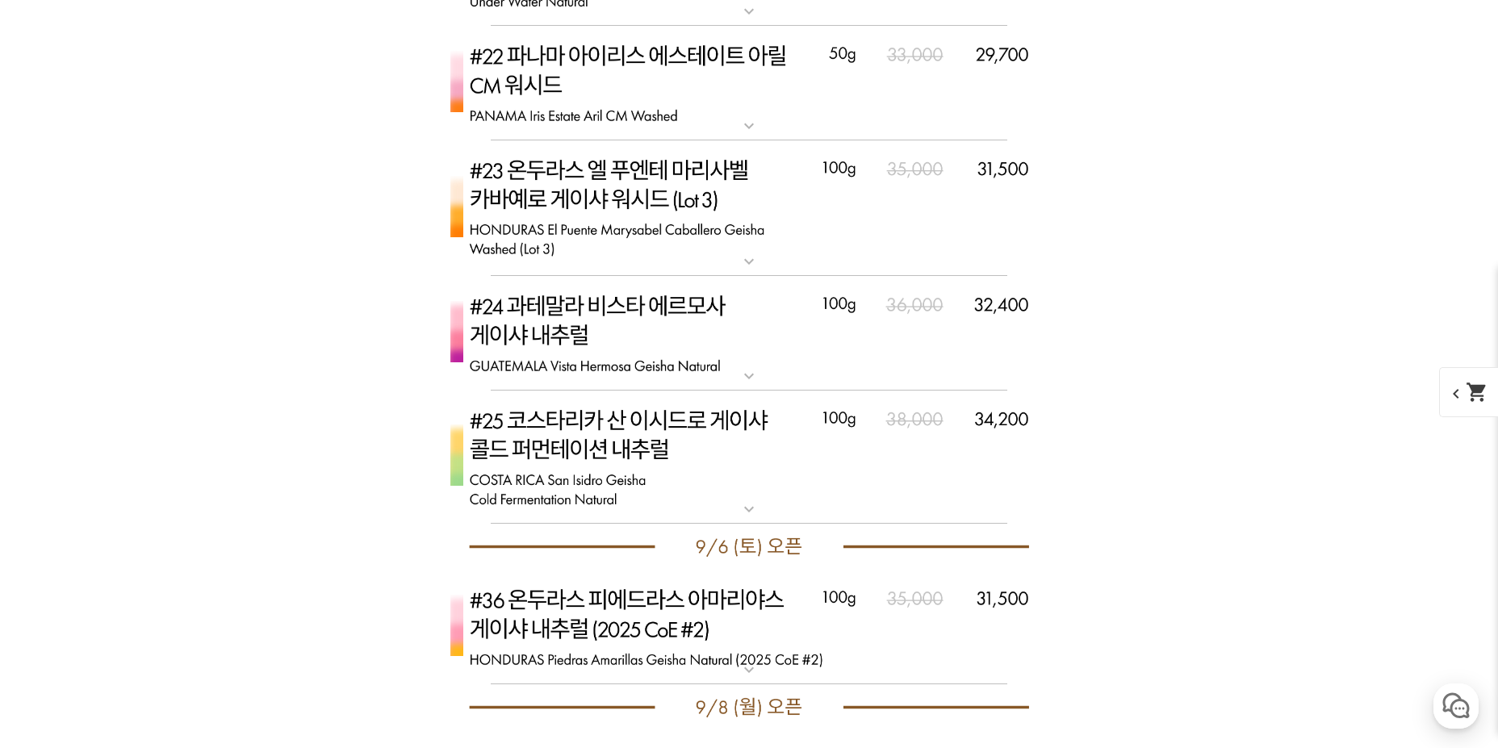
click at [742, 495] on img at bounding box center [749, 458] width 646 height 134
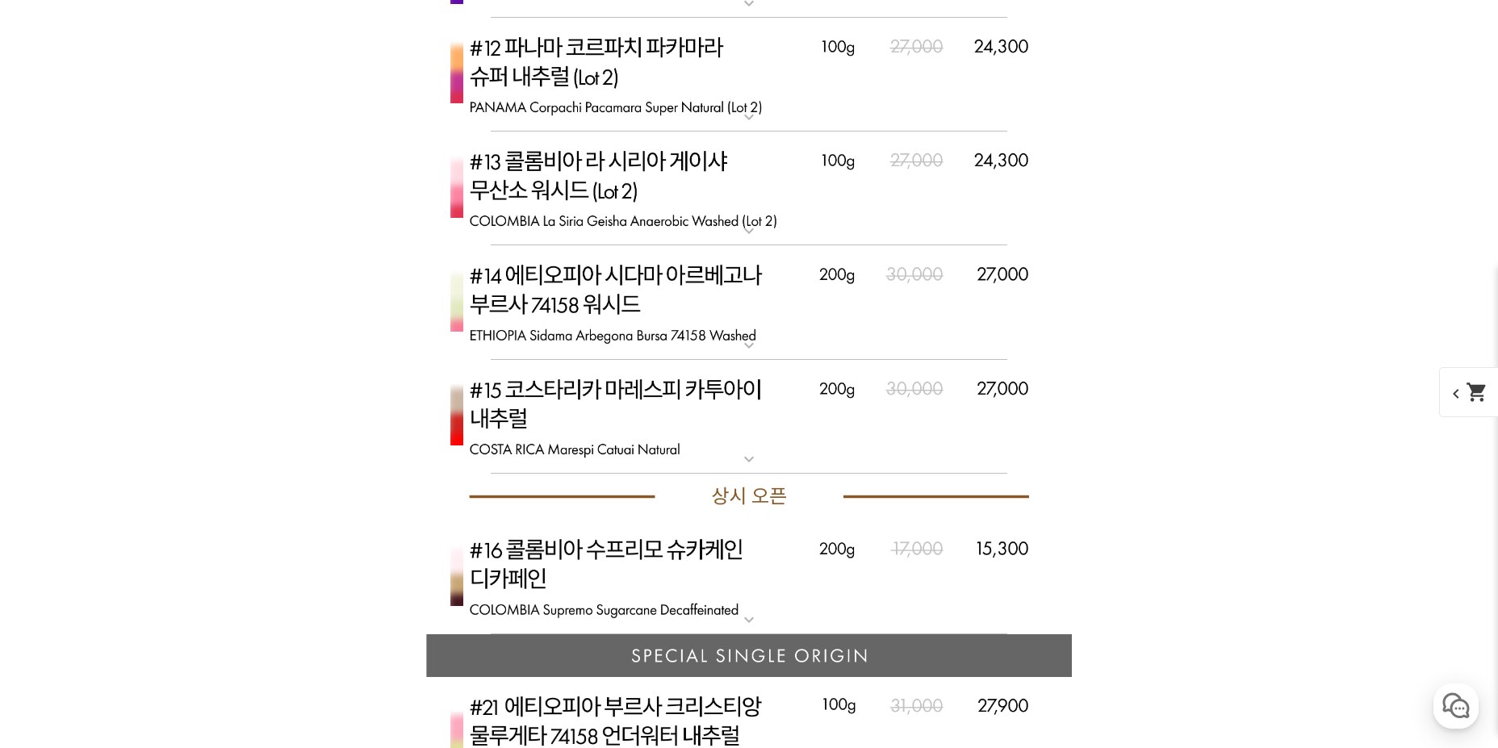
scroll to position [0, 0]
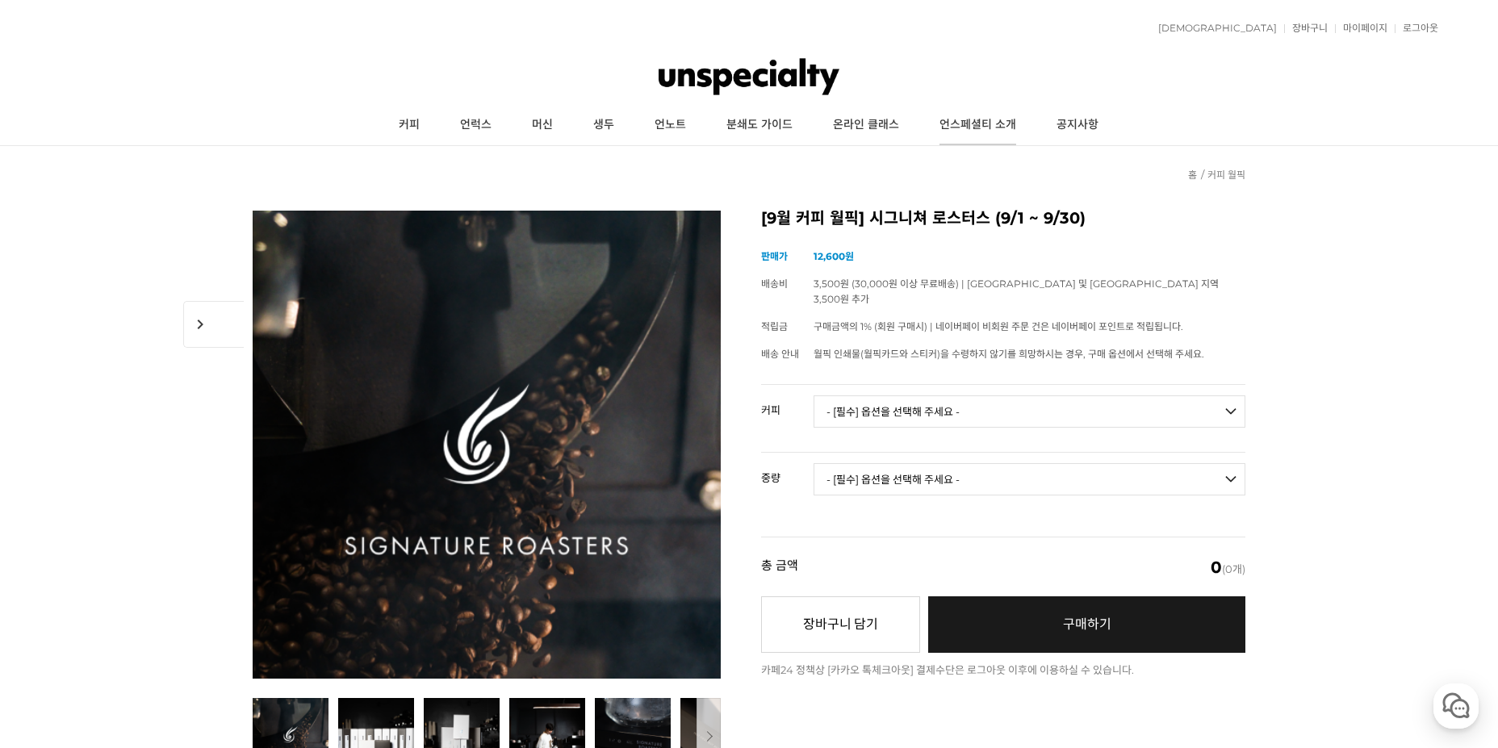
drag, startPoint x: 1121, startPoint y: 576, endPoint x: 928, endPoint y: 124, distance: 490.7
click at [1309, 20] on div "적립금 2,850원 예치금 쿠폰 0 관심상품 장바구니 3개 ( 63,900원 ) 주문조회 장바구니 내정보수정 마이페이지 최근본상품 로그아웃 고…" at bounding box center [749, 28] width 1379 height 40
click at [1309, 30] on link "장바구니" at bounding box center [1306, 28] width 44 height 10
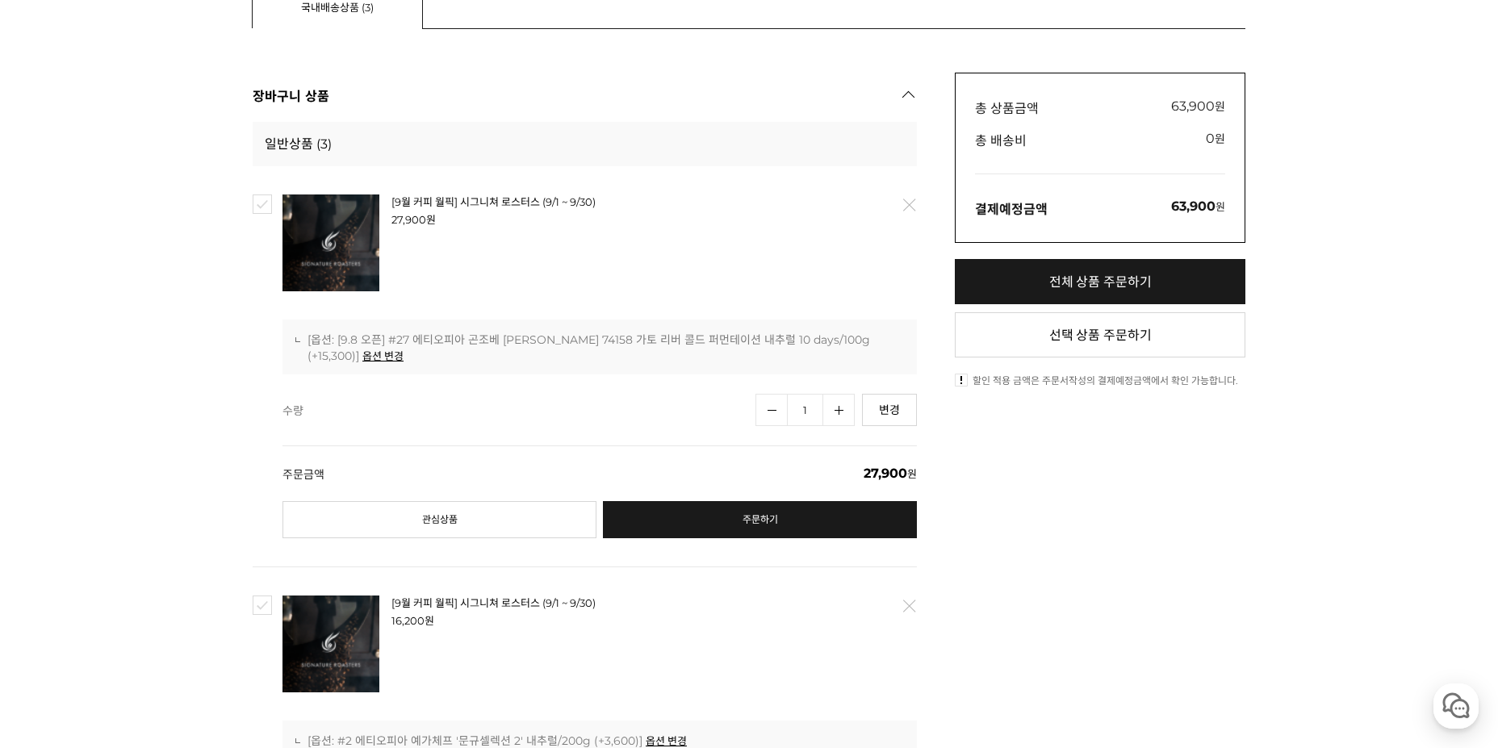
scroll to position [161, 0]
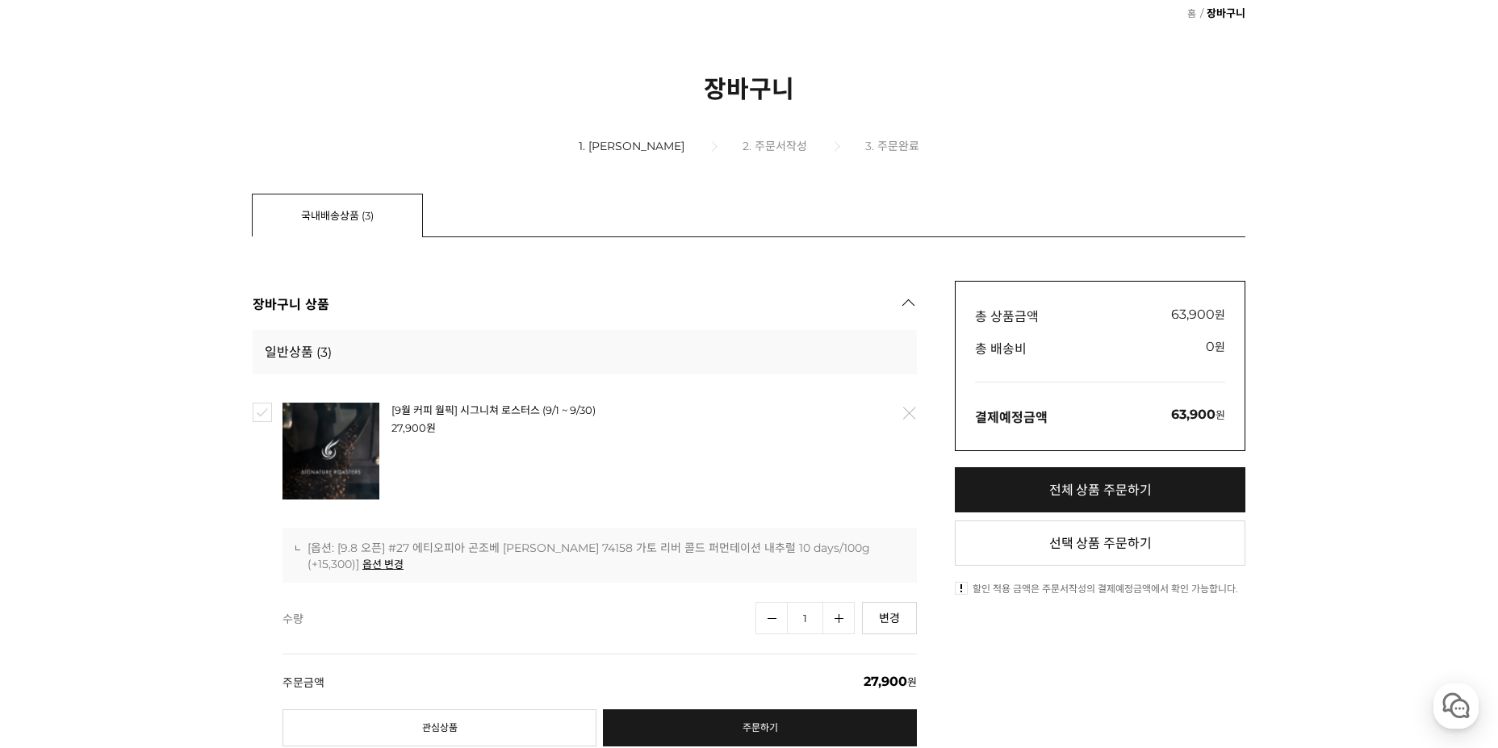
click at [1128, 484] on link "전체 상품 주문하기" at bounding box center [1100, 489] width 291 height 45
checkbox input "true"
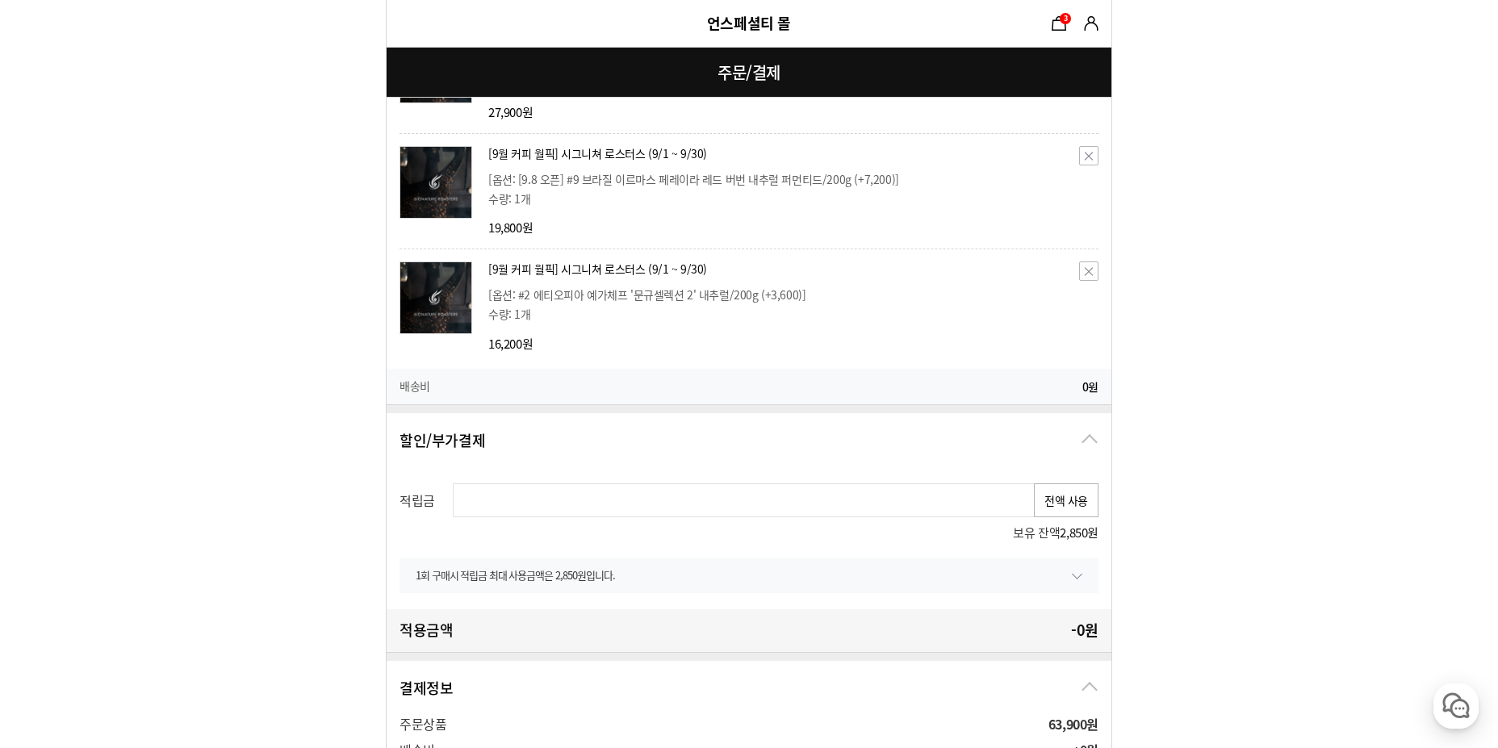
scroll to position [484, 0]
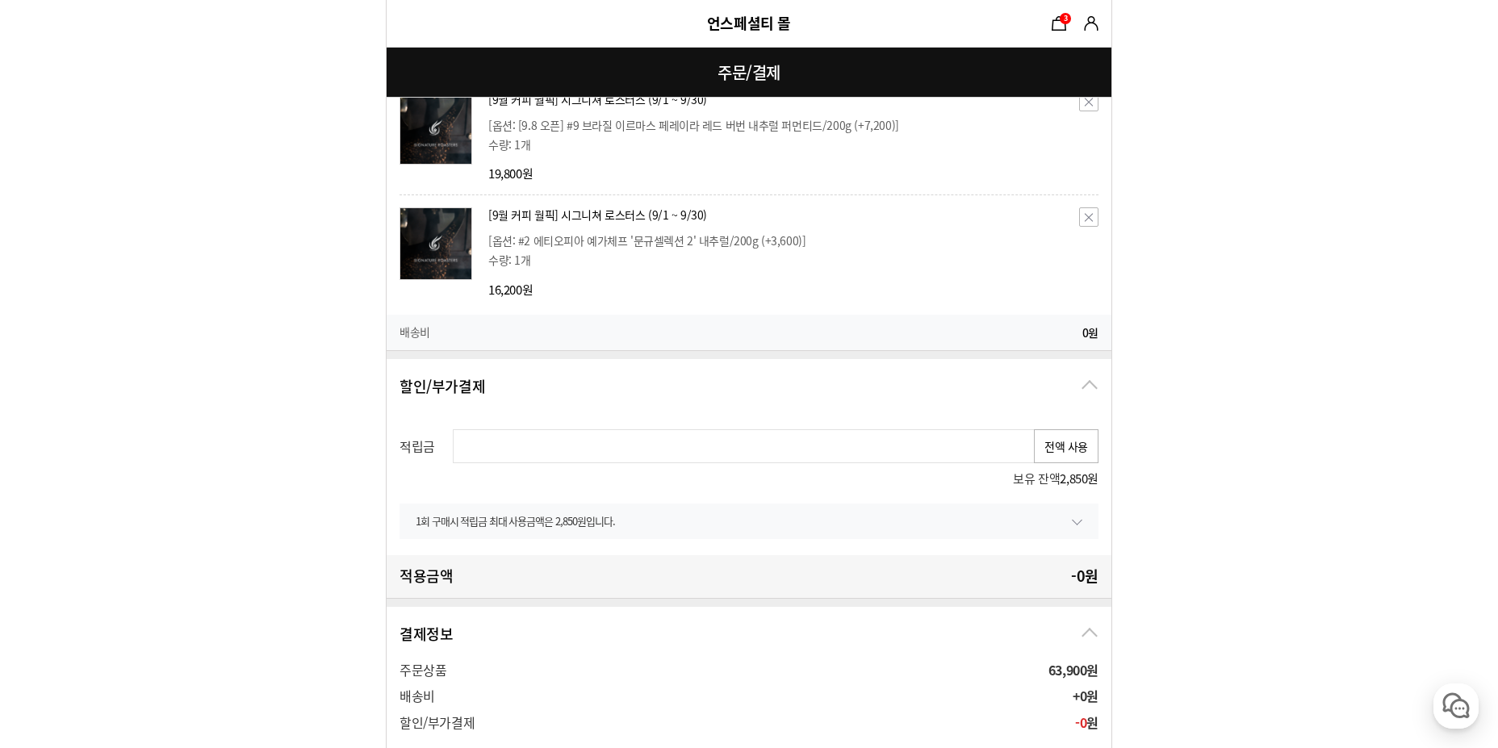
click at [1066, 448] on button "전액 사용" at bounding box center [1066, 446] width 65 height 34
type input "2850"
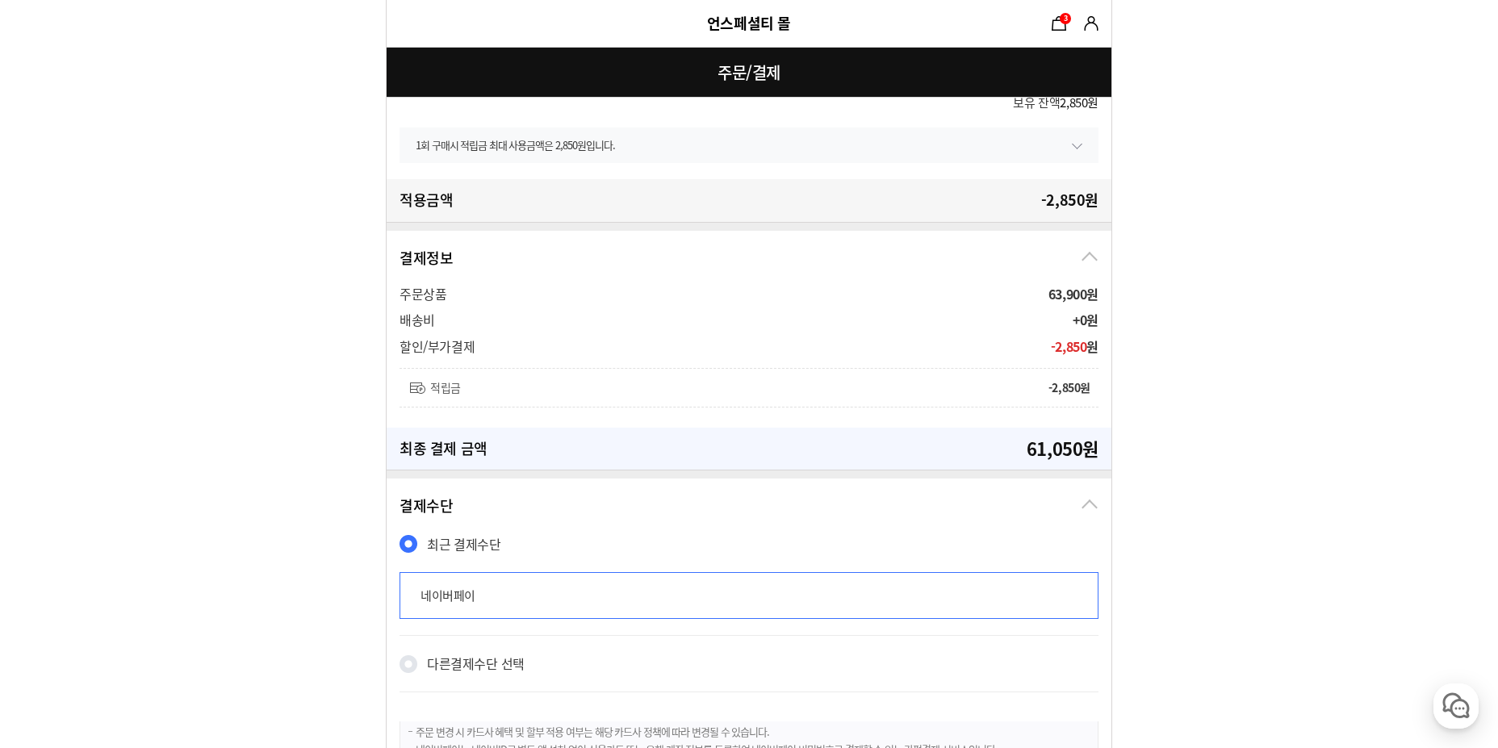
scroll to position [1186, 0]
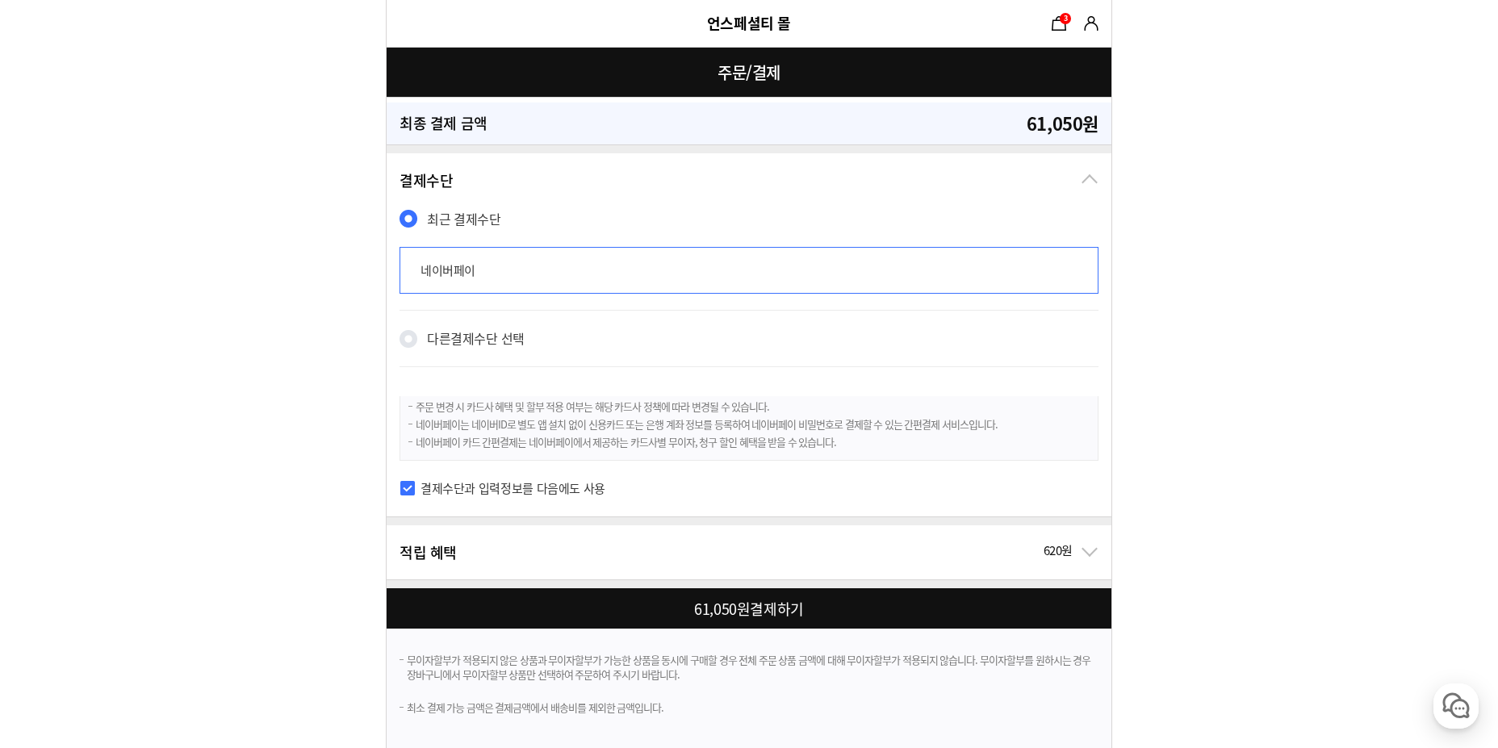
click at [673, 613] on div at bounding box center [752, 608] width 731 height 40
checkbox input "true"
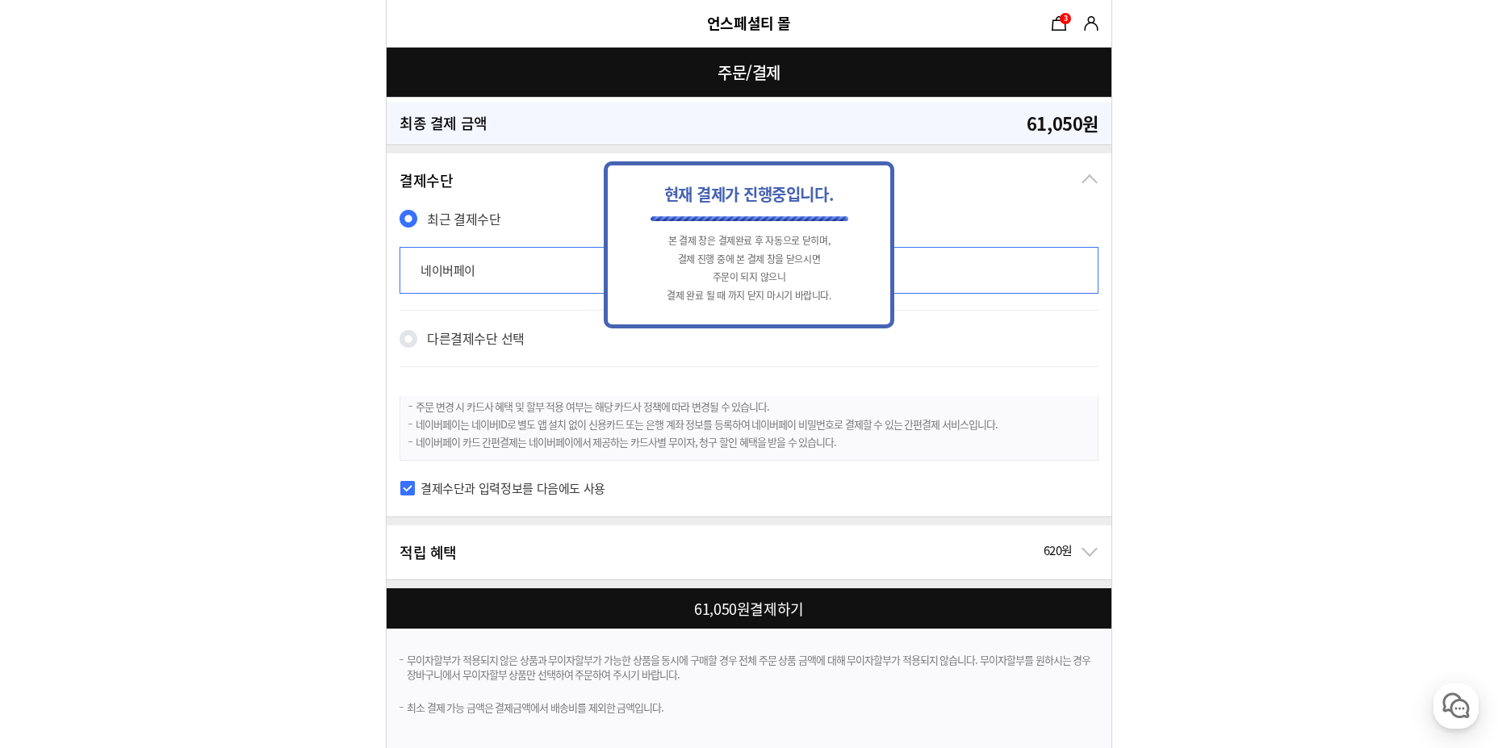
scroll to position [0, 0]
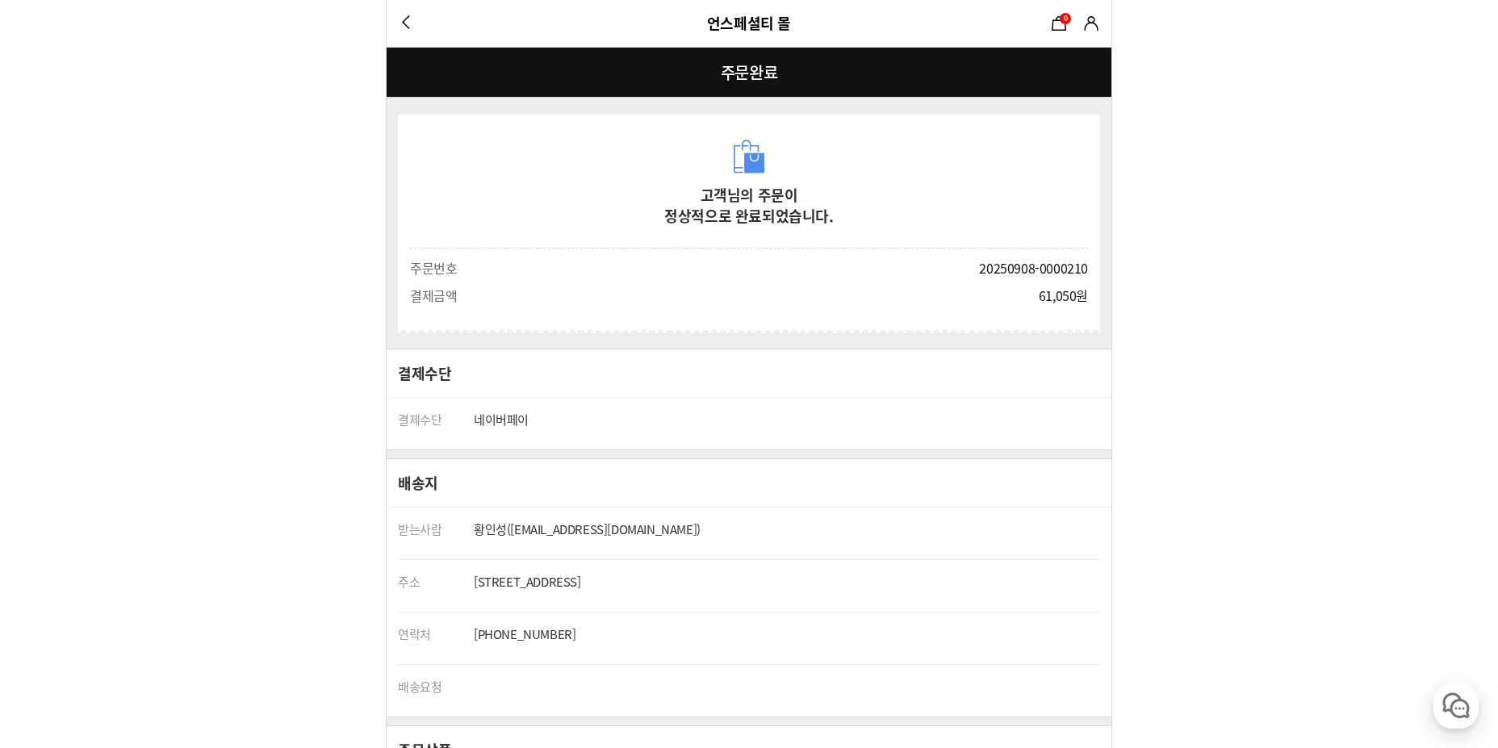
drag, startPoint x: 1353, startPoint y: 586, endPoint x: 1087, endPoint y: -45, distance: 684.8
click at [1091, 23] on link "마이쇼핑" at bounding box center [1091, 23] width 24 height 24
